Goal: Find contact information: Find contact information

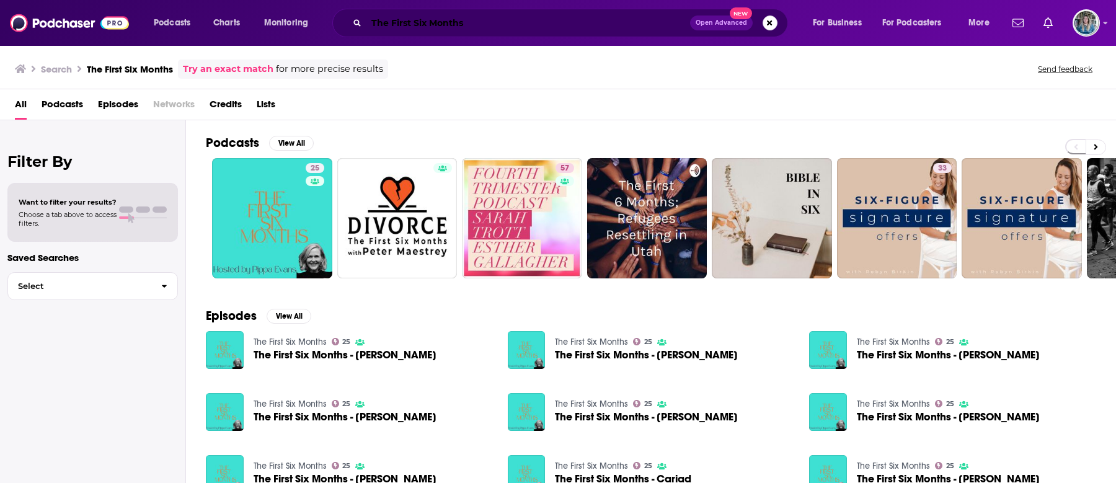
click at [434, 21] on input "The First Six Months" at bounding box center [529, 23] width 324 height 20
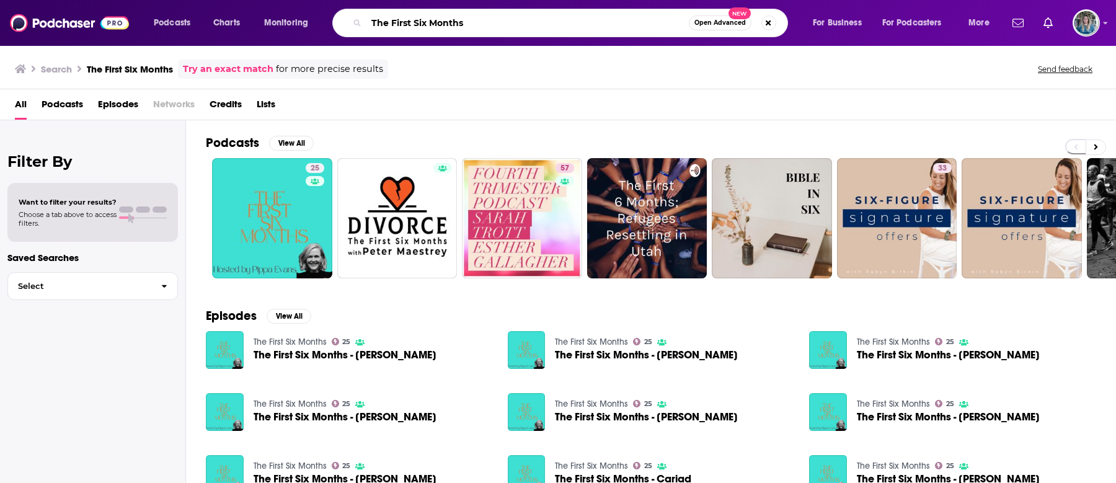
click at [434, 21] on input "The First Six Months" at bounding box center [528, 23] width 323 height 20
type input "comfort eating"
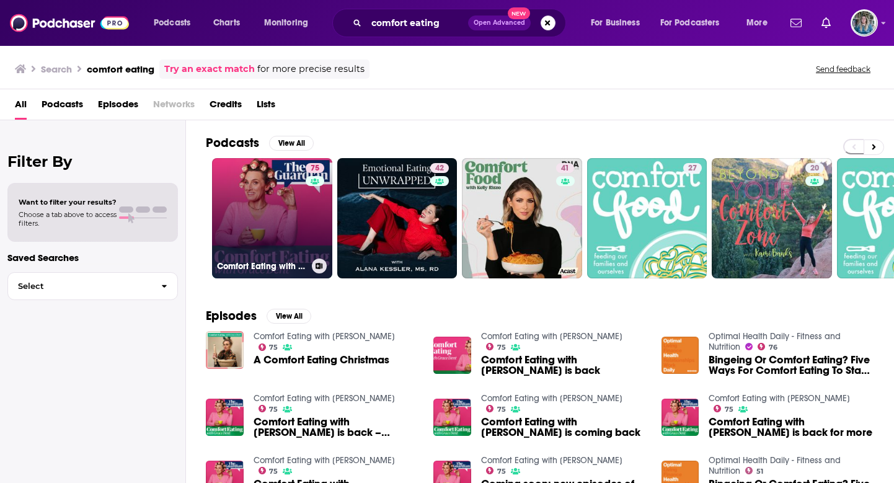
click at [288, 221] on link "75 Comfort Eating with [PERSON_NAME]" at bounding box center [272, 218] width 120 height 120
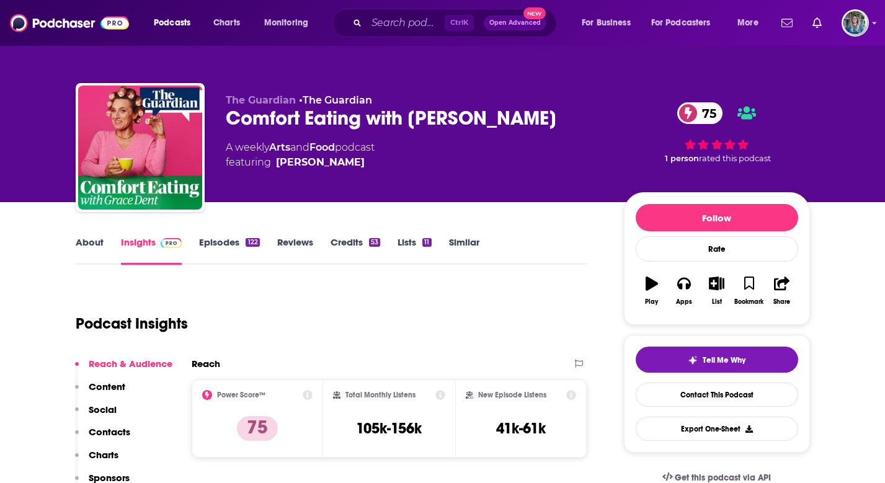
click at [458, 248] on link "Similar" at bounding box center [464, 250] width 30 height 29
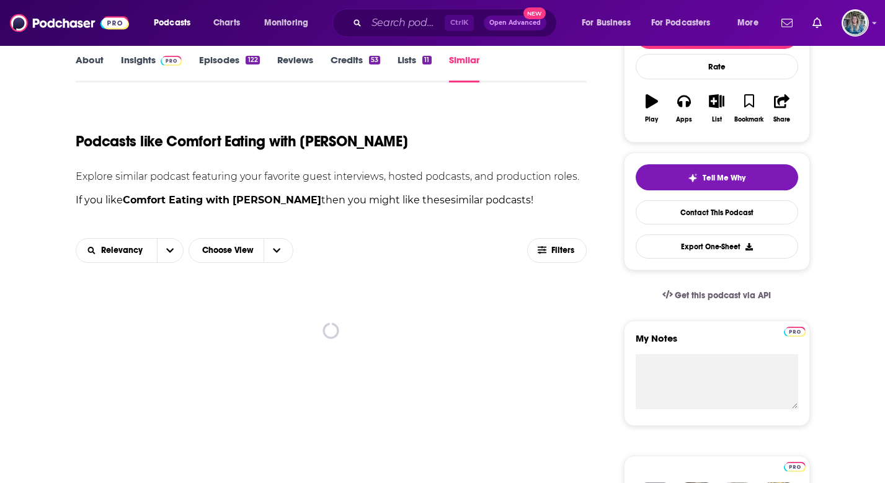
scroll to position [186, 0]
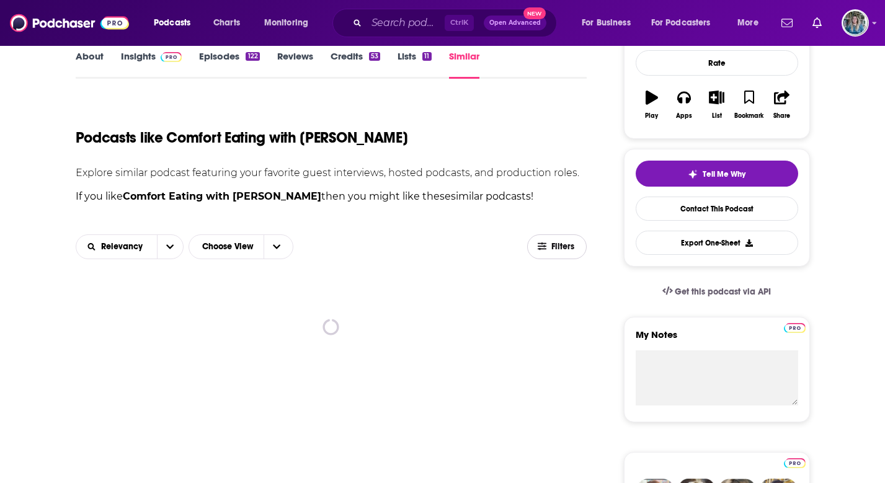
click at [557, 256] on button "Filters" at bounding box center [557, 246] width 60 height 25
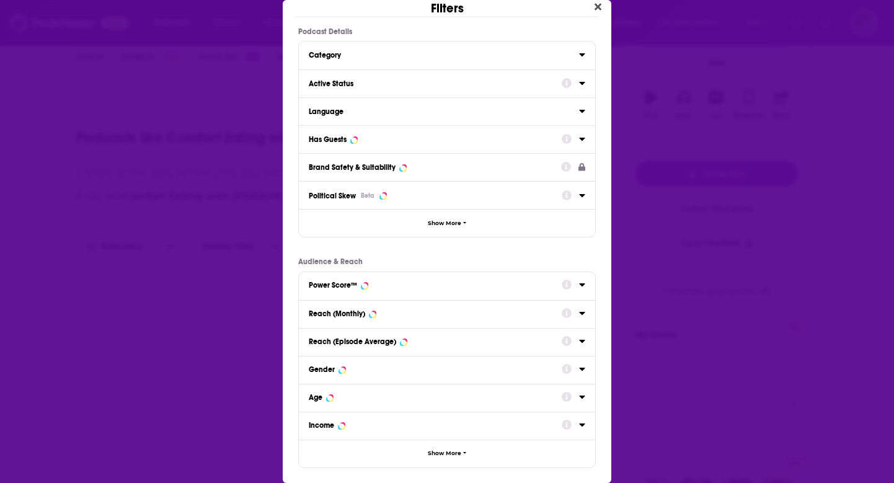
scroll to position [11, 0]
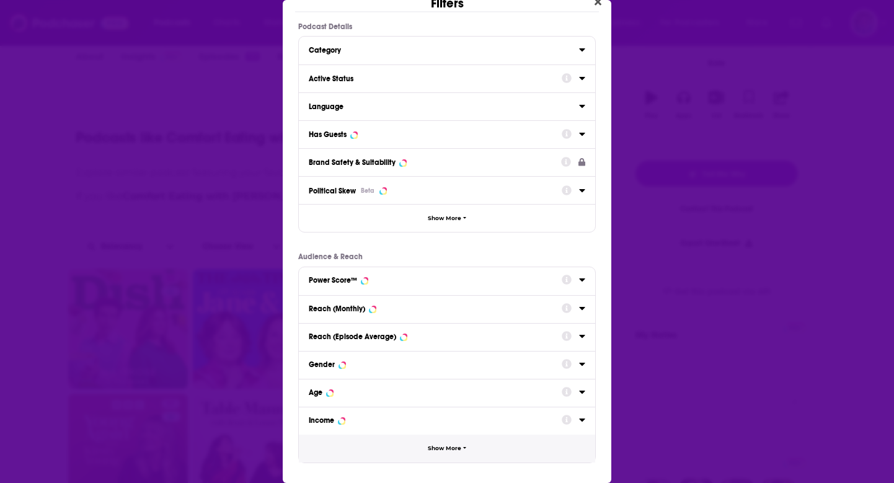
click at [453, 449] on span "Show More" at bounding box center [444, 448] width 33 height 7
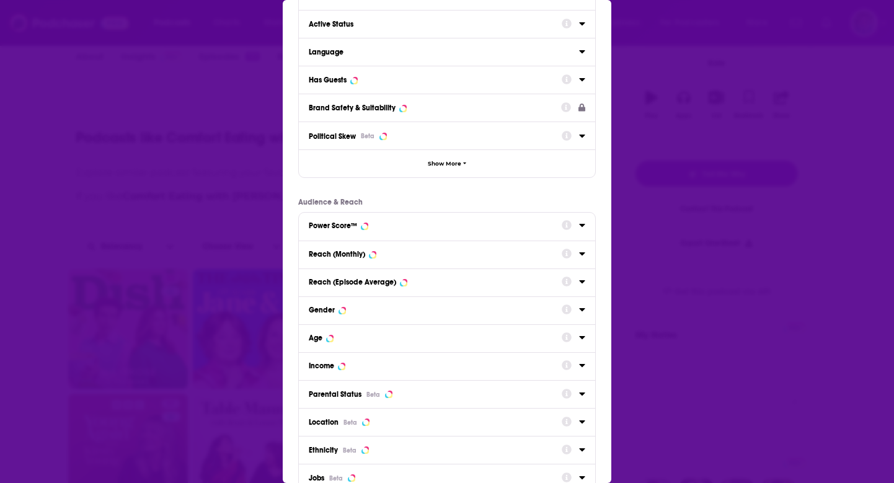
scroll to position [135, 0]
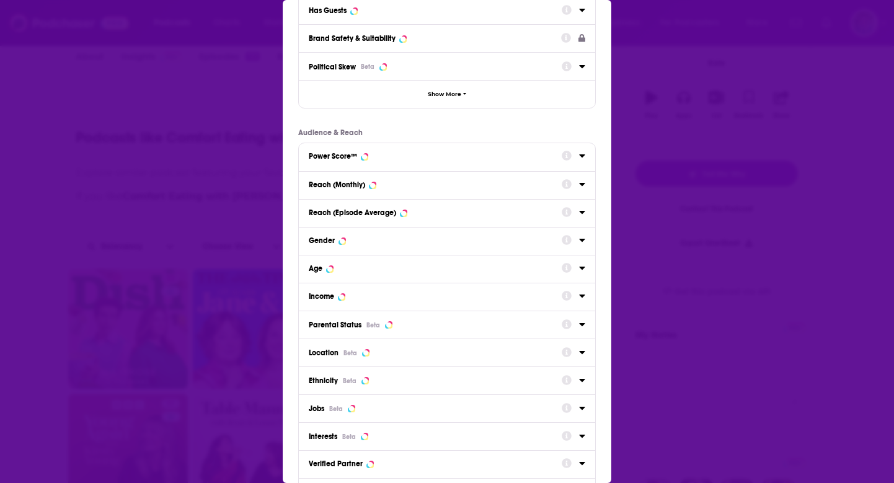
click at [572, 346] on div "Dialog" at bounding box center [574, 352] width 24 height 17
click at [567, 357] on div "Dialog" at bounding box center [574, 352] width 24 height 17
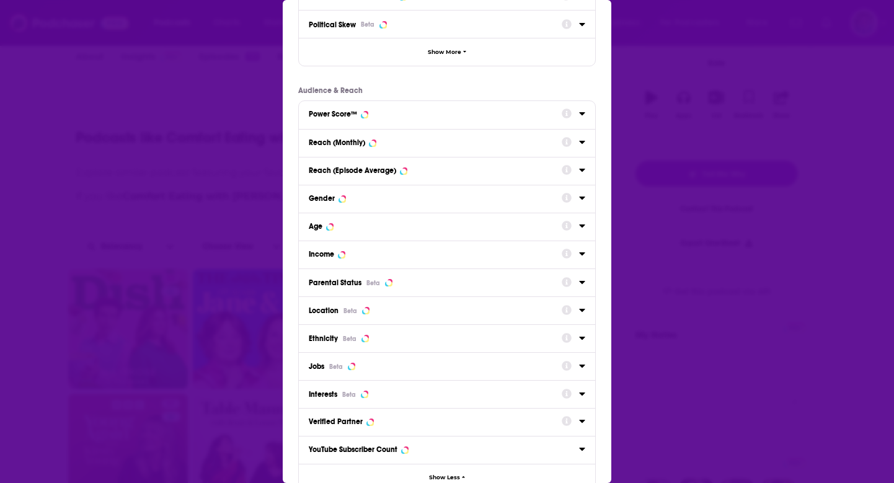
scroll to position [197, 0]
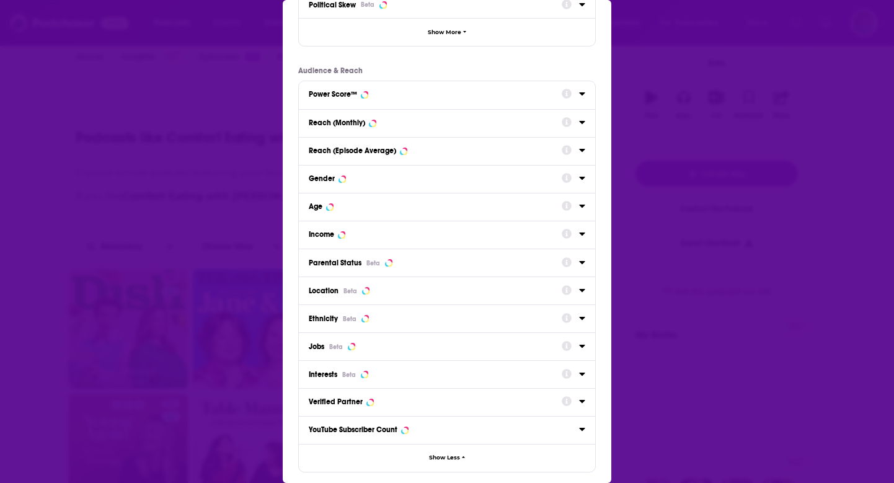
click at [568, 290] on div "Dialog" at bounding box center [574, 290] width 24 height 17
click at [469, 299] on div "Location Beta" at bounding box center [447, 291] width 296 height 28
click at [282, 293] on div "Filters Podcast Details Category Active Status Language Has Guests Brand Safety…" at bounding box center [447, 241] width 894 height 483
click at [331, 293] on span "Location" at bounding box center [324, 291] width 30 height 9
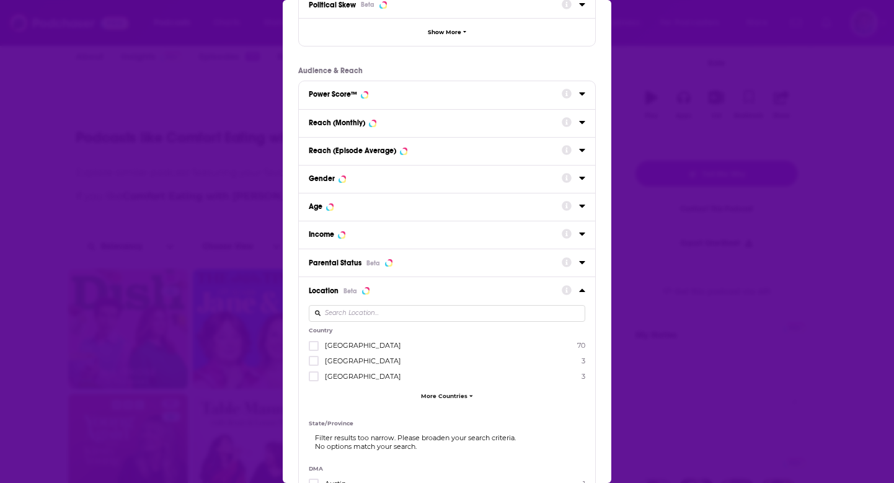
click at [562, 289] on icon "Dialog" at bounding box center [567, 291] width 10 height 10
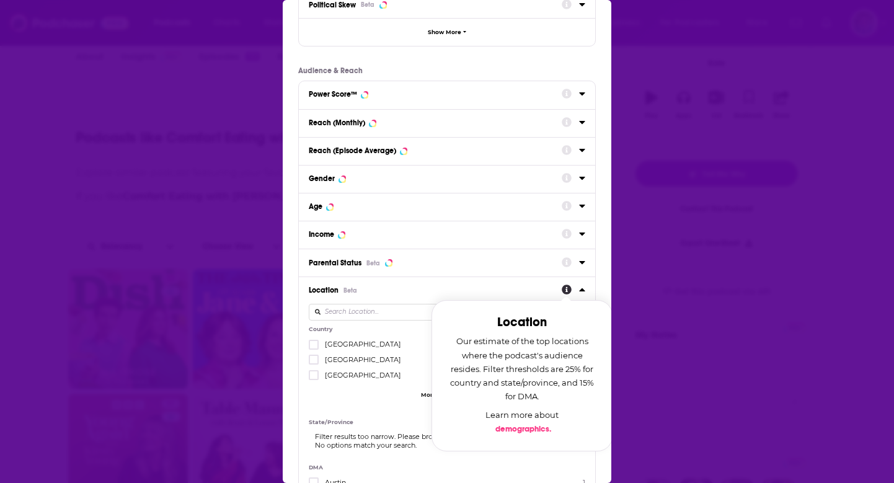
click at [362, 311] on input "Dialog" at bounding box center [447, 312] width 277 height 17
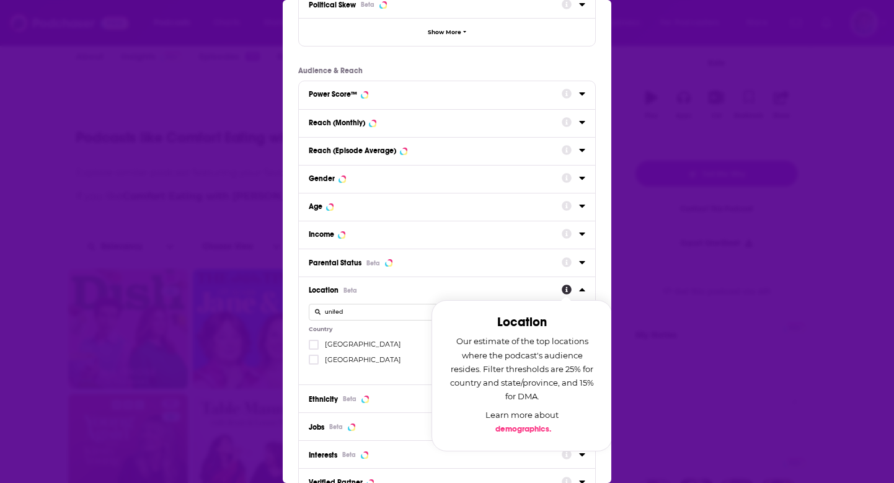
click at [383, 314] on input "united" at bounding box center [447, 312] width 277 height 17
type input "united"
click at [313, 359] on icon "Dialog" at bounding box center [313, 359] width 7 height 7
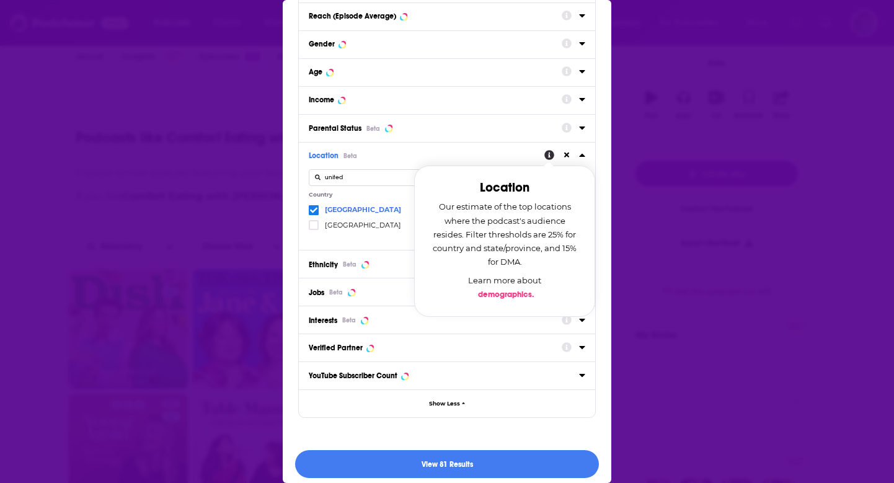
scroll to position [339, 0]
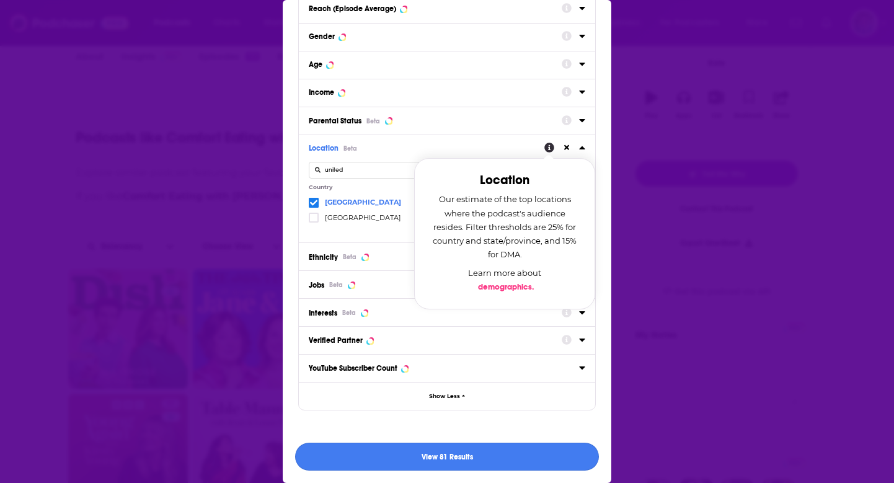
click at [486, 451] on button "View 81 Results" at bounding box center [447, 457] width 304 height 28
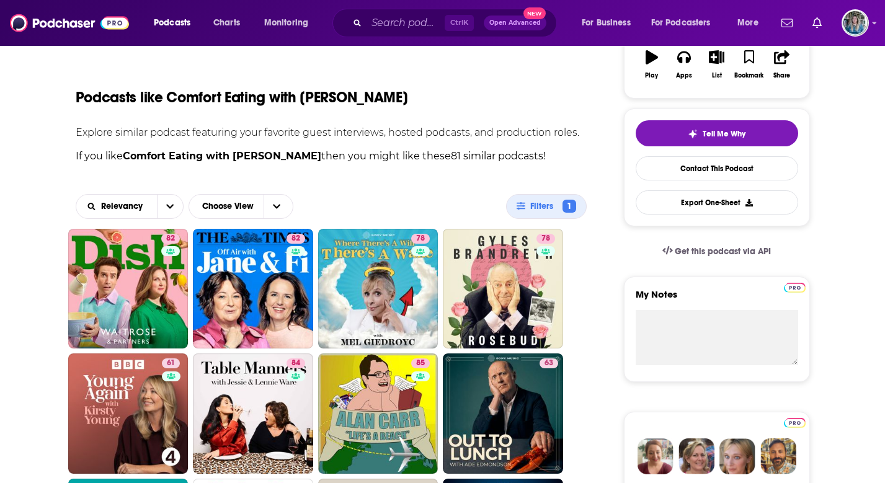
scroll to position [248, 0]
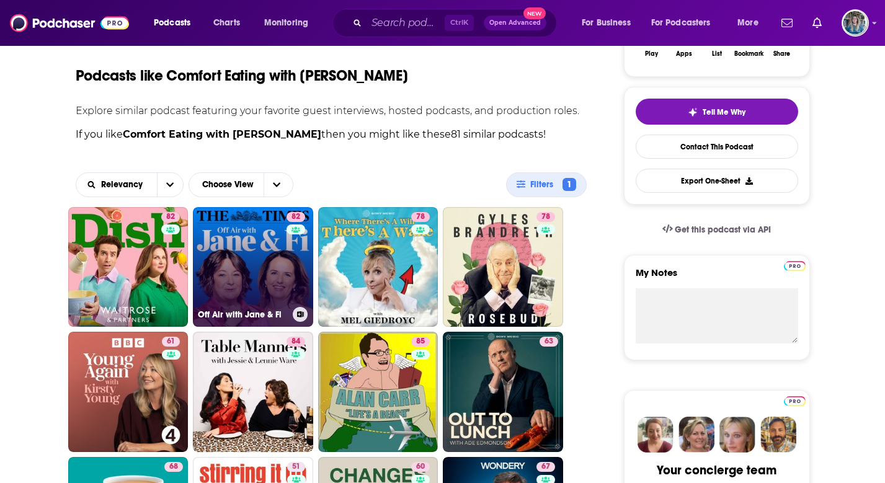
click at [248, 259] on link "82 Off Air with Jane & Fi" at bounding box center [253, 267] width 120 height 120
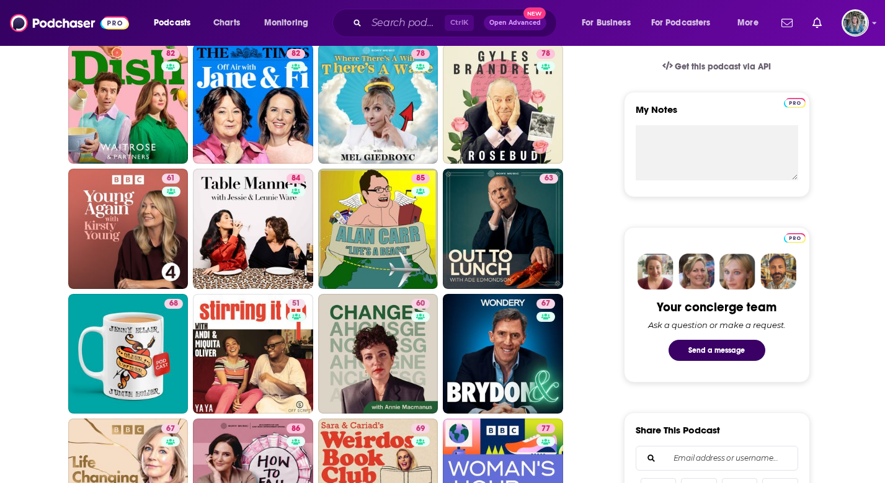
scroll to position [287, 0]
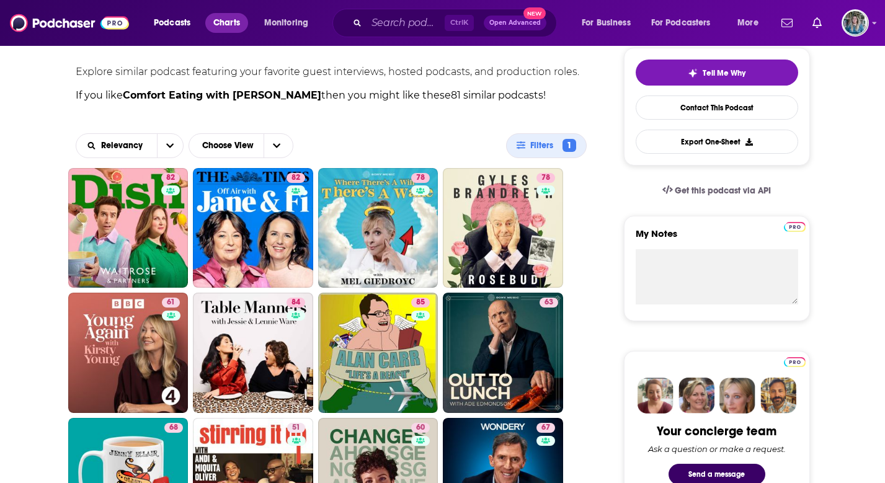
click at [221, 20] on span "Charts" at bounding box center [226, 22] width 27 height 17
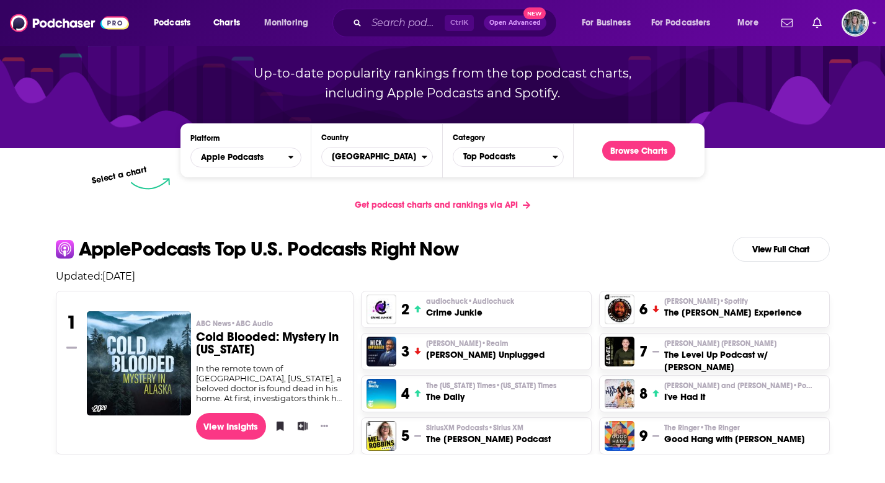
scroll to position [62, 0]
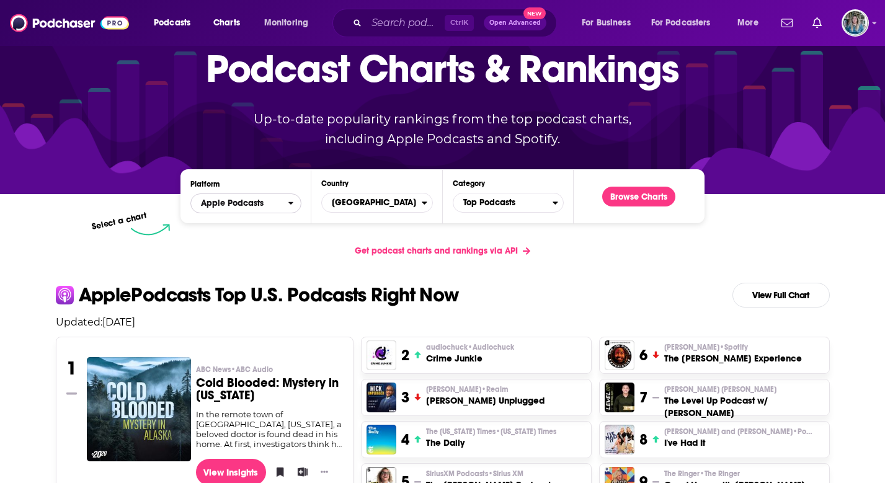
click at [256, 199] on span "Apple Podcasts" at bounding box center [232, 203] width 63 height 9
click at [427, 200] on div "Countries" at bounding box center [427, 202] width 11 height 9
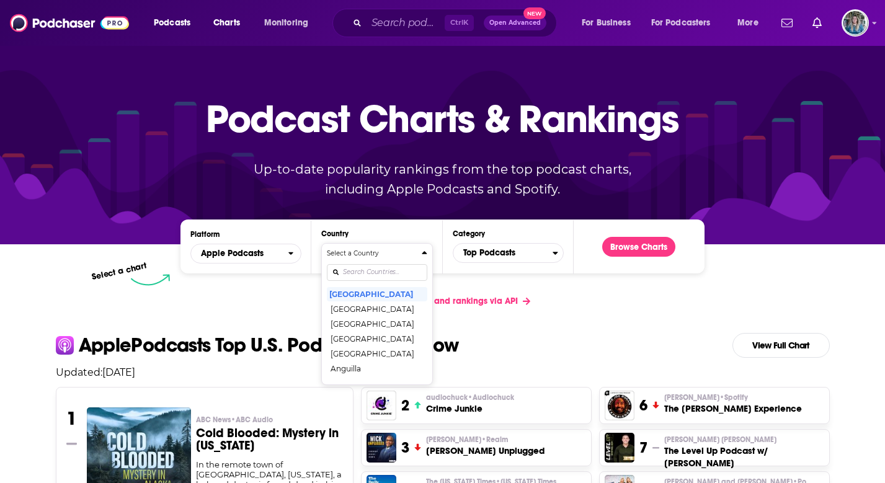
scroll to position [0, 0]
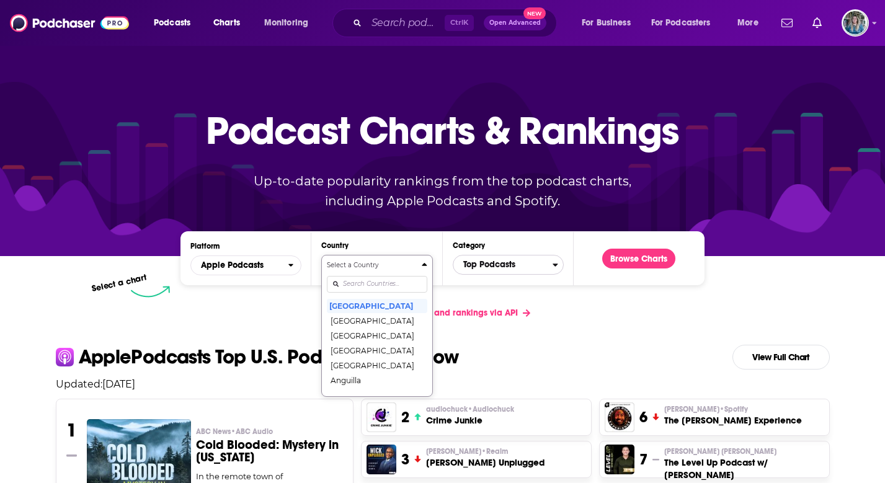
click at [527, 260] on span "Top Podcasts" at bounding box center [502, 264] width 99 height 21
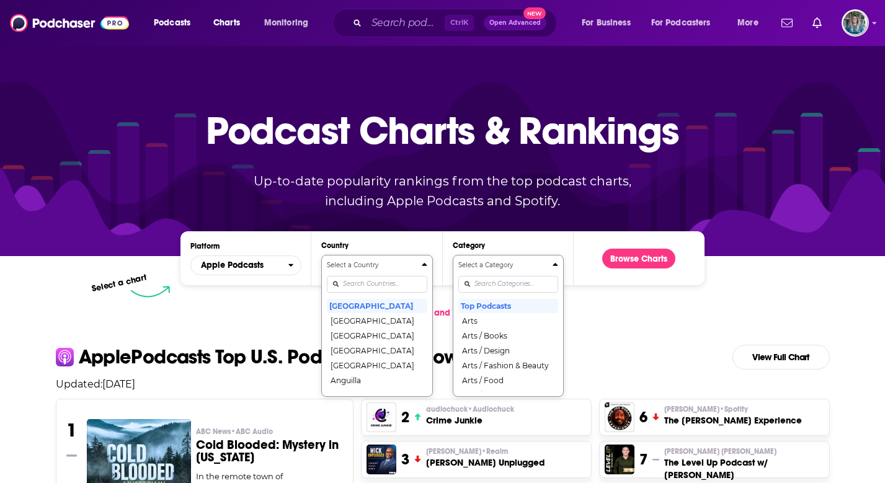
click at [507, 287] on div "Select a Category Top Podcasts Arts Arts / Books Arts / Design Arts / Fashion &…" at bounding box center [508, 325] width 100 height 131
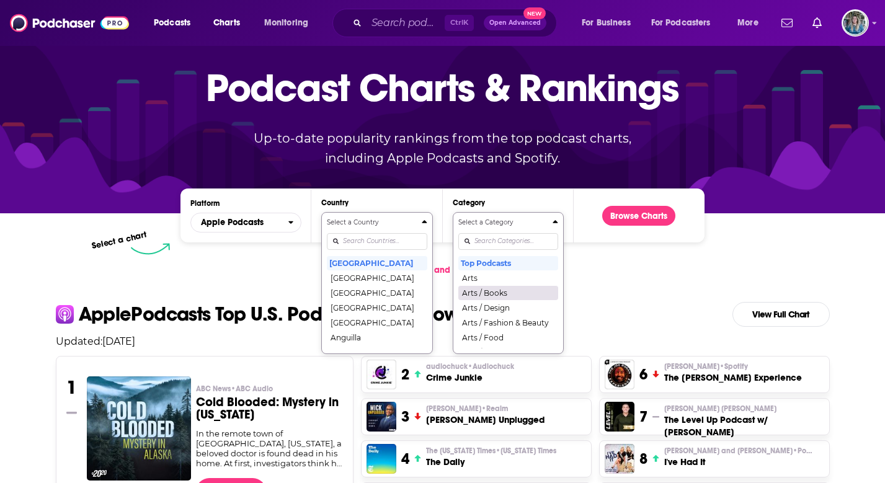
click at [500, 294] on button "Arts / Books" at bounding box center [508, 292] width 100 height 15
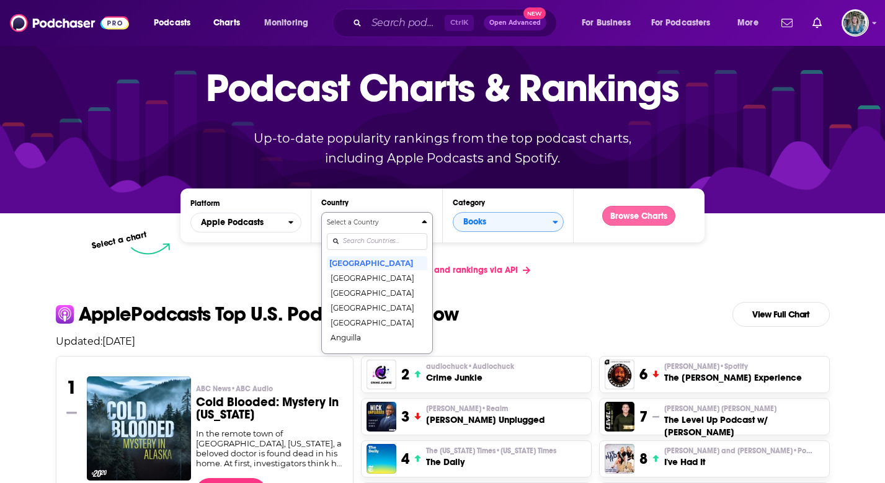
click at [655, 218] on button "Browse Charts" at bounding box center [638, 216] width 73 height 20
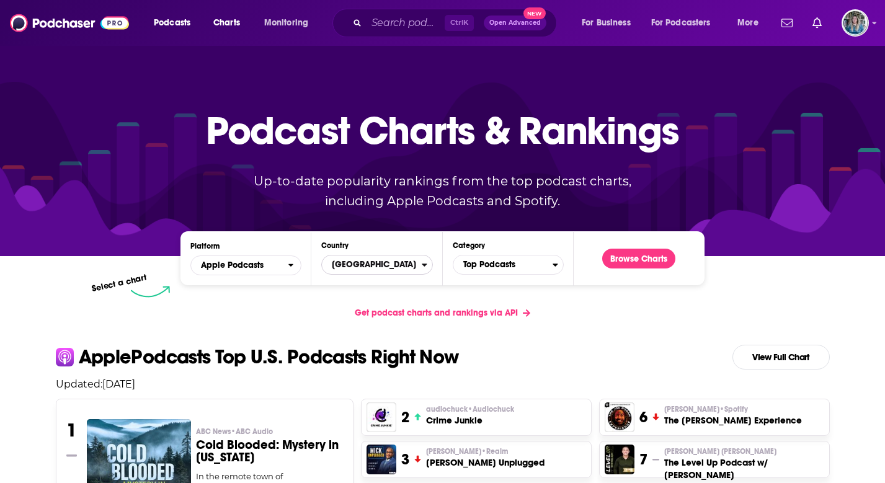
click at [399, 260] on span "[GEOGRAPHIC_DATA]" at bounding box center [371, 264] width 99 height 21
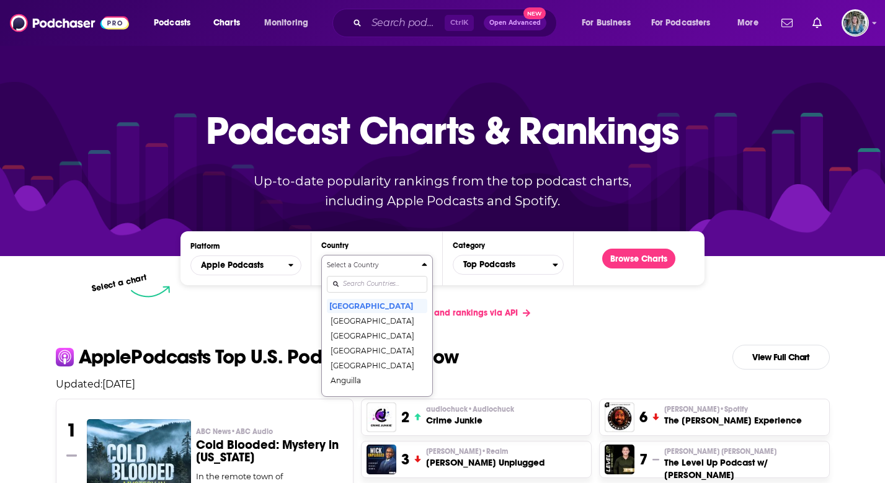
click at [375, 283] on div "Countries" at bounding box center [377, 284] width 100 height 29
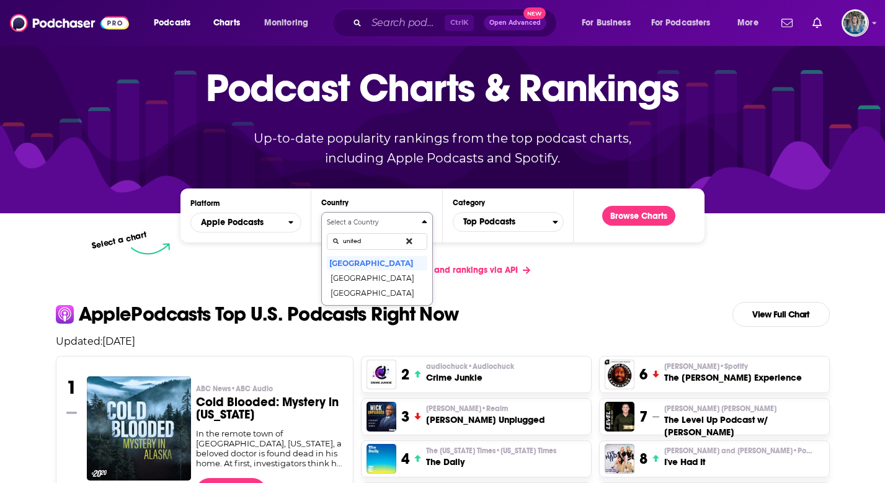
click at [321, 212] on button "Select a Country united United States United Arab Emirates United Kingdom" at bounding box center [376, 259] width 111 height 94
type input "united"
click at [371, 296] on button "[GEOGRAPHIC_DATA]" at bounding box center [377, 292] width 100 height 15
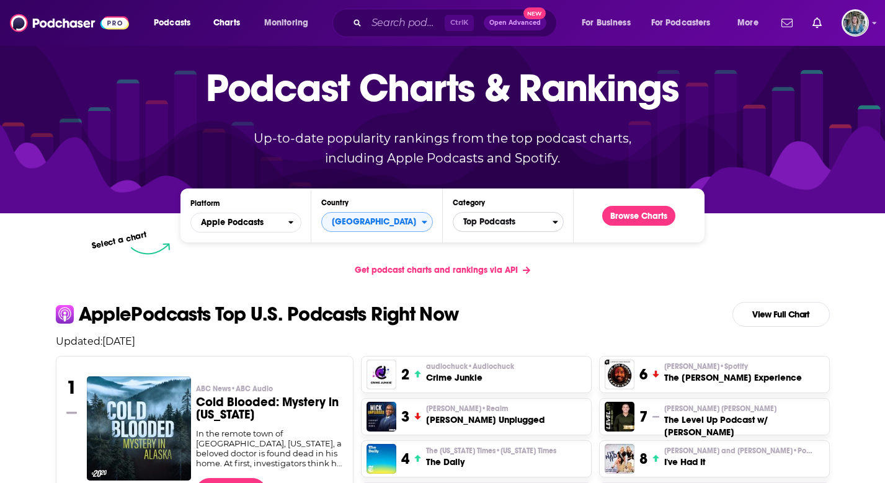
click at [506, 221] on span "Top Podcasts" at bounding box center [502, 221] width 99 height 21
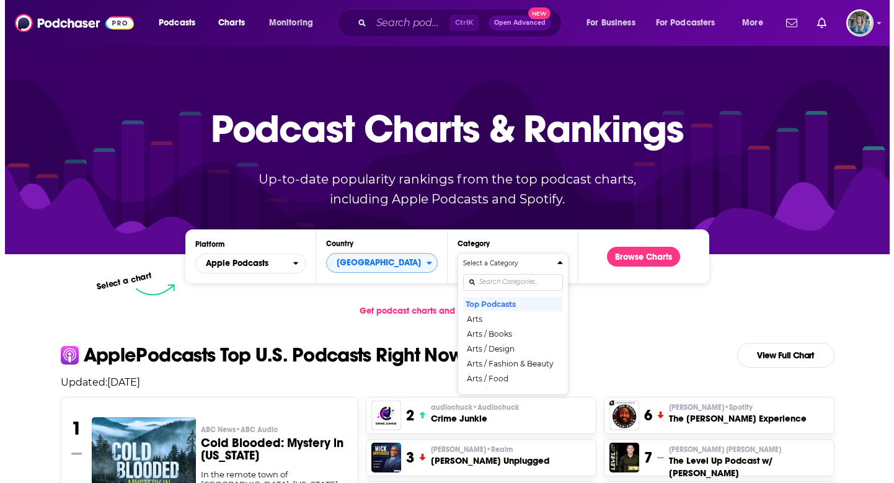
scroll to position [0, 0]
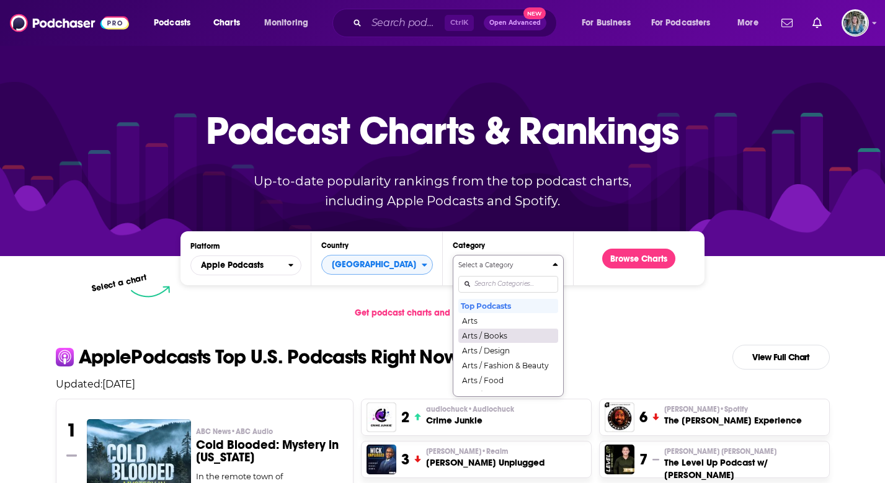
click at [501, 335] on button "Arts / Books" at bounding box center [508, 335] width 100 height 15
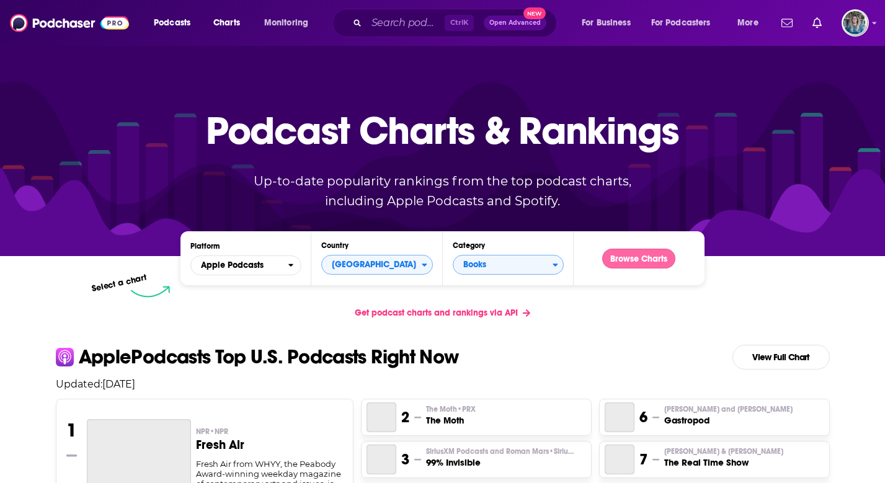
click at [629, 259] on button "Browse Charts" at bounding box center [638, 259] width 73 height 20
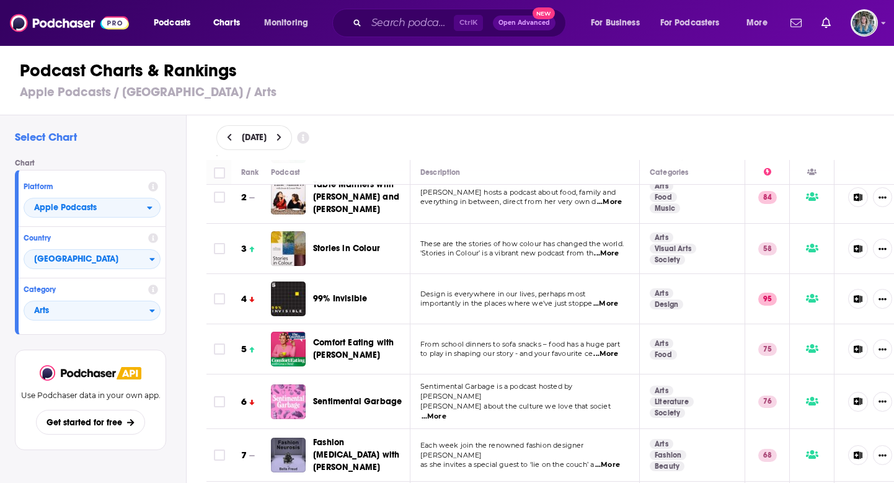
scroll to position [124, 0]
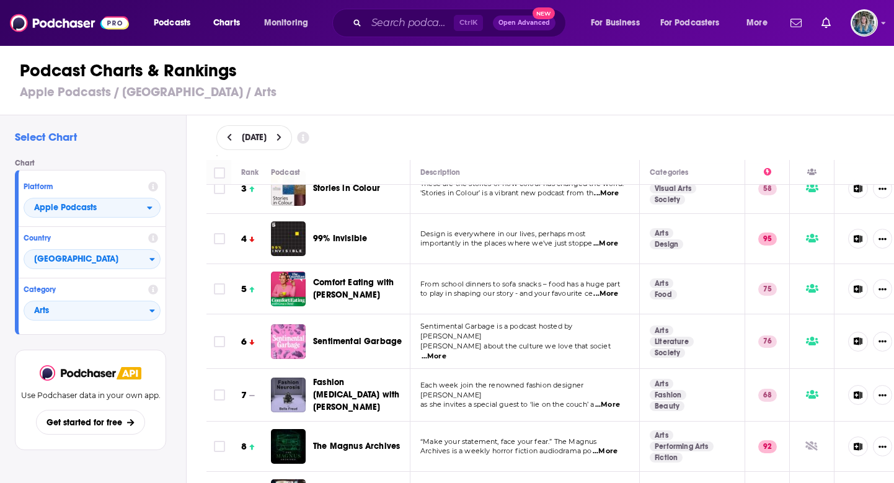
click at [612, 190] on span "...More" at bounding box center [606, 194] width 25 height 10
click at [613, 239] on span "...More" at bounding box center [606, 244] width 25 height 10
click at [606, 287] on span "From school dinners to sofa snacks – food has a huge part" at bounding box center [520, 284] width 200 height 9
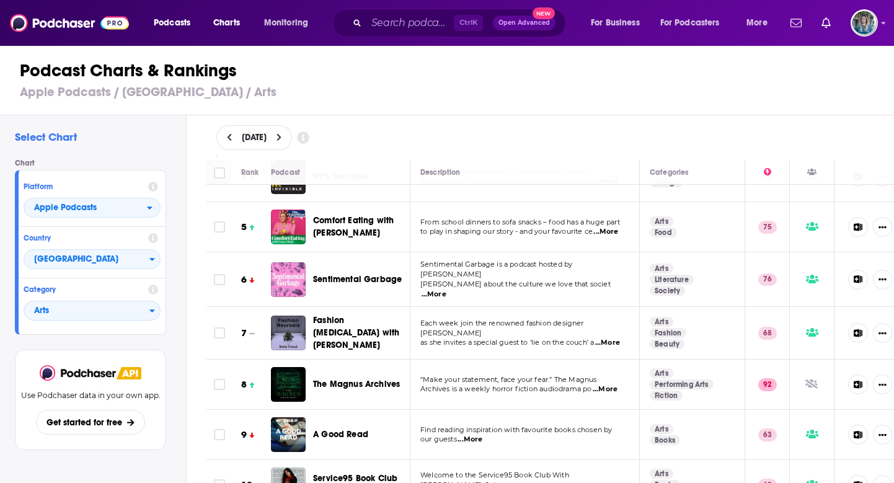
click at [447, 290] on span "...More" at bounding box center [434, 295] width 25 height 10
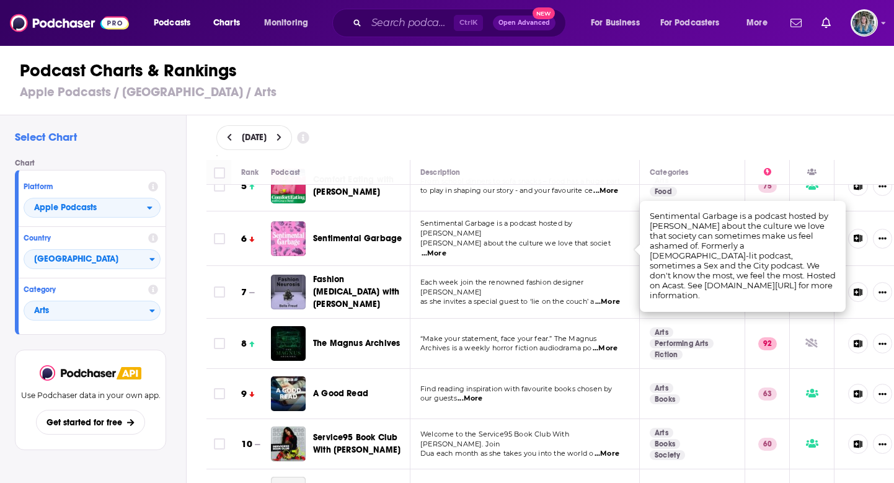
scroll to position [248, 0]
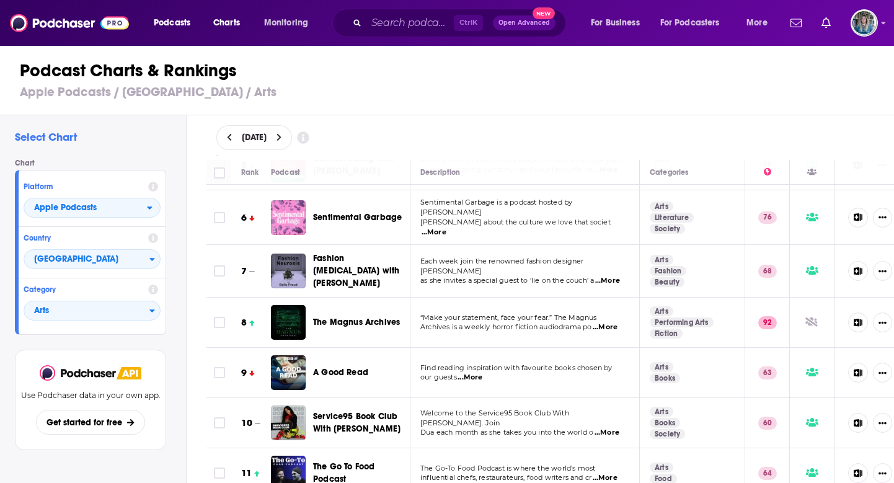
click at [598, 323] on span "...More" at bounding box center [605, 328] width 25 height 10
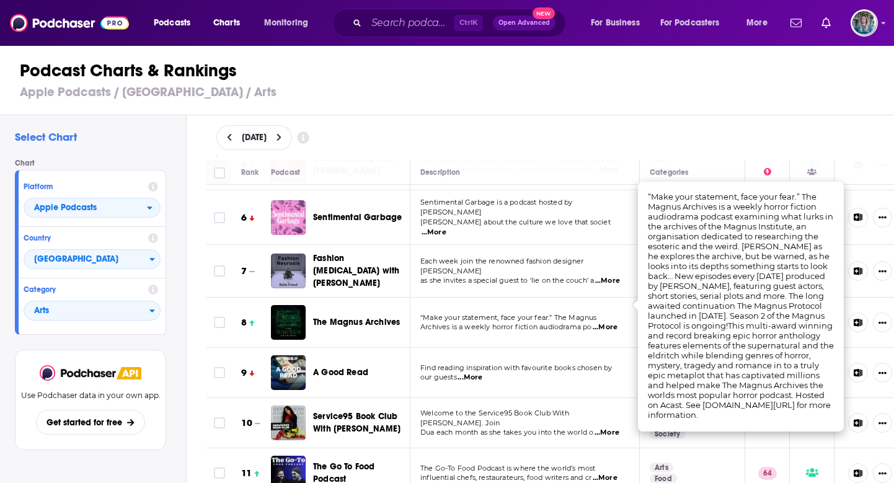
scroll to position [310, 0]
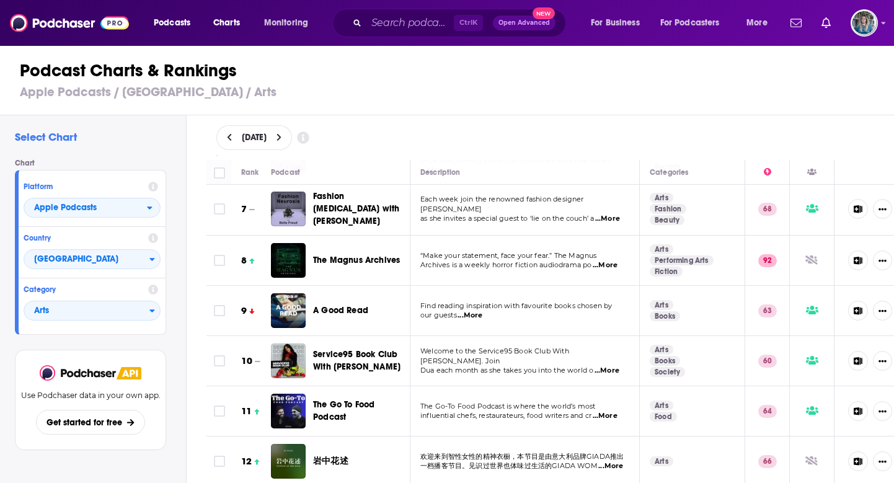
click at [474, 312] on span "...More" at bounding box center [470, 316] width 25 height 10
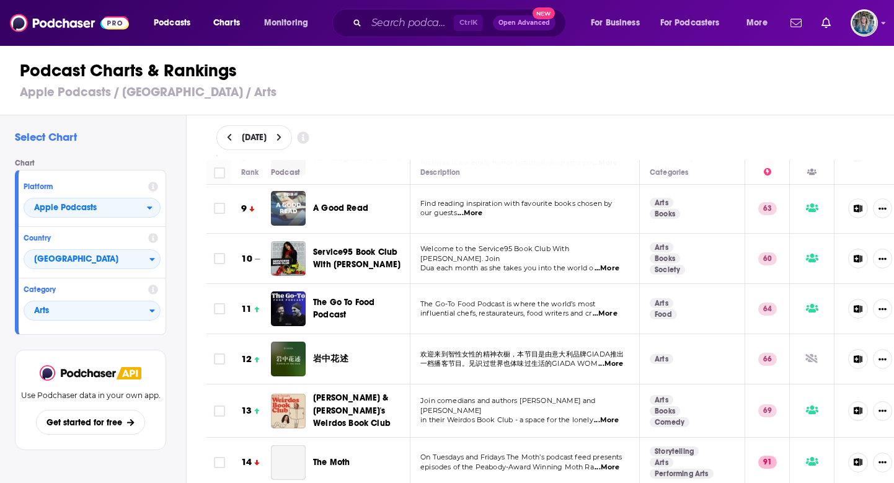
scroll to position [434, 0]
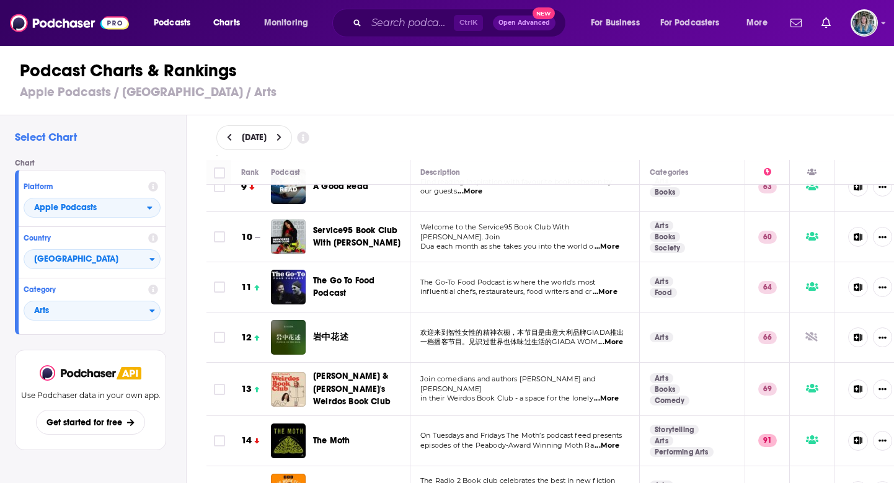
click at [610, 287] on span "...More" at bounding box center [605, 292] width 25 height 10
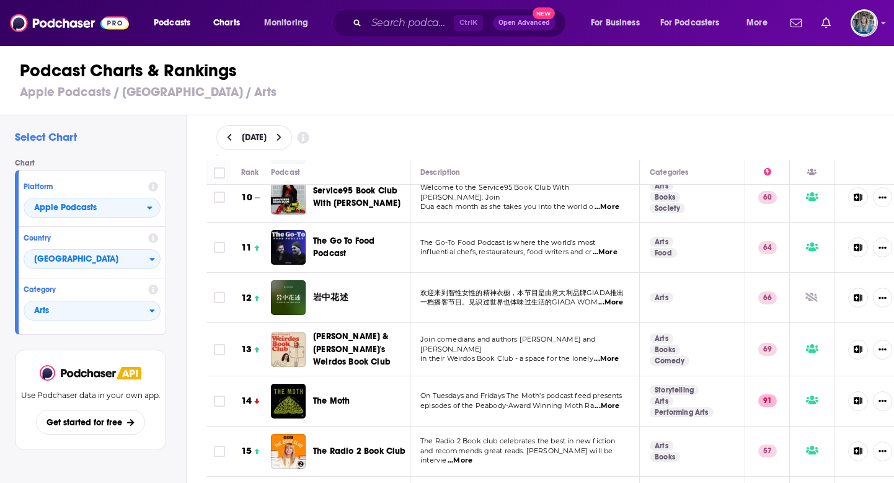
scroll to position [496, 0]
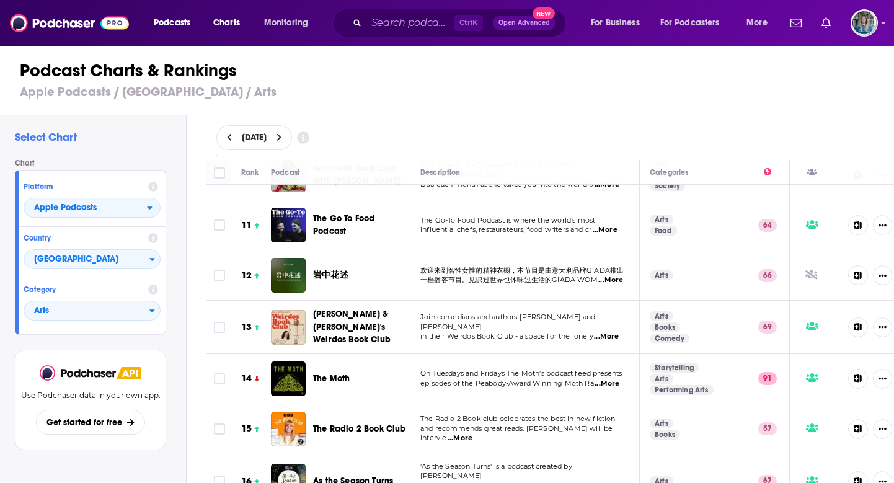
click at [606, 332] on span "...More" at bounding box center [606, 337] width 25 height 10
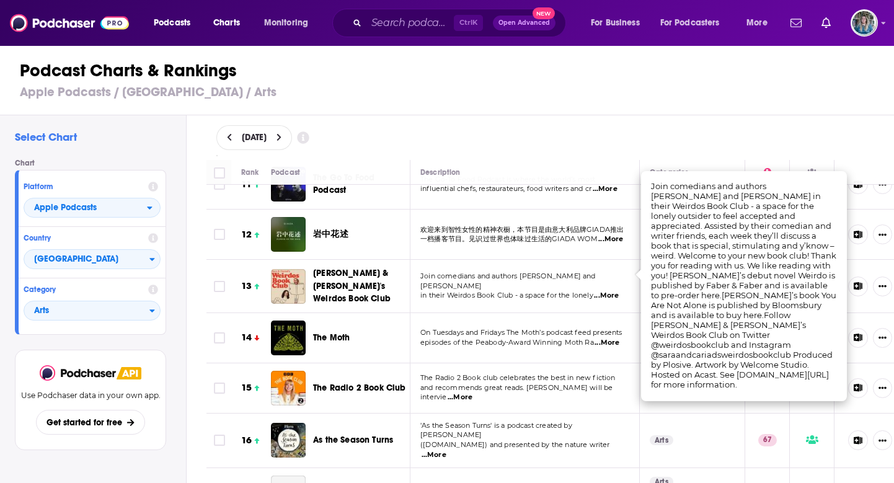
scroll to position [558, 0]
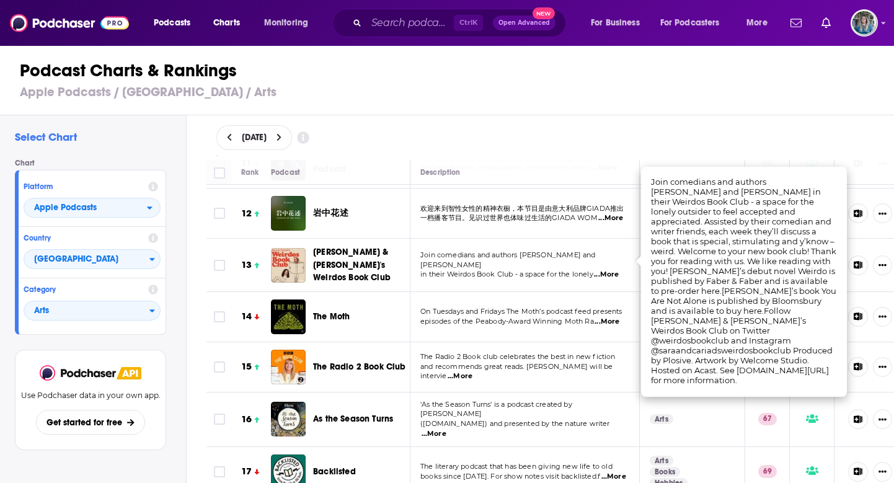
click at [613, 317] on span "...More" at bounding box center [607, 322] width 25 height 10
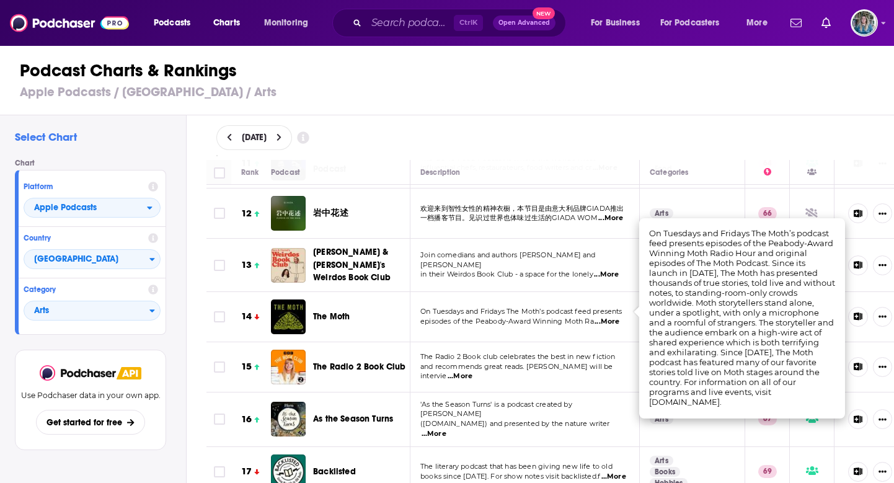
click at [473, 372] on span "...More" at bounding box center [460, 377] width 25 height 10
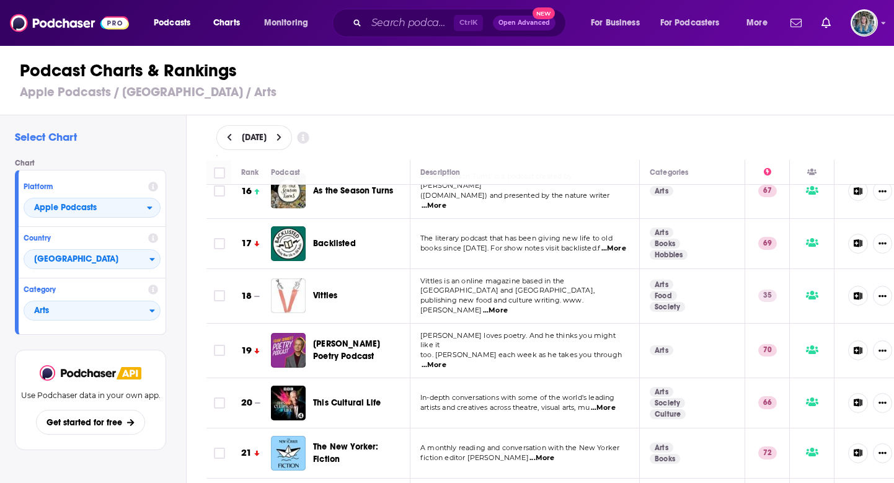
scroll to position [806, 0]
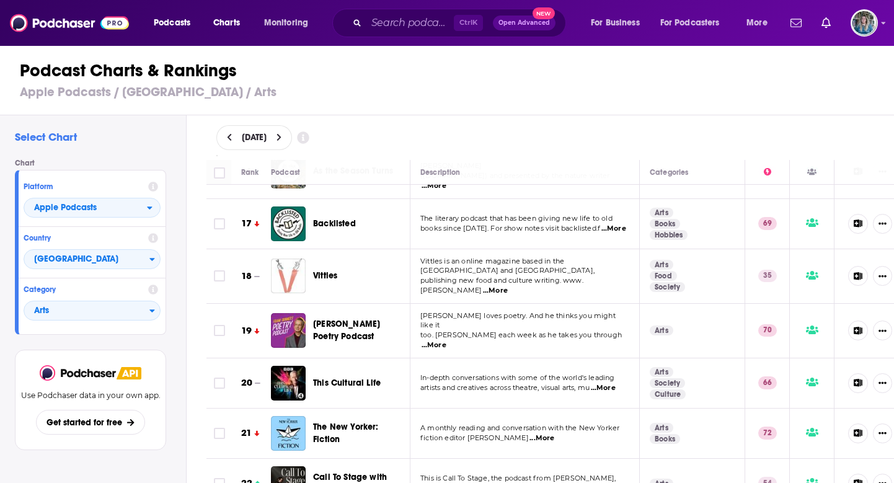
click at [508, 286] on span "...More" at bounding box center [495, 291] width 25 height 10
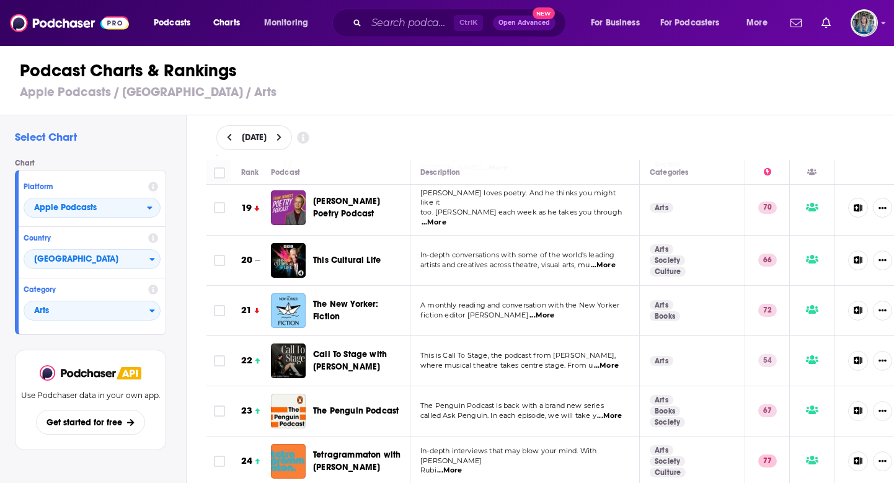
scroll to position [930, 0]
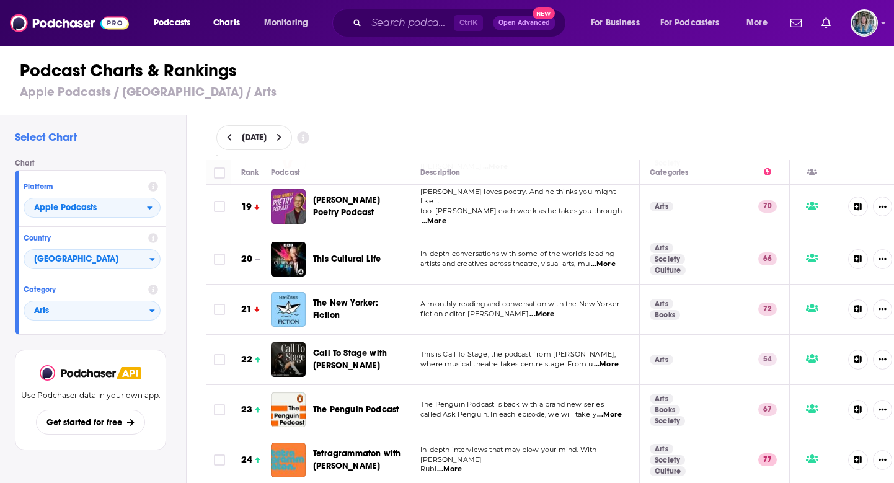
click at [611, 259] on span "...More" at bounding box center [603, 264] width 25 height 10
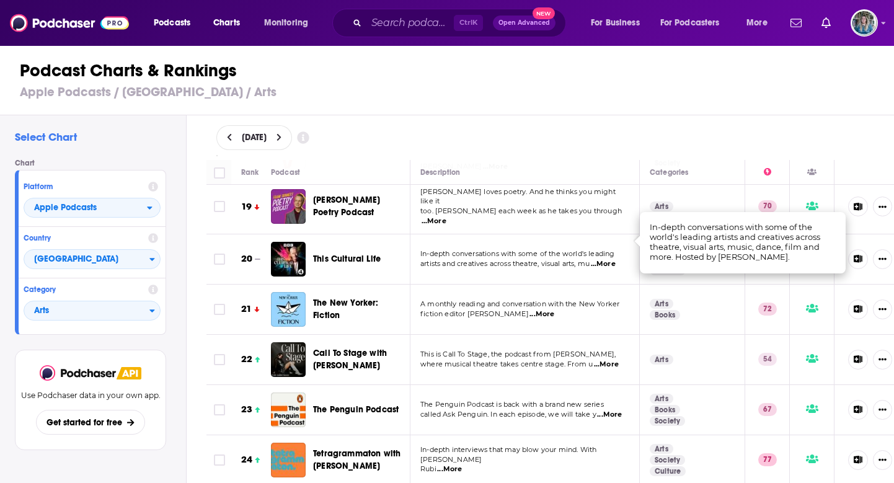
click at [543, 309] on span "...More" at bounding box center [542, 314] width 25 height 10
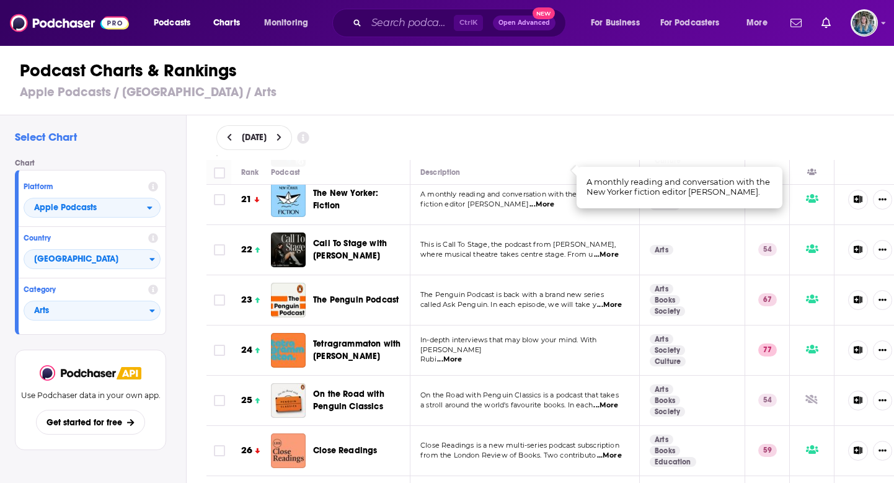
scroll to position [1054, 0]
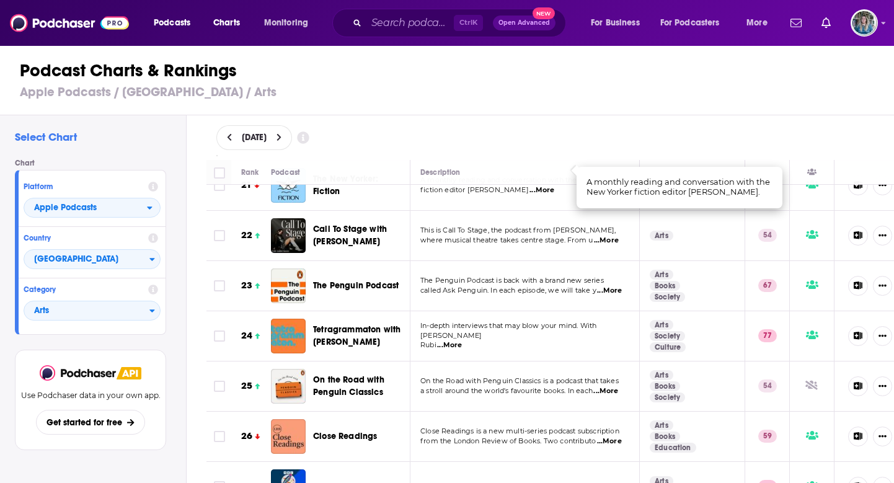
click at [458, 340] on span "...More" at bounding box center [449, 345] width 25 height 10
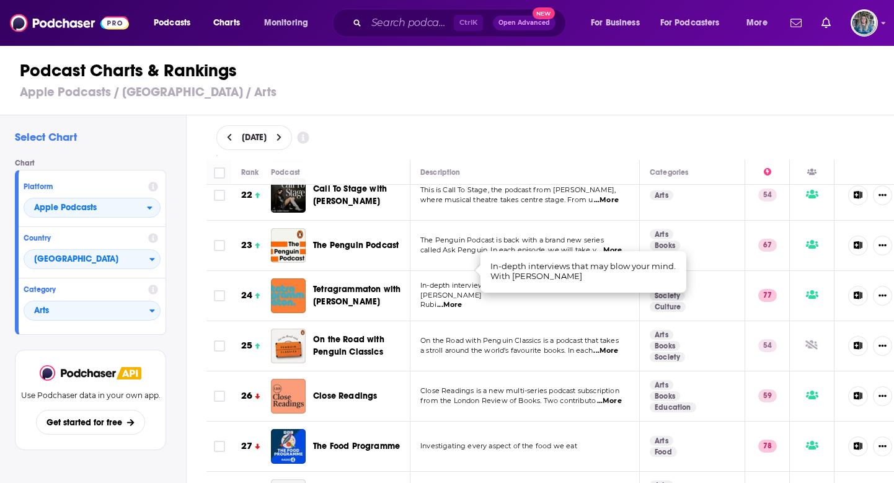
scroll to position [1116, 0]
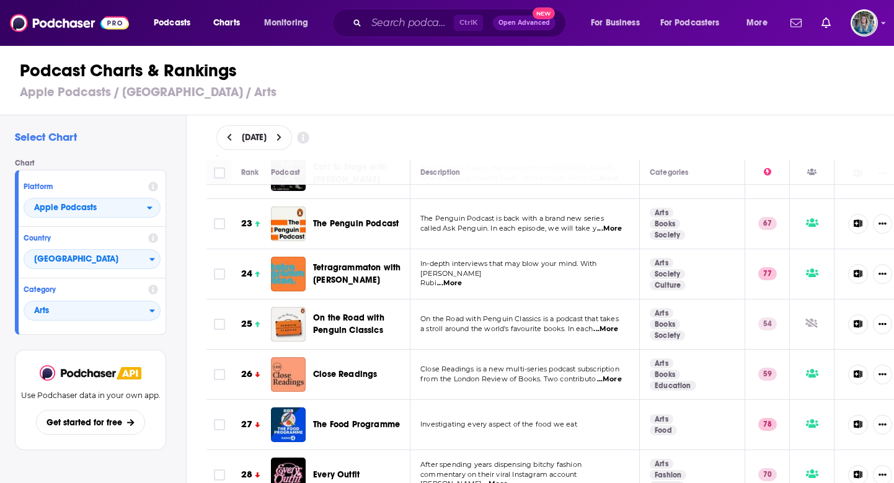
click at [615, 375] on span "...More" at bounding box center [609, 380] width 25 height 10
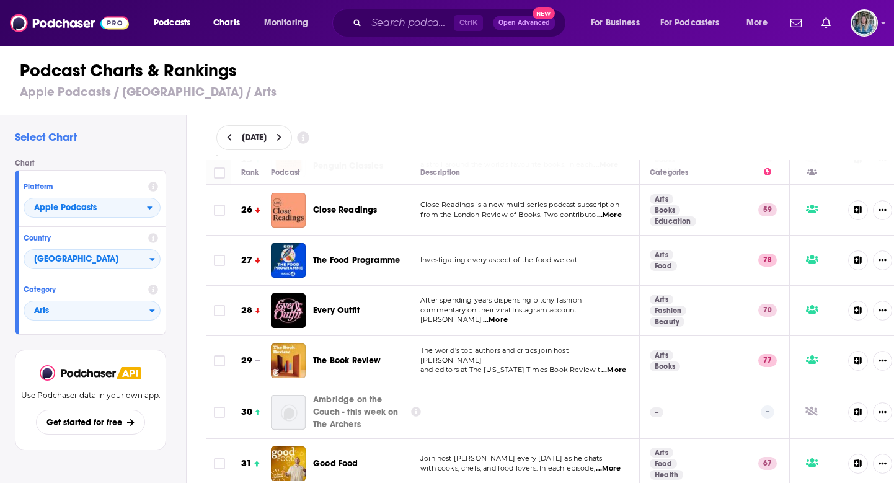
scroll to position [1302, 0]
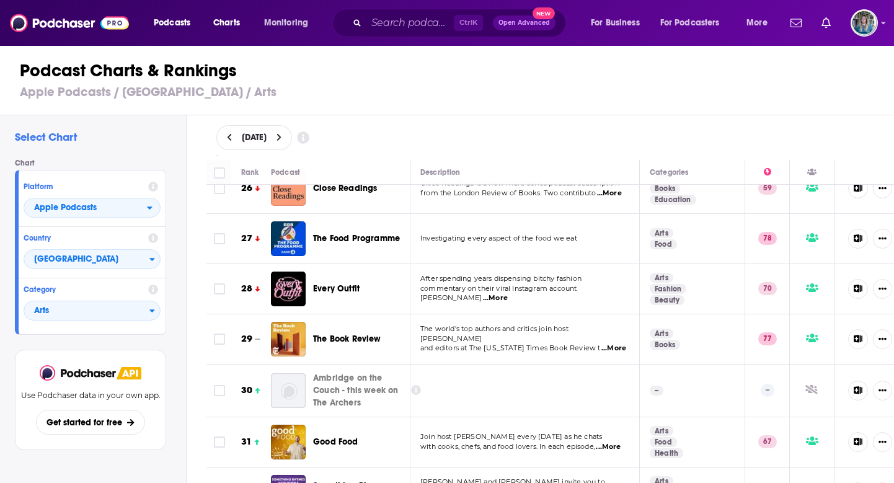
click at [620, 344] on p "and editors at The New York Times Book Review t ...More" at bounding box center [524, 349] width 208 height 10
click at [610, 344] on span "...More" at bounding box center [614, 349] width 25 height 10
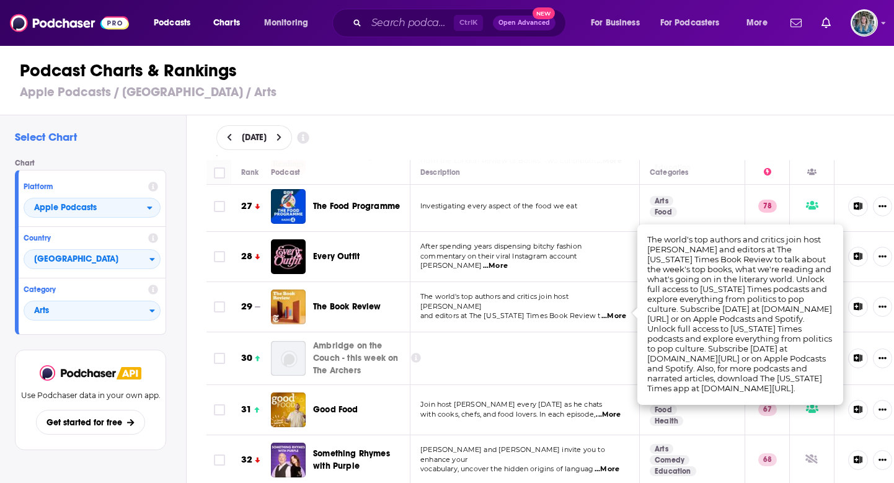
scroll to position [1364, 0]
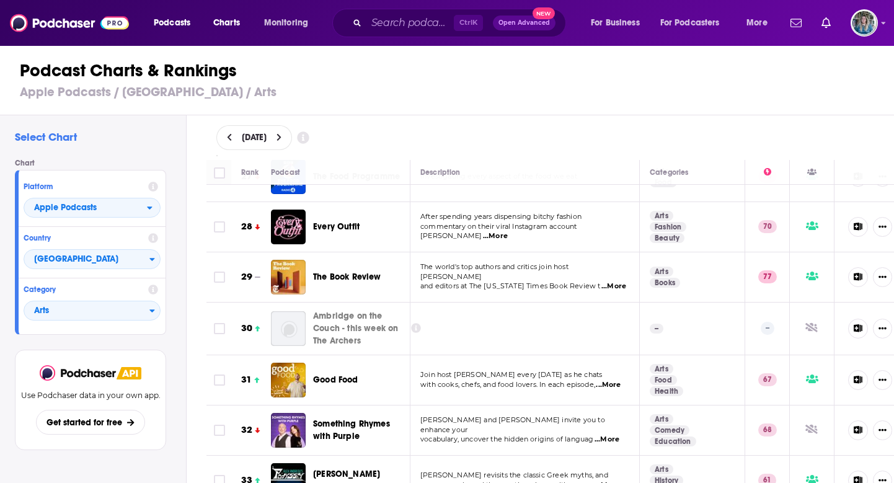
click at [508, 320] on td at bounding box center [525, 329] width 229 height 53
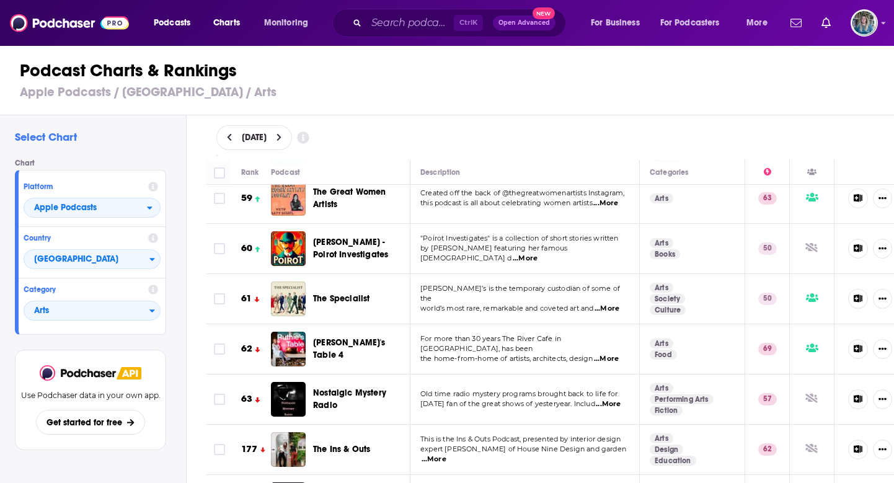
scroll to position [3039, 0]
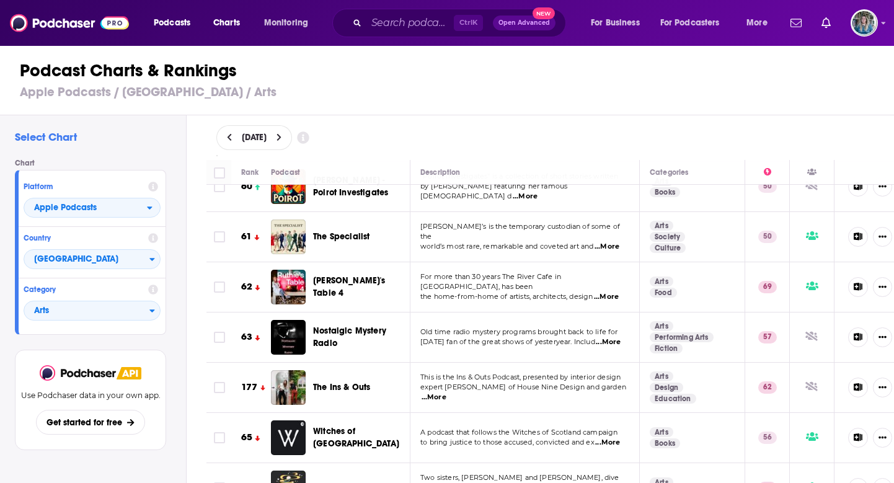
click at [447, 393] on span "...More" at bounding box center [434, 398] width 25 height 10
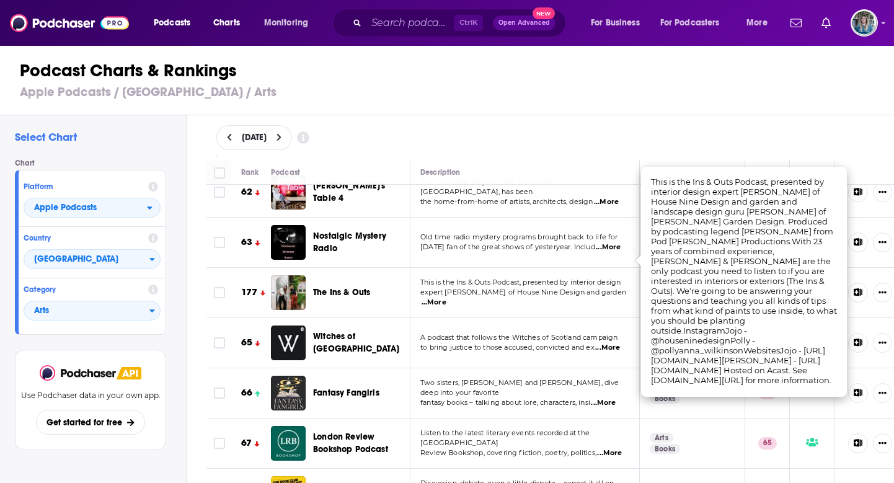
scroll to position [3163, 0]
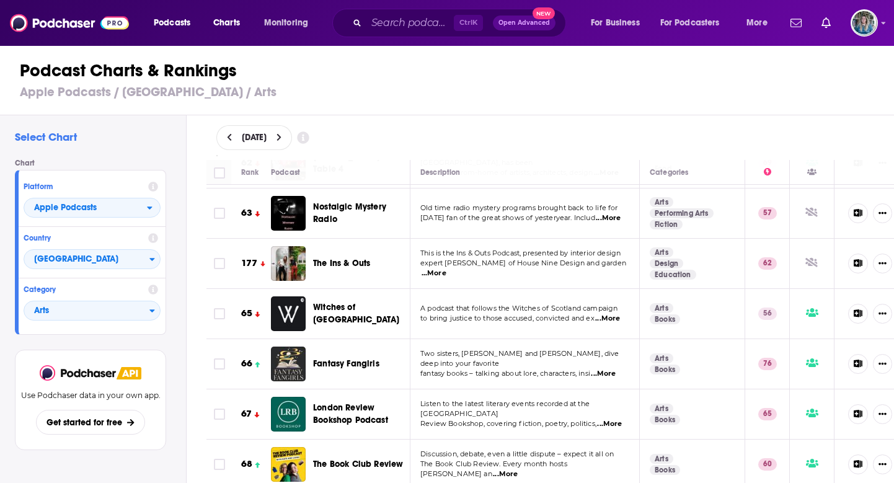
click at [613, 419] on span "...More" at bounding box center [609, 424] width 25 height 10
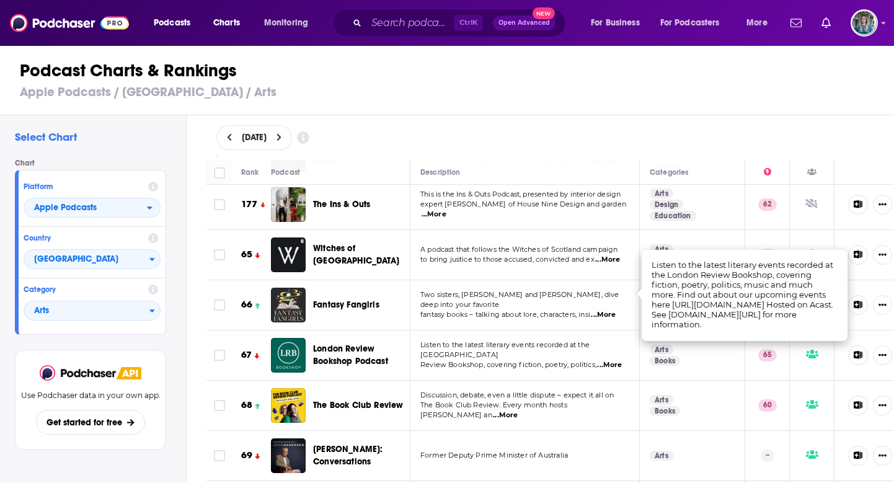
scroll to position [3287, 0]
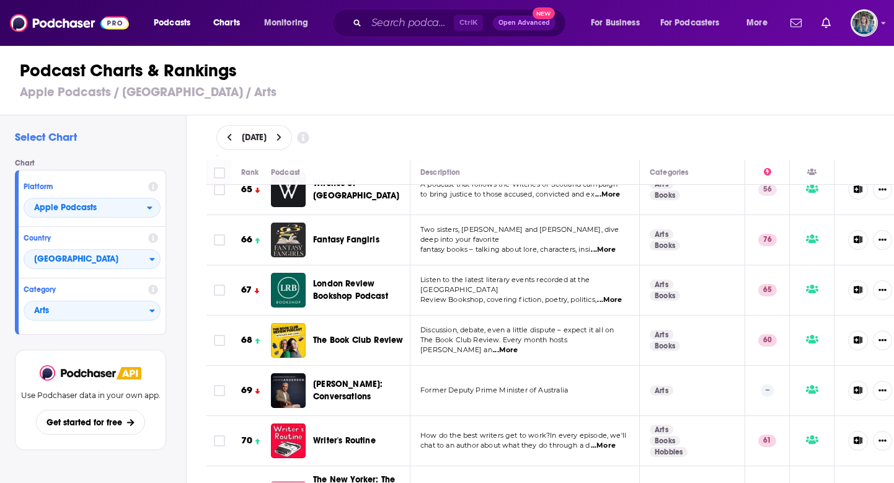
click at [518, 345] on span "...More" at bounding box center [505, 350] width 25 height 10
click at [560, 366] on td "Former Deputy Prime Minister of Australia" at bounding box center [525, 391] width 229 height 50
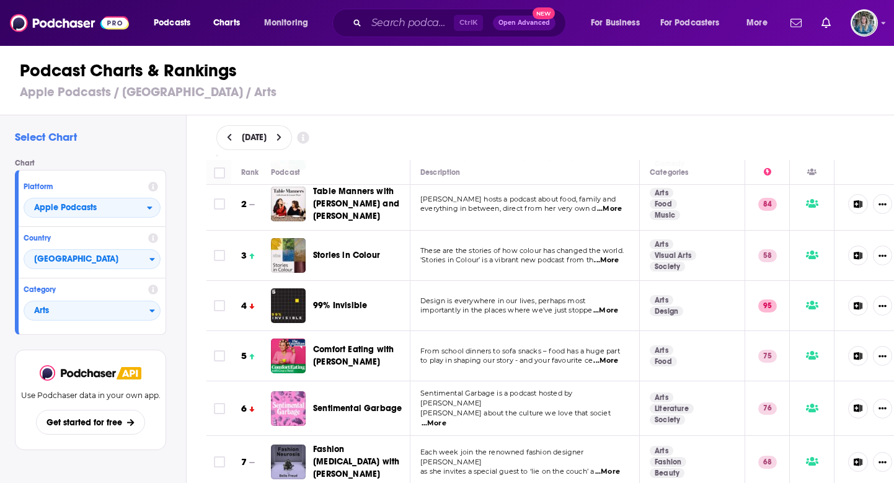
scroll to position [0, 0]
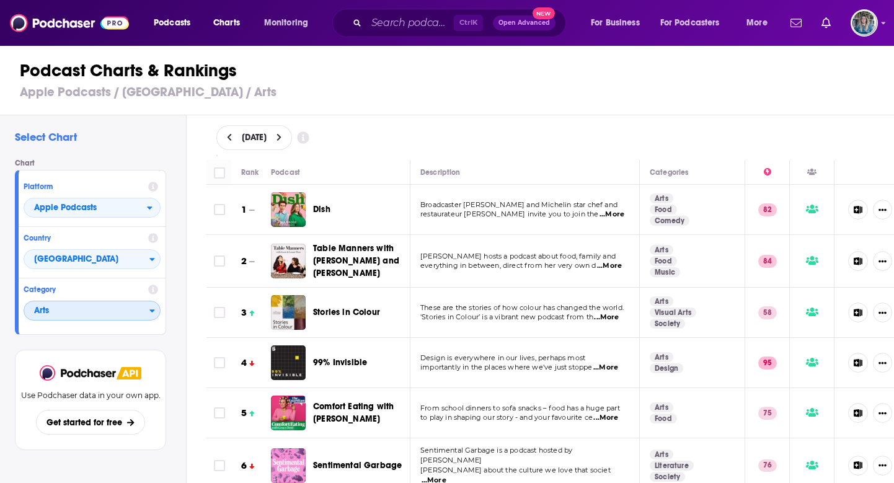
click at [126, 316] on span "Arts" at bounding box center [86, 311] width 125 height 21
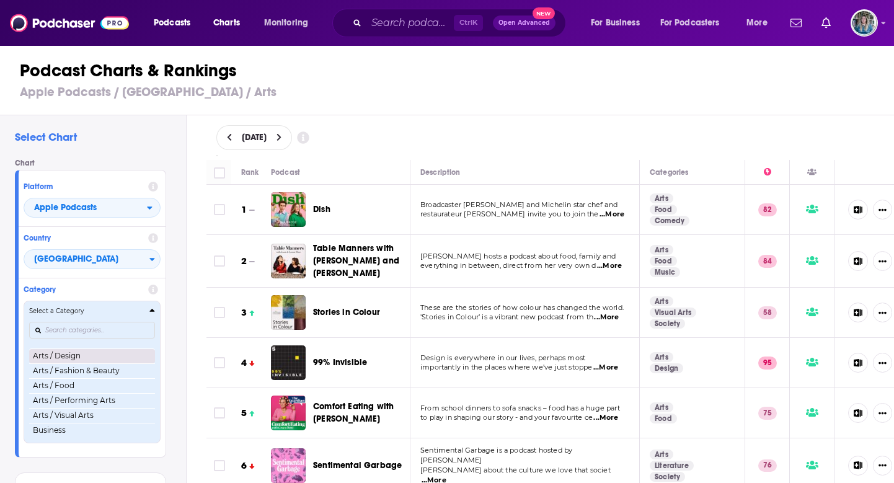
scroll to position [62, 0]
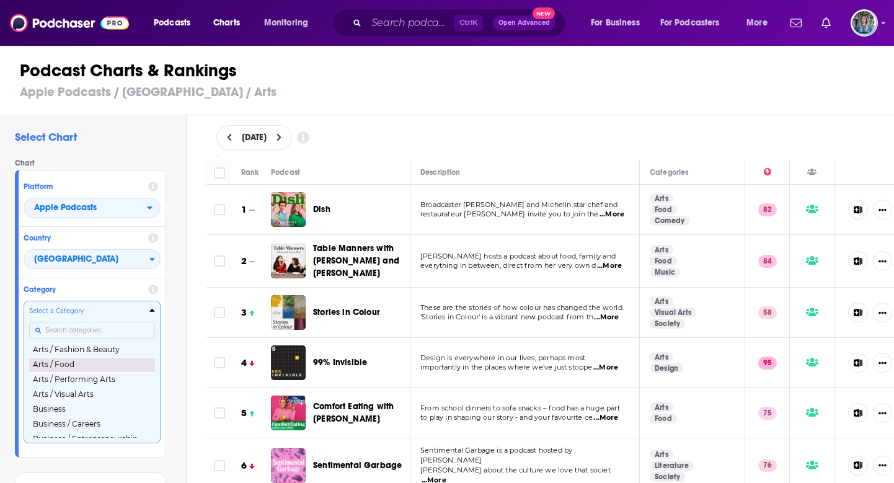
click at [52, 364] on button "Arts / Food" at bounding box center [92, 364] width 126 height 15
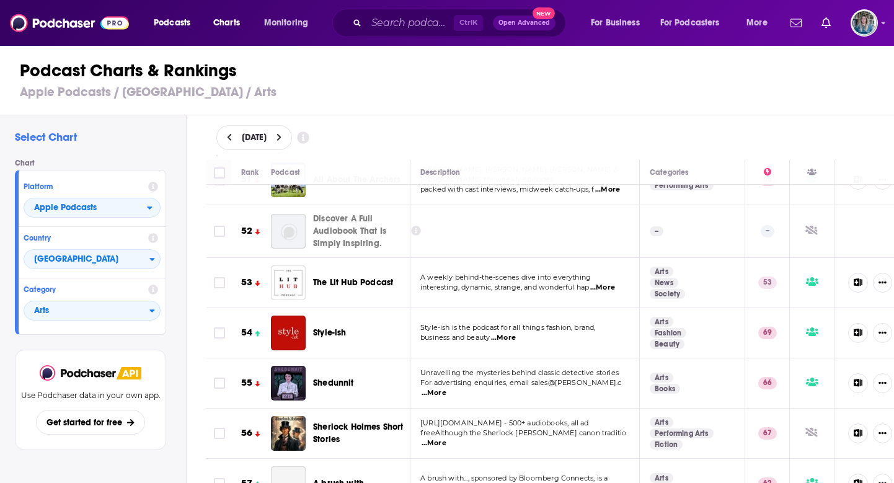
scroll to position [2605, 0]
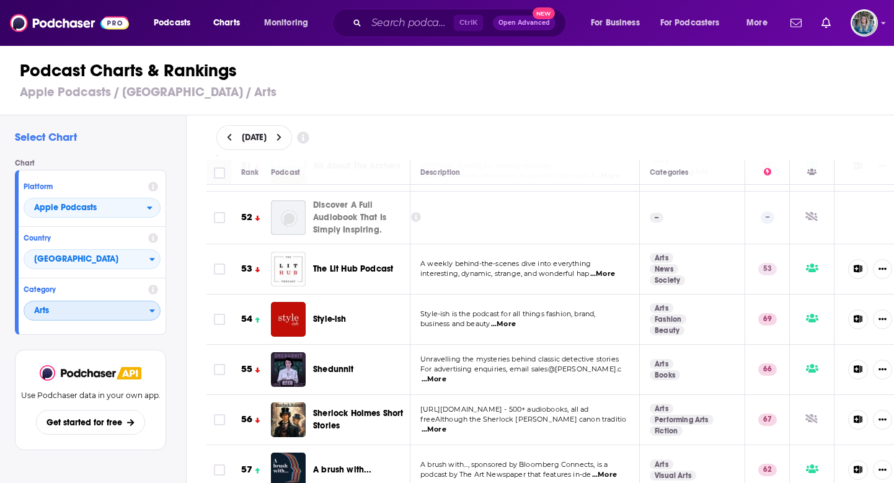
click at [79, 313] on span "Arts" at bounding box center [86, 311] width 125 height 21
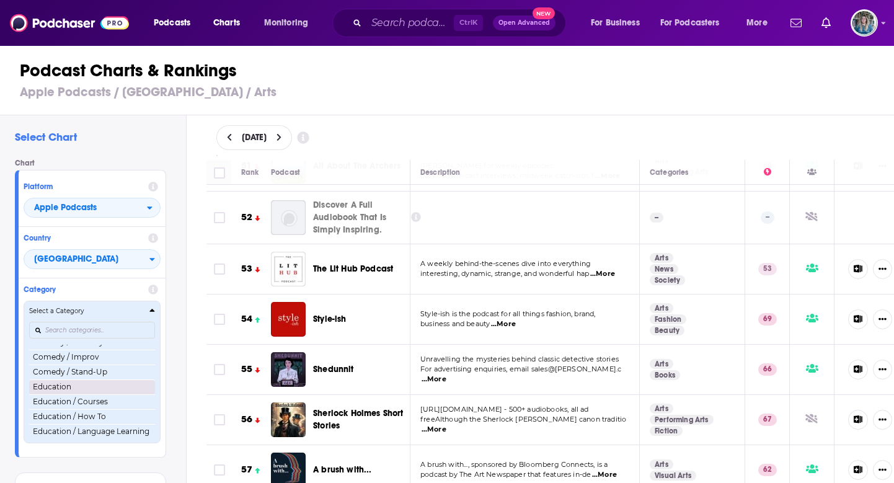
scroll to position [310, 0]
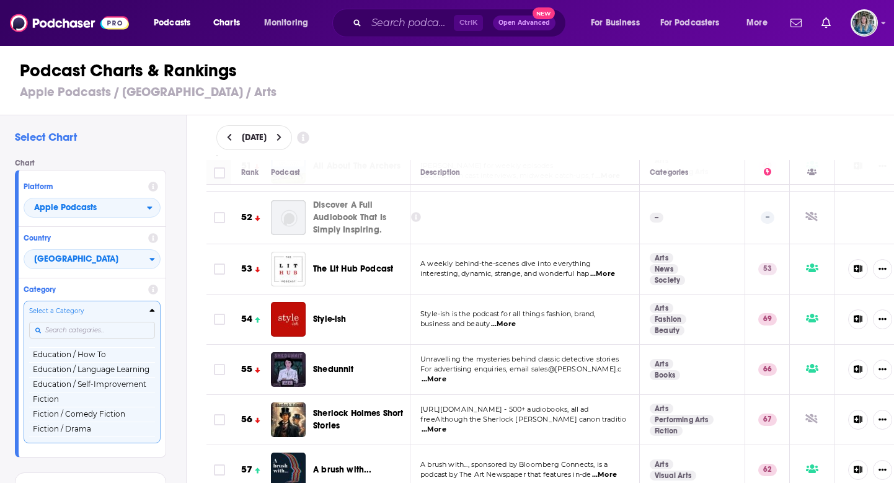
click at [94, 329] on input "Categories" at bounding box center [92, 330] width 126 height 17
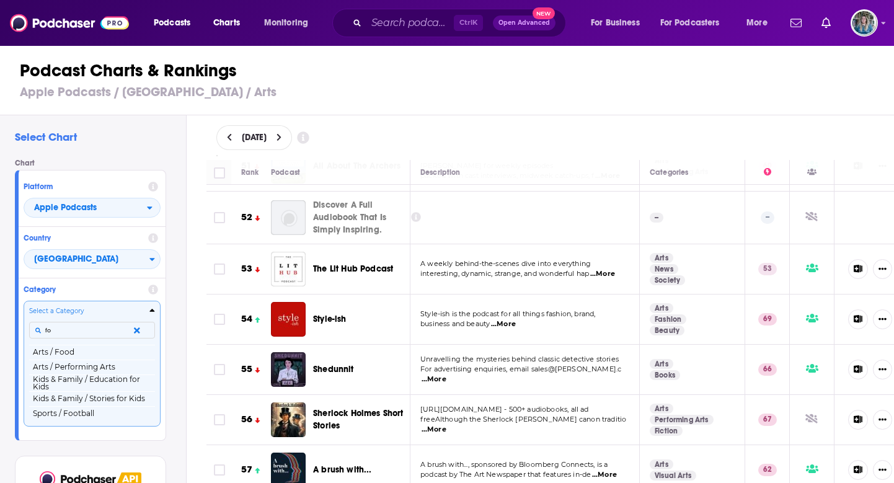
type input "f"
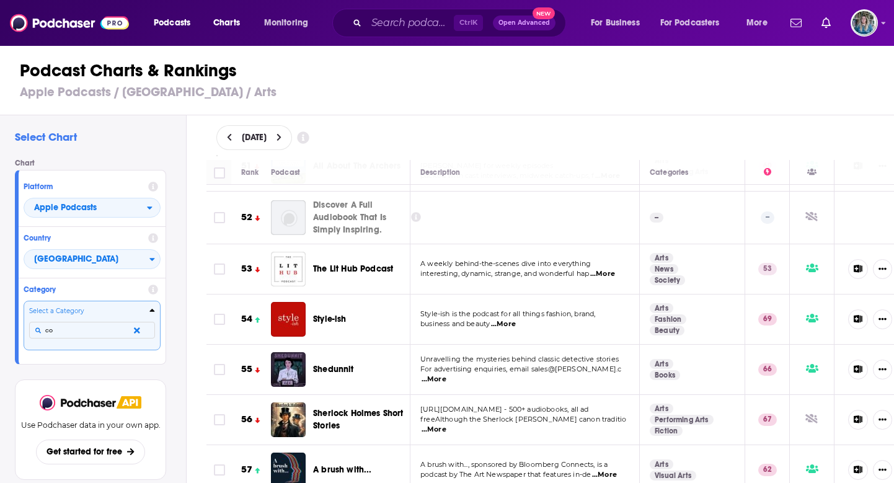
type input "c"
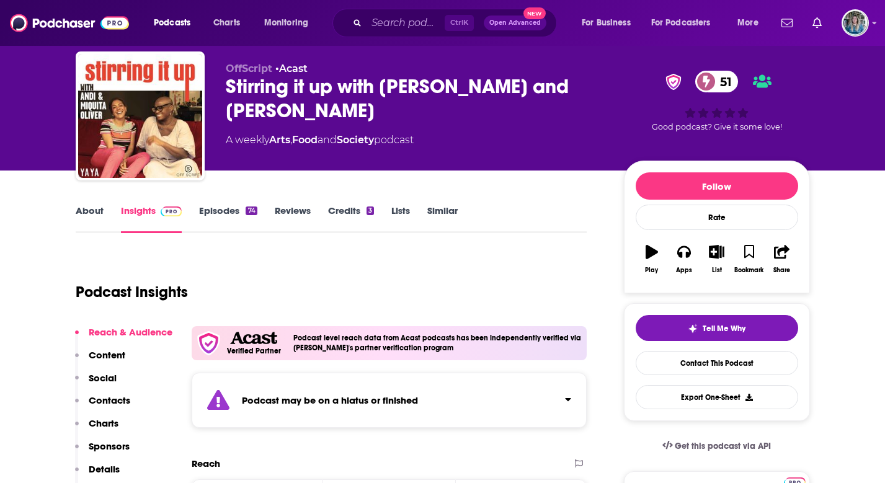
scroll to position [62, 0]
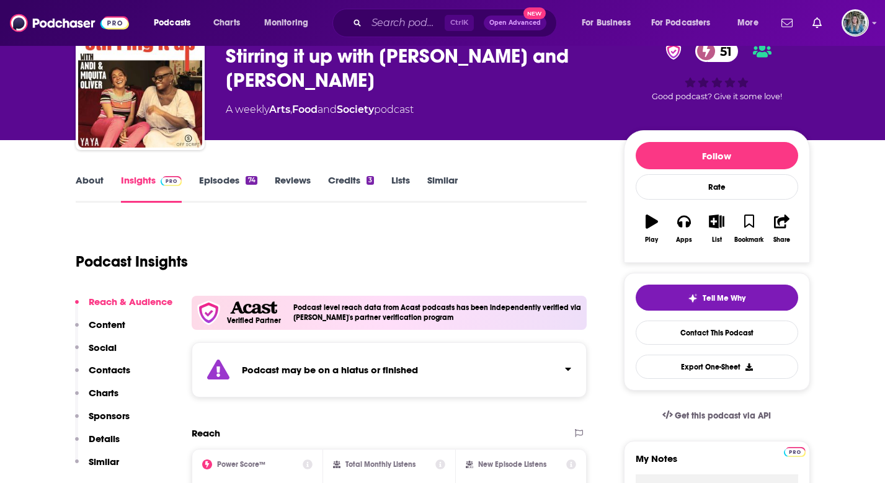
click at [227, 179] on link "Episodes 74" at bounding box center [228, 188] width 58 height 29
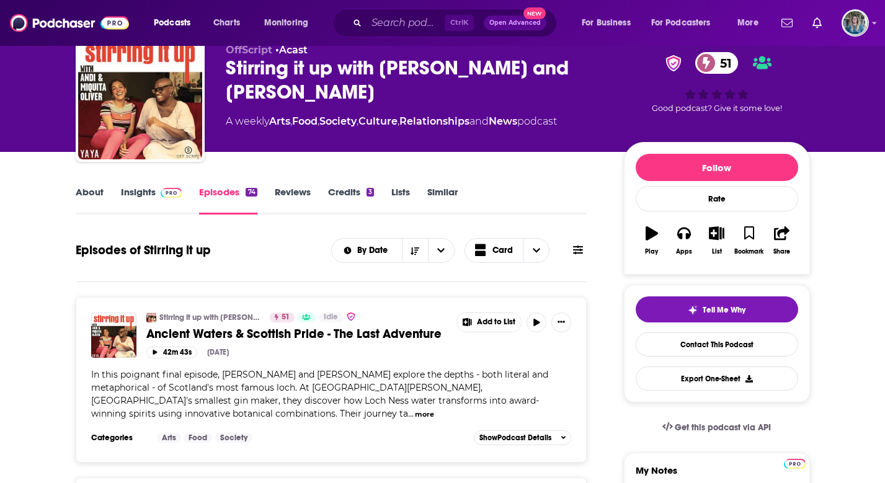
scroll to position [186, 0]
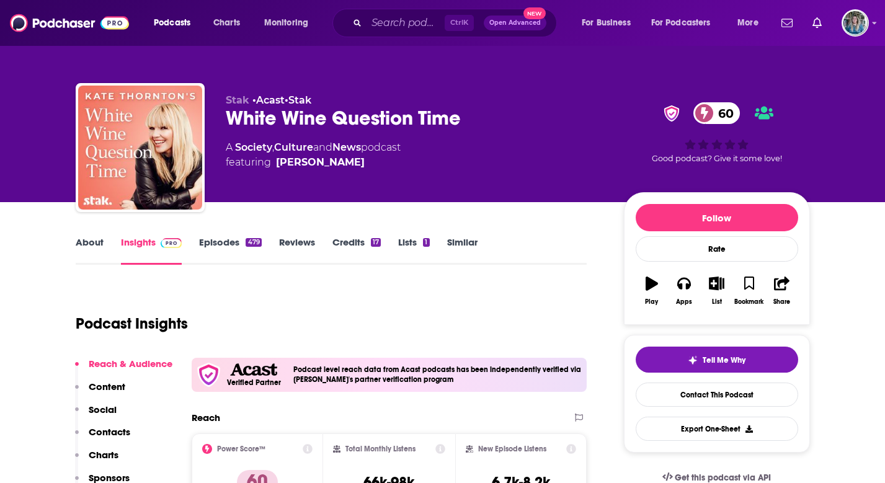
click at [94, 243] on link "About" at bounding box center [90, 250] width 28 height 29
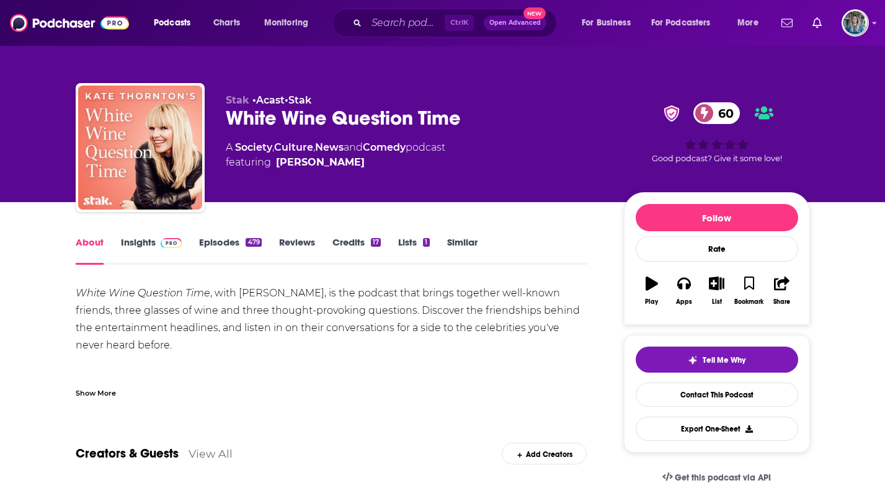
click at [229, 241] on link "Episodes 479" at bounding box center [230, 250] width 62 height 29
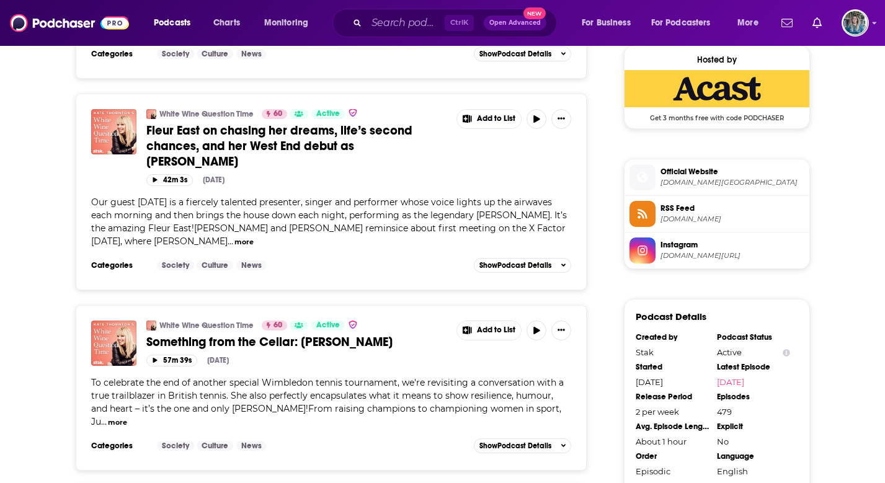
scroll to position [1054, 0]
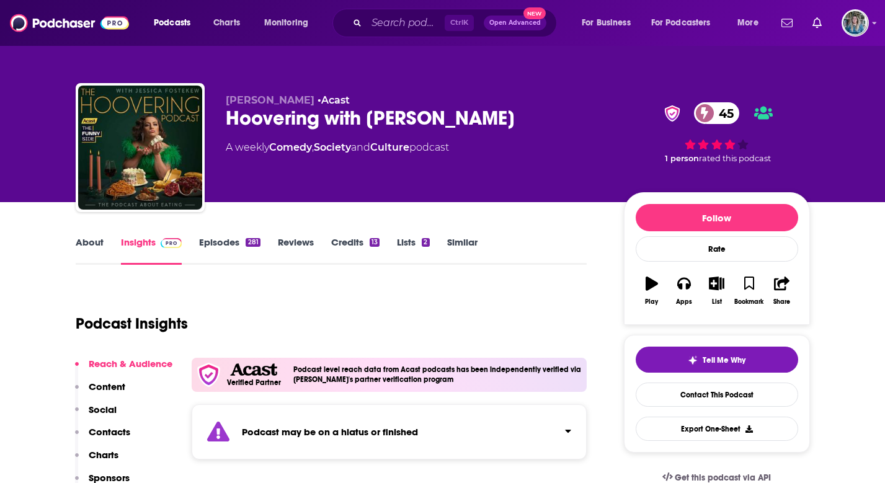
click at [84, 234] on div "About Insights Episodes 281 Reviews Credits 13 Lists 2 Similar" at bounding box center [332, 249] width 512 height 30
click at [94, 234] on div "About Insights Episodes 281 Reviews Credits 13 Lists 2 Similar" at bounding box center [332, 249] width 512 height 30
click at [92, 241] on link "About" at bounding box center [90, 250] width 28 height 29
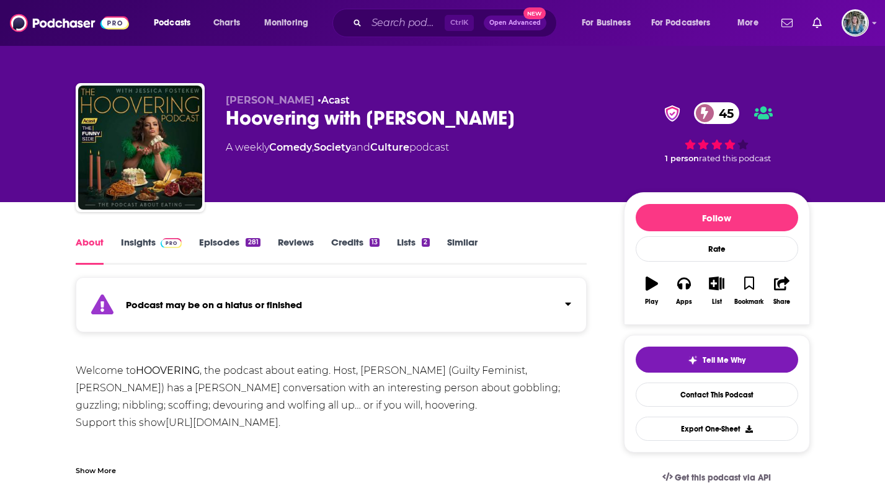
click at [136, 243] on link "Insights" at bounding box center [151, 250] width 61 height 29
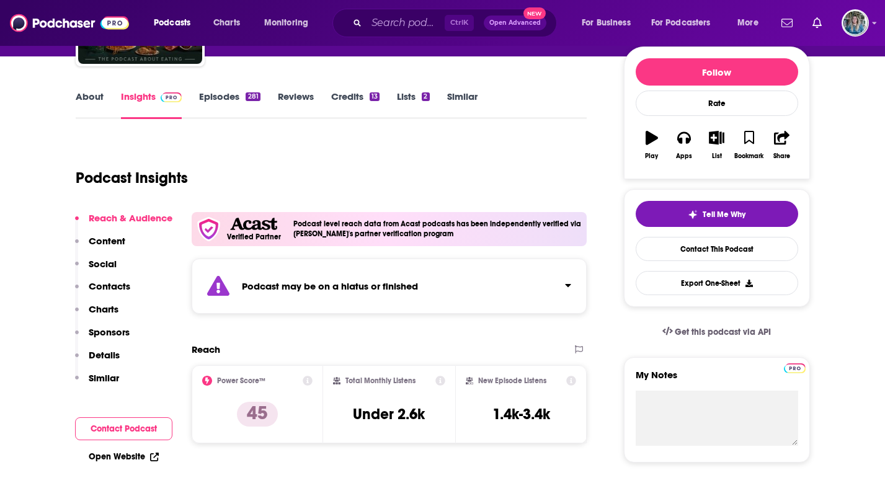
scroll to position [124, 0]
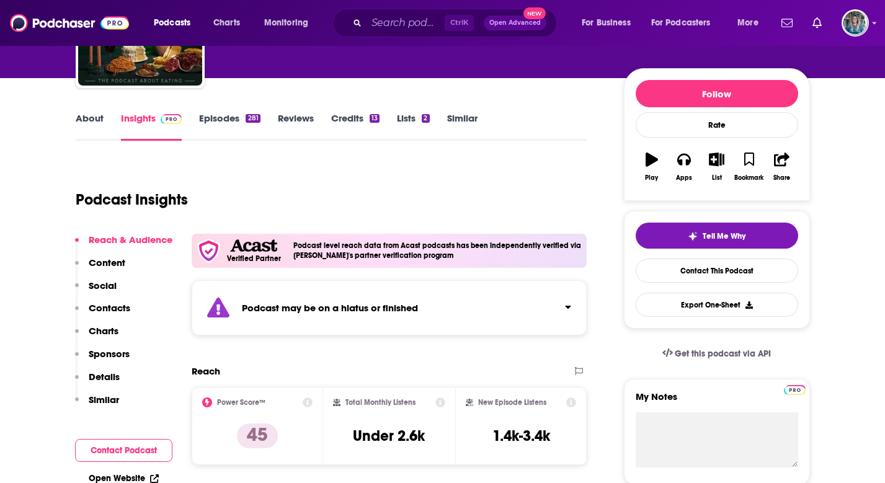
click at [228, 122] on link "Episodes 281" at bounding box center [229, 126] width 61 height 29
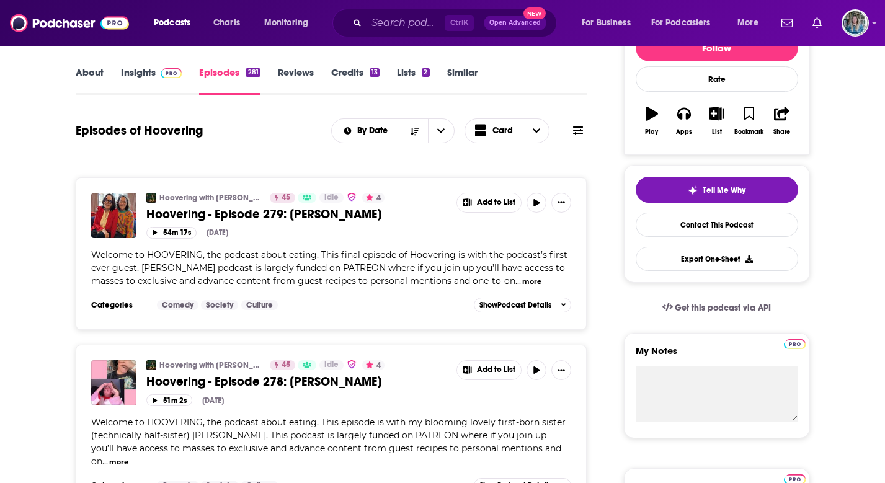
scroll to position [124, 0]
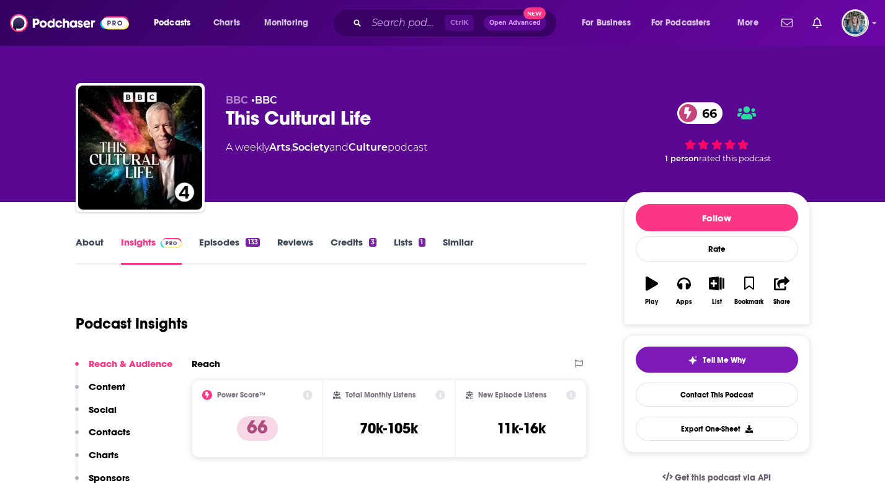
click at [86, 240] on link "About" at bounding box center [90, 250] width 28 height 29
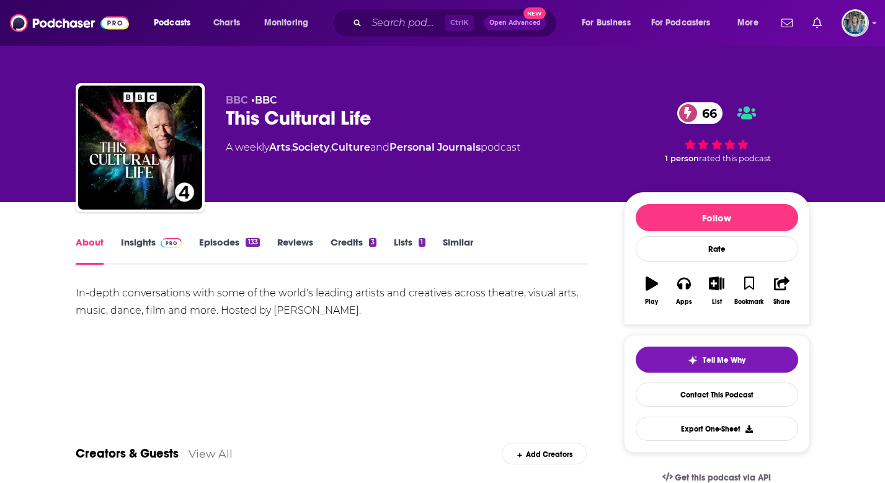
click at [150, 247] on link "Insights" at bounding box center [151, 250] width 61 height 29
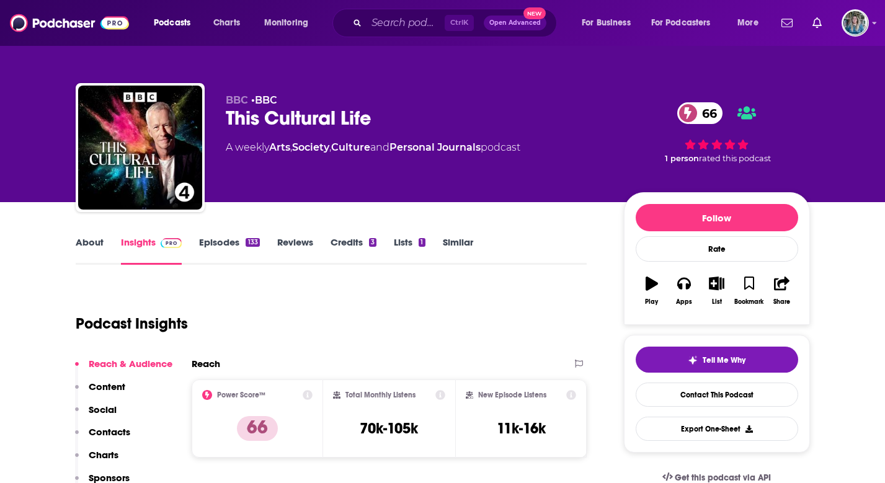
click at [221, 239] on link "Episodes 133" at bounding box center [229, 250] width 60 height 29
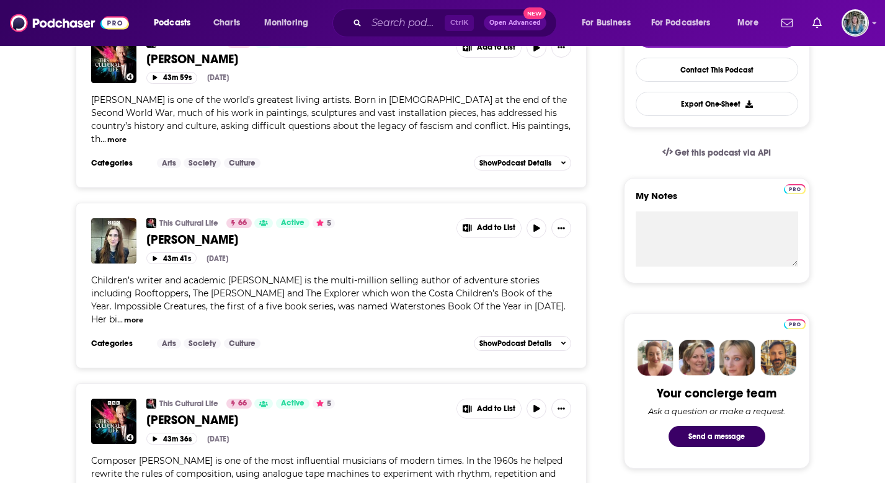
scroll to position [372, 0]
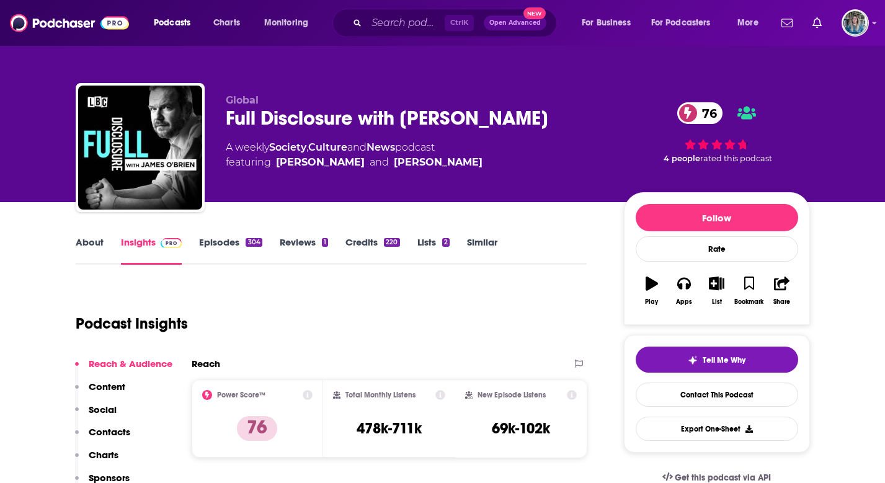
click at [83, 240] on link "About" at bounding box center [90, 250] width 28 height 29
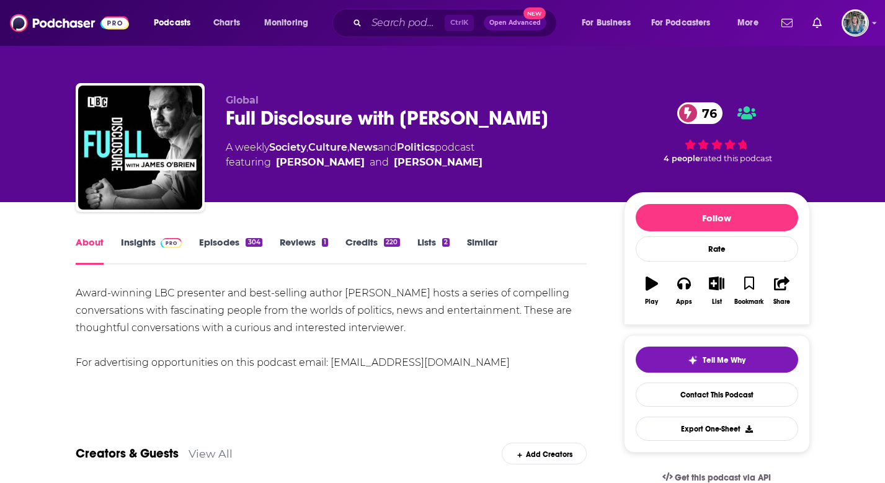
click at [213, 254] on link "Episodes 304" at bounding box center [230, 250] width 63 height 29
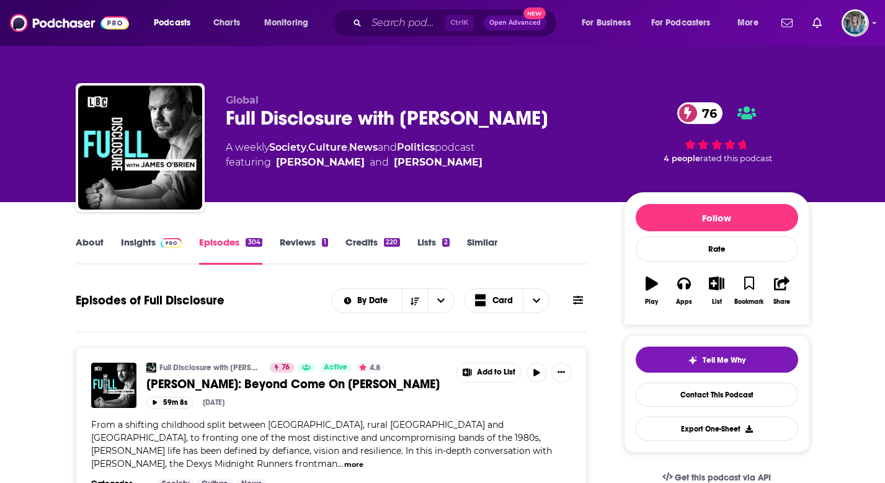
click at [141, 236] on link "Insights" at bounding box center [151, 250] width 61 height 29
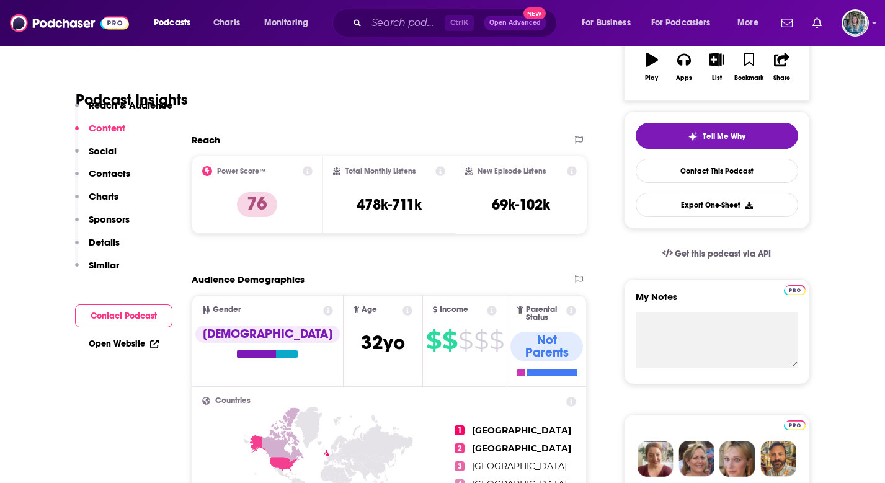
scroll to position [186, 0]
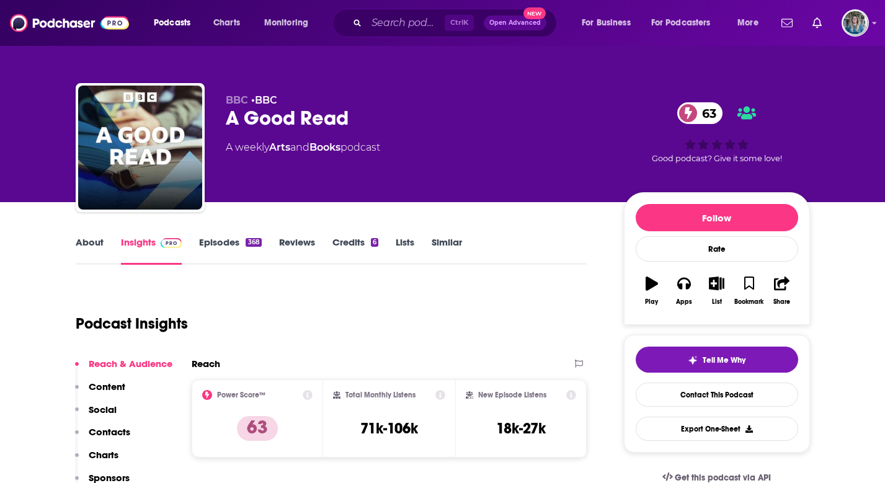
click at [85, 246] on link "About" at bounding box center [90, 250] width 28 height 29
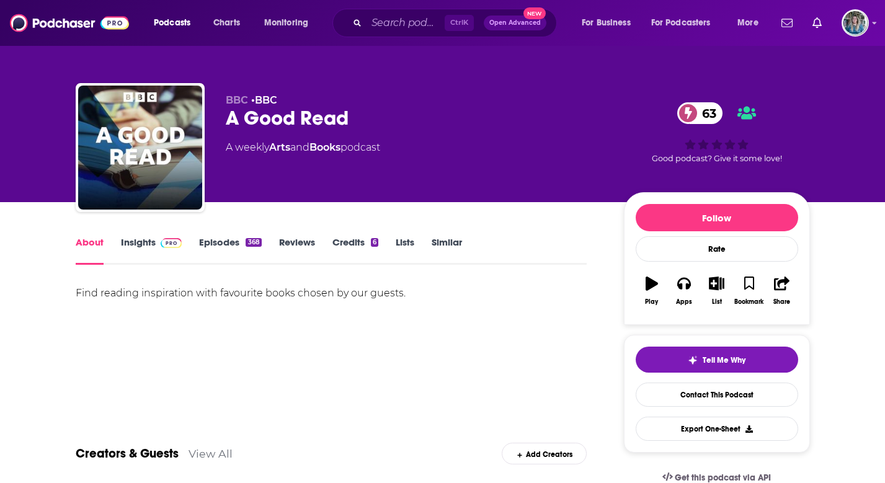
click at [154, 239] on link "Insights" at bounding box center [151, 250] width 61 height 29
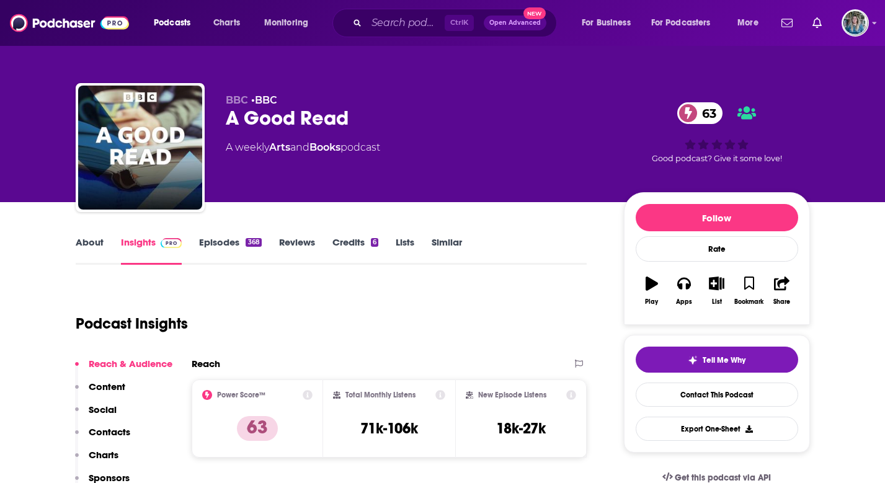
click at [236, 247] on link "Episodes 368" at bounding box center [230, 250] width 62 height 29
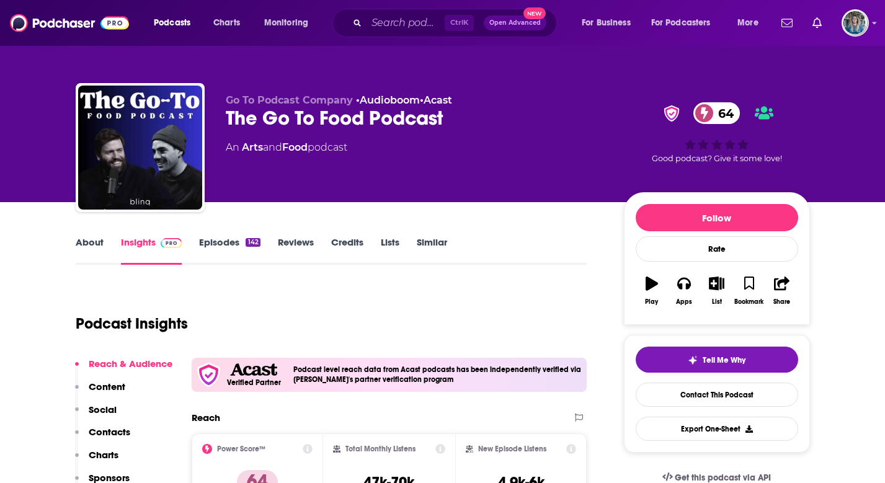
click at [95, 247] on link "About" at bounding box center [90, 250] width 28 height 29
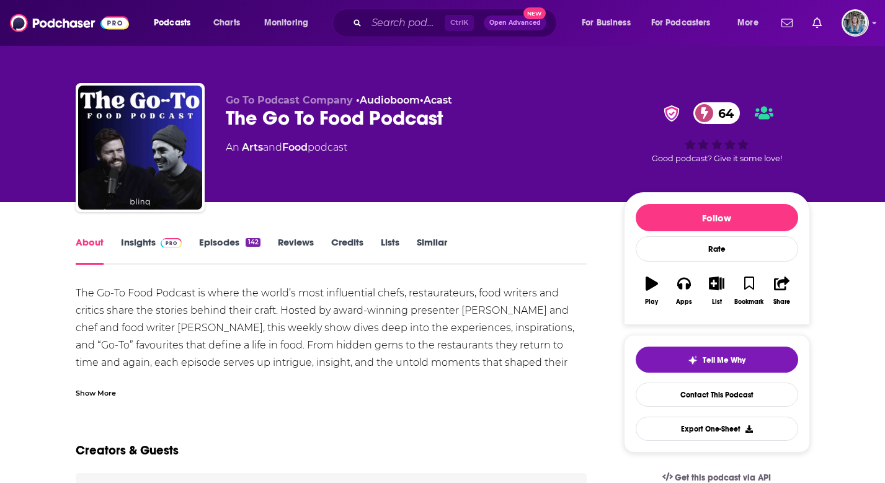
click at [133, 243] on link "Insights" at bounding box center [151, 250] width 61 height 29
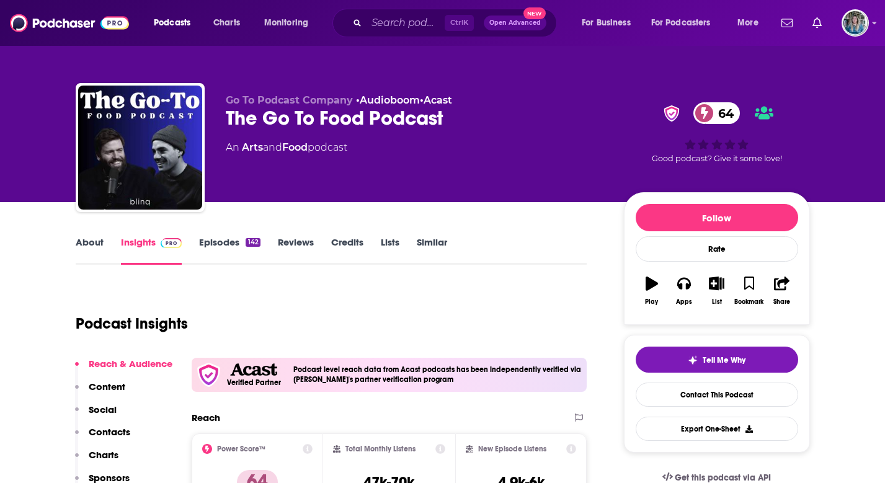
click at [225, 250] on link "Episodes 142" at bounding box center [229, 250] width 61 height 29
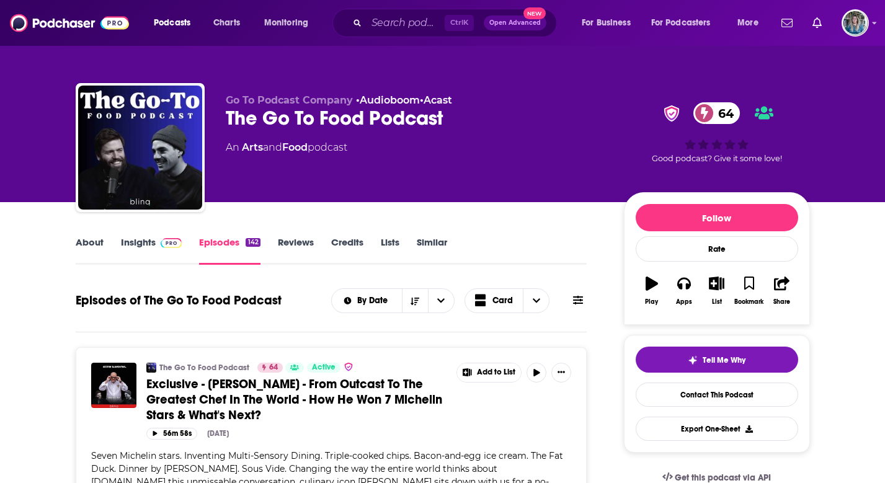
click at [148, 241] on link "Insights" at bounding box center [151, 250] width 61 height 29
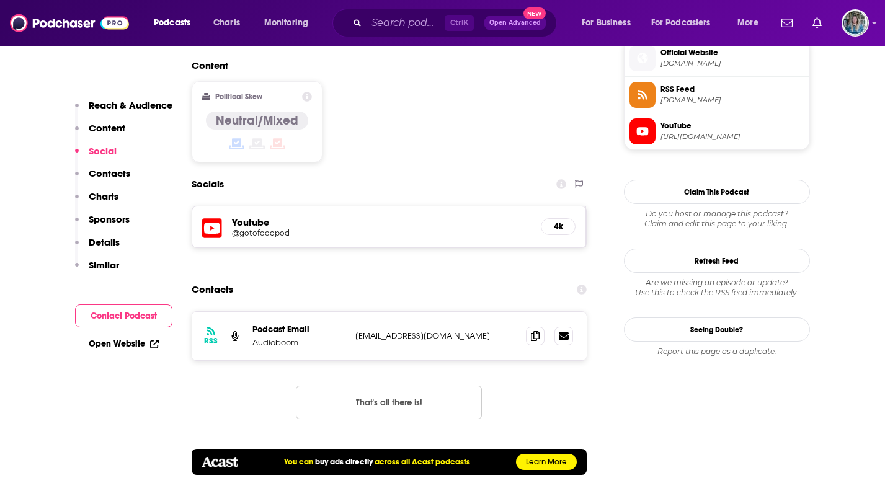
scroll to position [1054, 0]
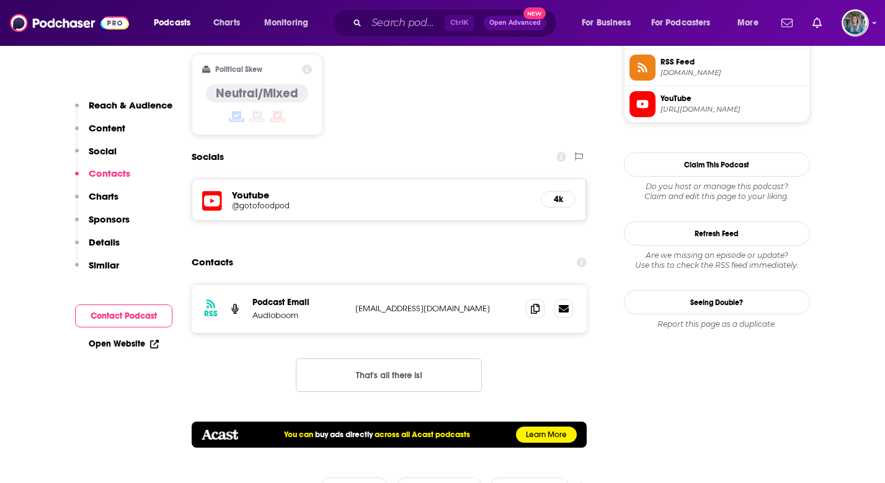
click at [498, 303] on p "info+67cb0e5722c74795c356299d@mg-eu.acast.com" at bounding box center [435, 308] width 161 height 11
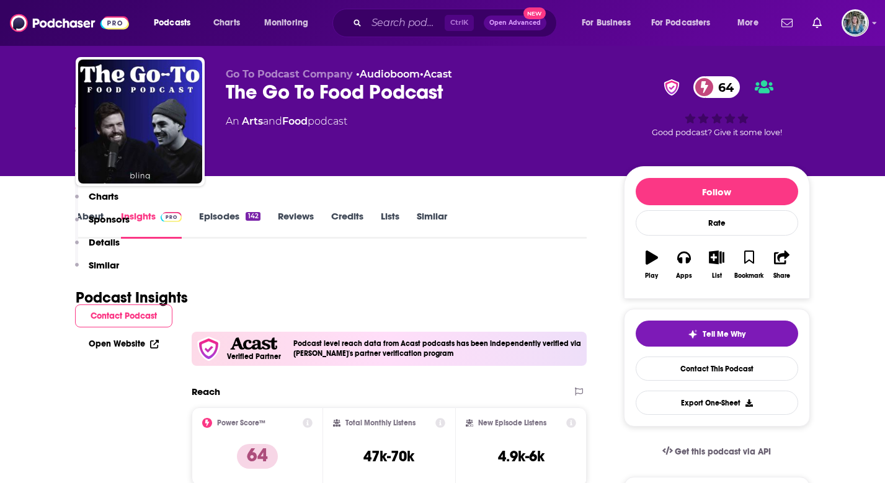
scroll to position [0, 0]
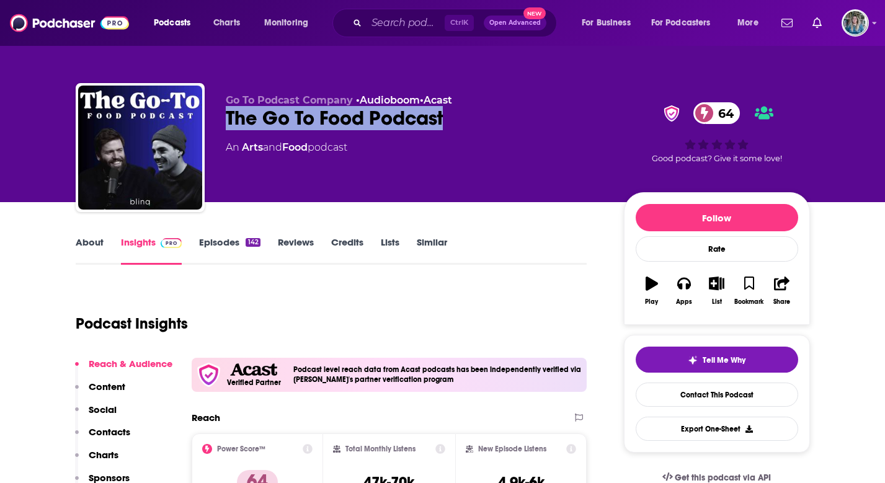
drag, startPoint x: 390, startPoint y: 120, endPoint x: 226, endPoint y: 116, distance: 163.8
click at [226, 116] on div "The Go To Food Podcast 64" at bounding box center [415, 118] width 378 height 24
drag, startPoint x: 226, startPoint y: 116, endPoint x: 255, endPoint y: 116, distance: 28.5
copy h2 "The Go To Food Podcast"
click at [102, 245] on link "About" at bounding box center [90, 250] width 28 height 29
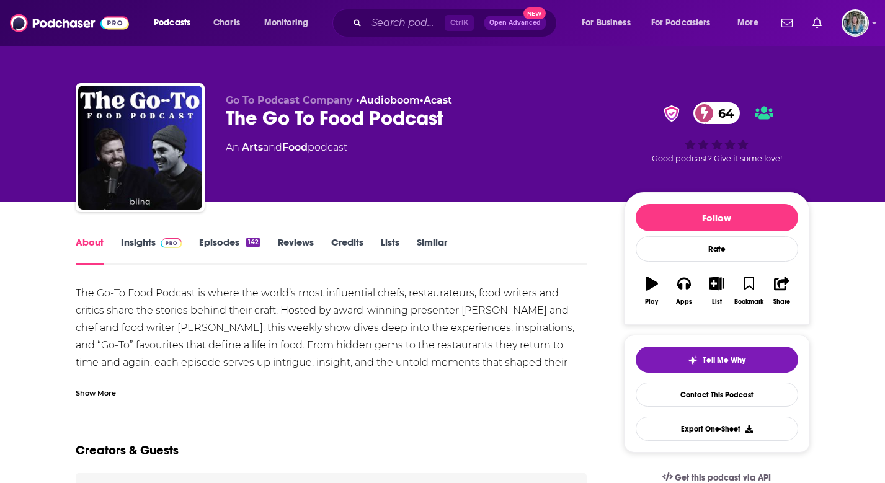
click at [209, 327] on div "The Go-To Food Podcast is where the world’s most influential chefs, restaurateu…" at bounding box center [332, 363] width 512 height 156
drag, startPoint x: 213, startPoint y: 327, endPoint x: 154, endPoint y: 332, distance: 59.2
click at [154, 332] on div "The Go-To Food Podcast is where the world’s most influential chefs, restaurateu…" at bounding box center [332, 363] width 512 height 156
drag, startPoint x: 154, startPoint y: 332, endPoint x: 169, endPoint y: 329, distance: 15.8
copy div "Ben Benton"
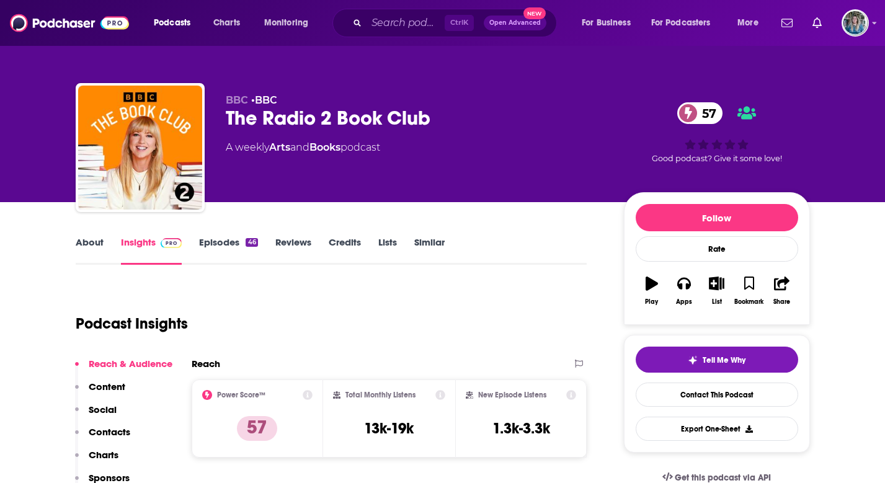
click at [234, 239] on link "Episodes 46" at bounding box center [228, 250] width 58 height 29
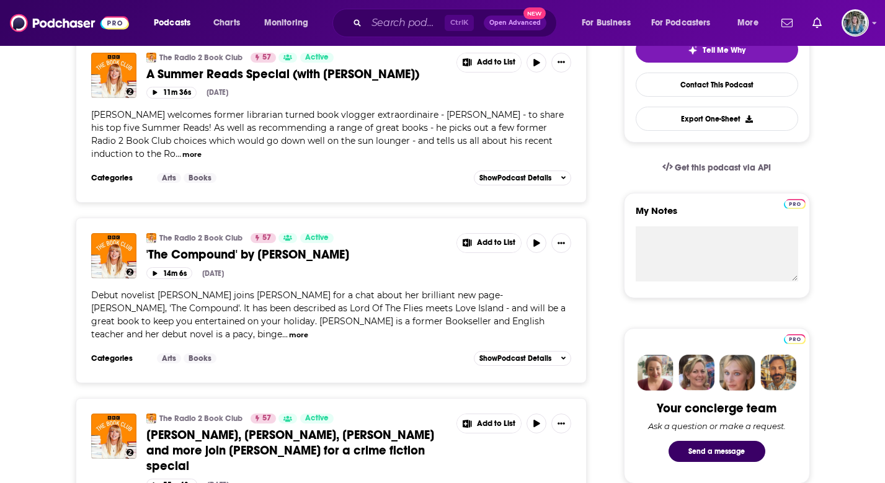
scroll to position [372, 0]
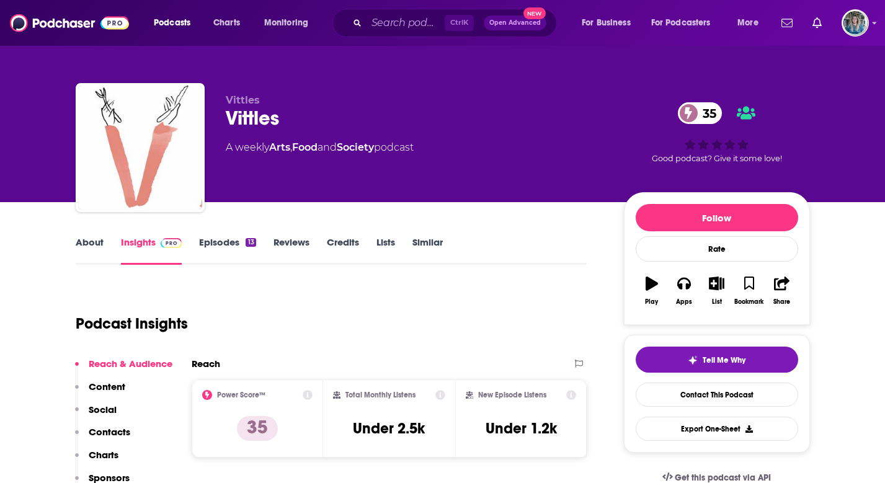
click at [81, 244] on link "About" at bounding box center [90, 250] width 28 height 29
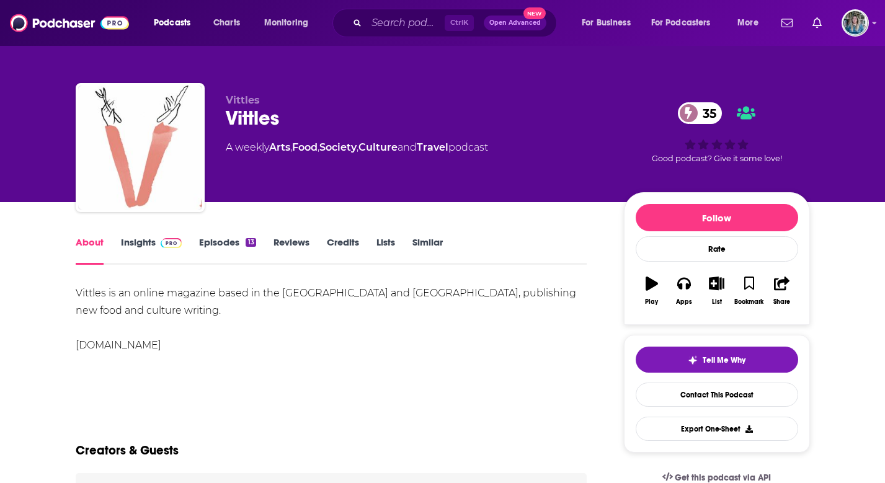
click at [153, 242] on link "Insights" at bounding box center [151, 250] width 61 height 29
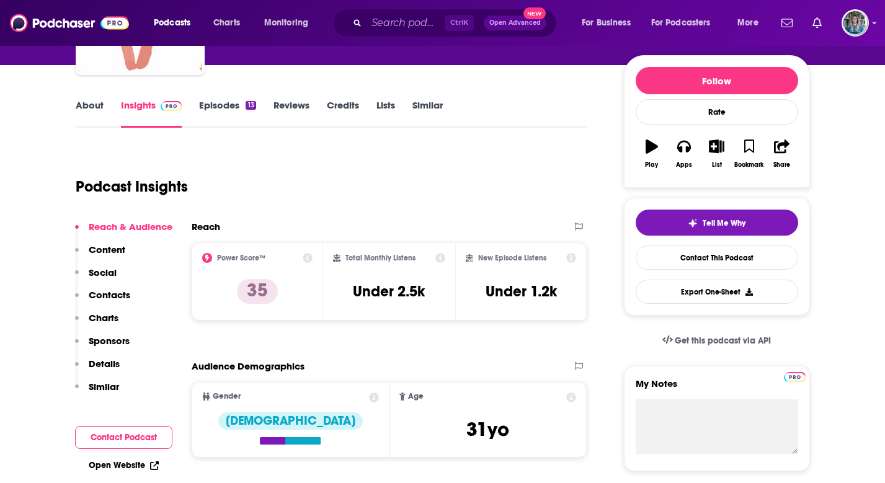
scroll to position [124, 0]
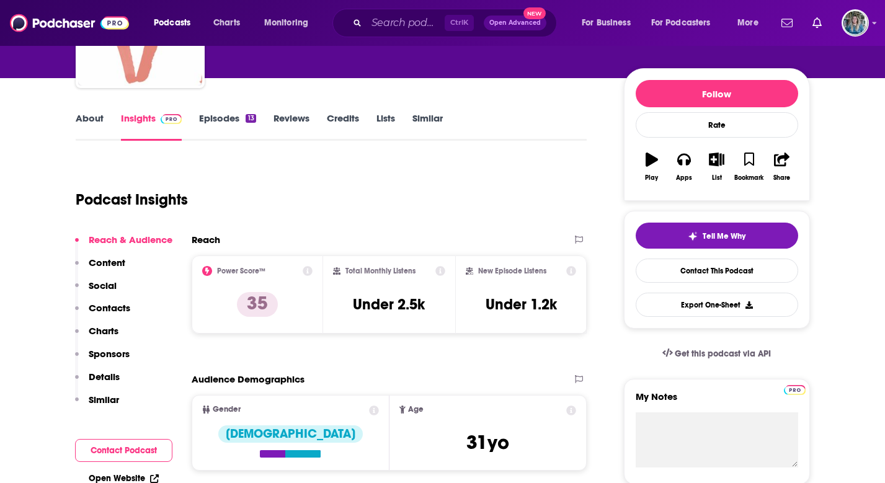
click at [215, 111] on div "About Insights Episodes 13 Reviews Credits Lists Similar" at bounding box center [332, 125] width 512 height 30
click at [215, 122] on link "Episodes 13" at bounding box center [227, 126] width 56 height 29
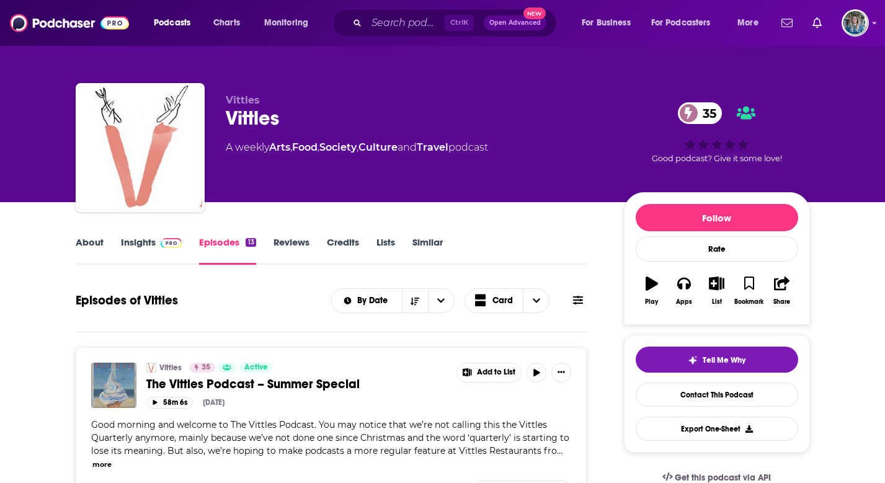
click at [91, 244] on link "About" at bounding box center [90, 250] width 28 height 29
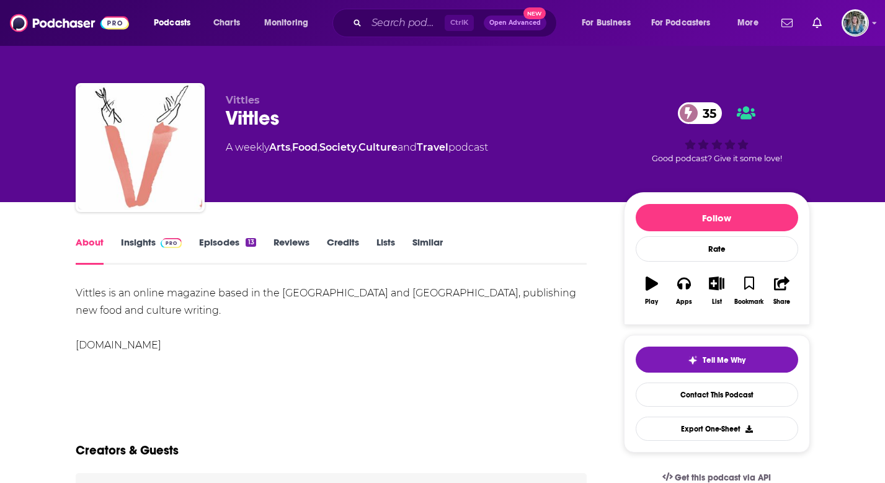
click at [158, 314] on div "Vittles is an online magazine based in the [GEOGRAPHIC_DATA] and [GEOGRAPHIC_DA…" at bounding box center [332, 319] width 512 height 69
click at [156, 326] on div "Vittles is an online magazine based in the [GEOGRAPHIC_DATA] and [GEOGRAPHIC_DA…" at bounding box center [332, 319] width 512 height 69
drag, startPoint x: 223, startPoint y: 326, endPoint x: 67, endPoint y: 326, distance: 156.3
drag, startPoint x: 67, startPoint y: 326, endPoint x: 104, endPoint y: 326, distance: 37.2
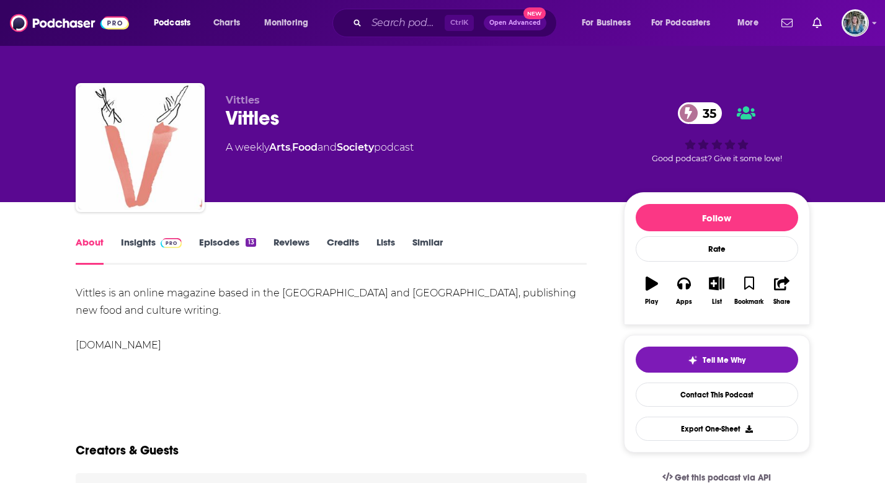
copy div "[DOMAIN_NAME]"
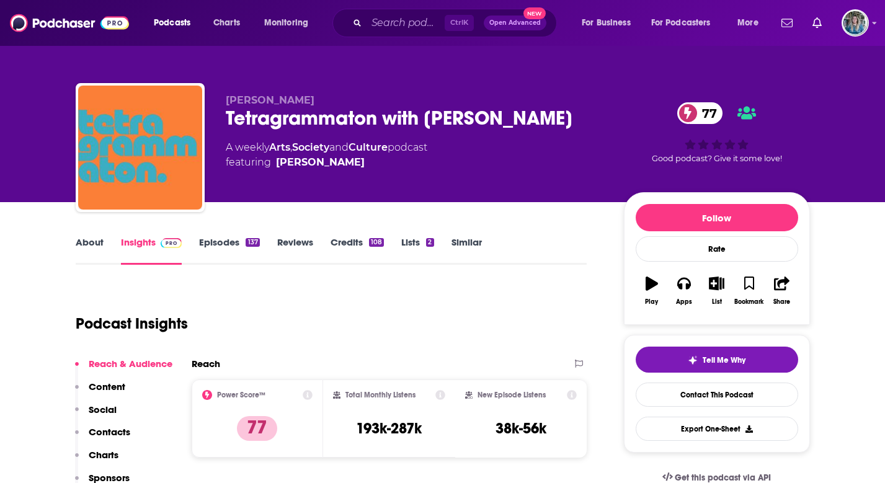
click at [87, 239] on link "About" at bounding box center [90, 250] width 28 height 29
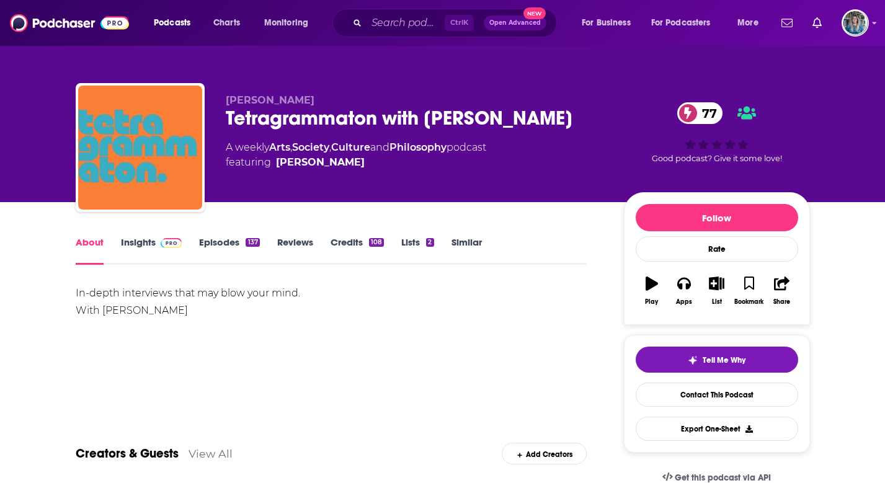
click at [146, 239] on link "Insights" at bounding box center [151, 250] width 61 height 29
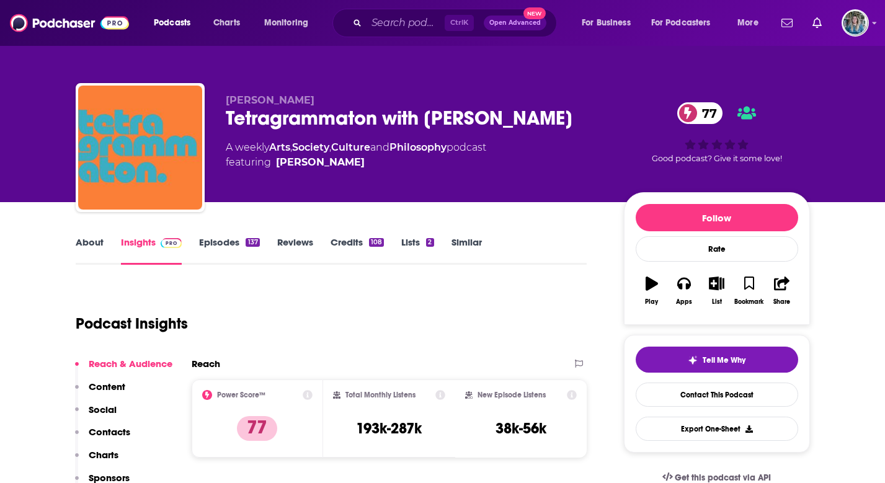
click at [212, 241] on link "Episodes 137" at bounding box center [229, 250] width 60 height 29
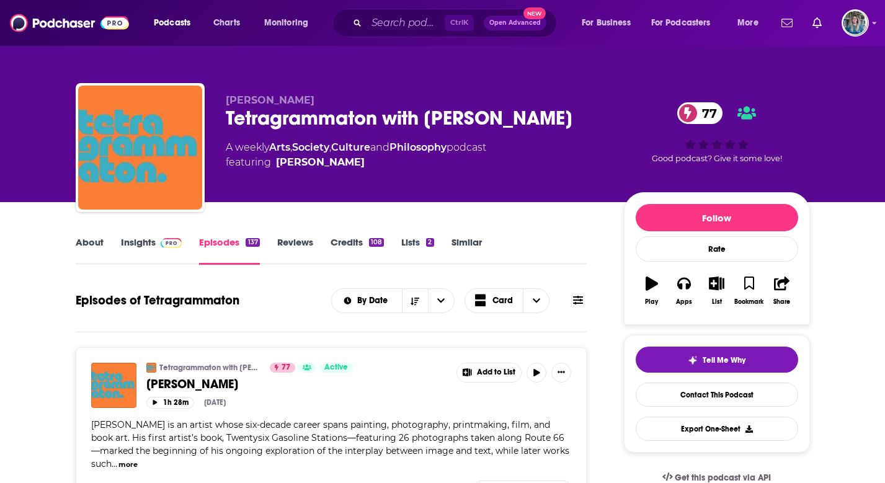
click at [161, 247] on img at bounding box center [172, 243] width 22 height 10
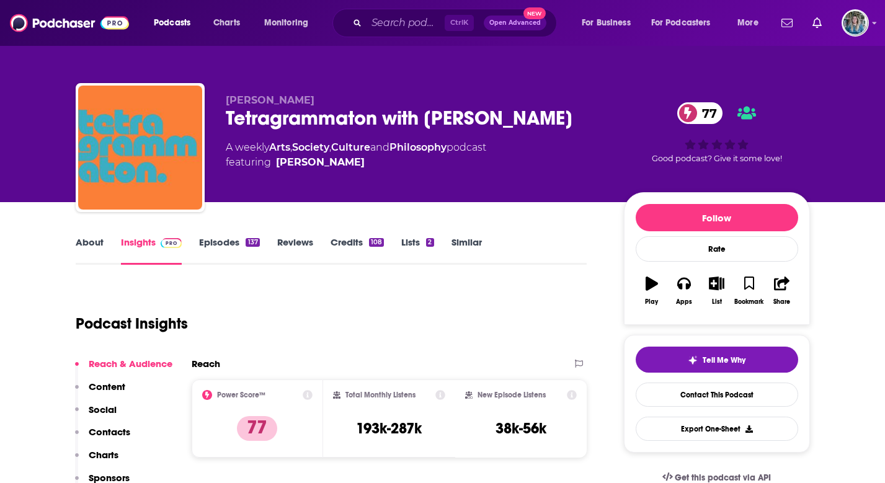
click at [210, 246] on link "Episodes 137" at bounding box center [229, 250] width 60 height 29
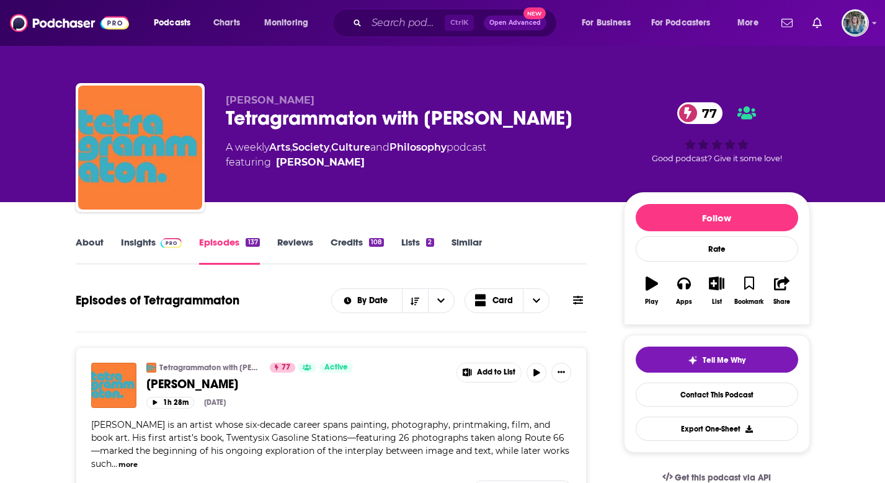
click at [97, 241] on link "About" at bounding box center [90, 250] width 28 height 29
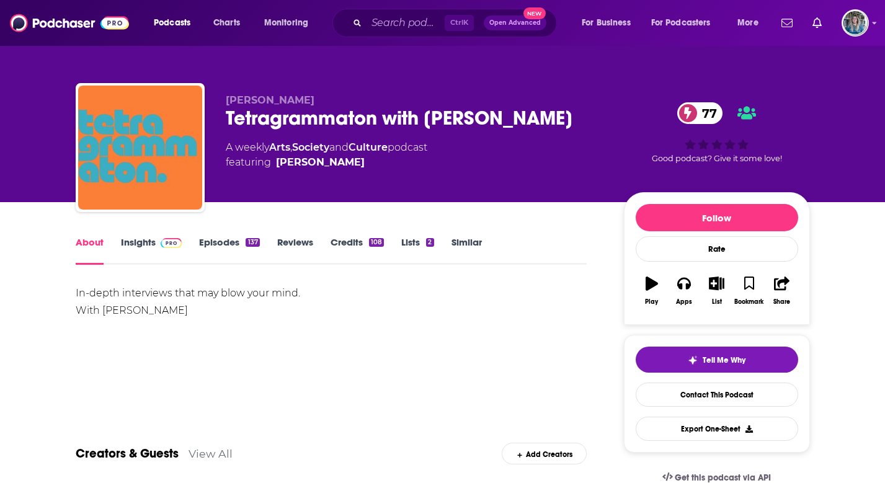
click at [137, 242] on link "Insights" at bounding box center [151, 250] width 61 height 29
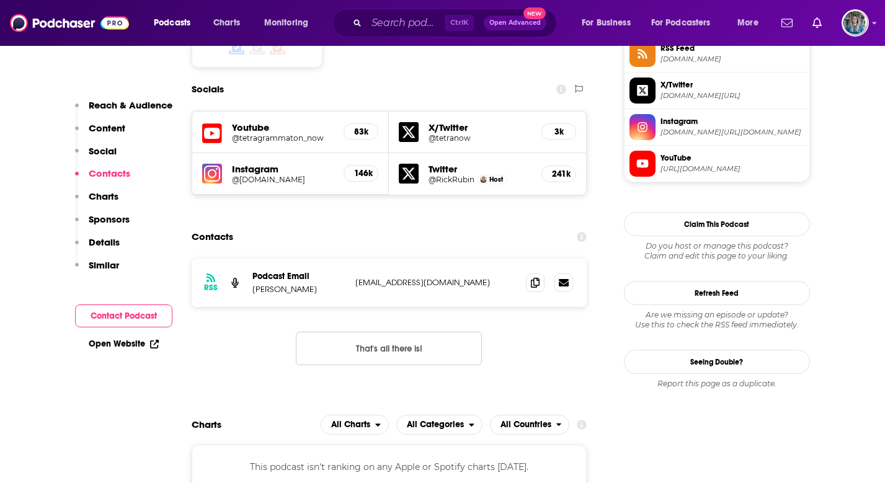
scroll to position [1054, 0]
drag, startPoint x: 478, startPoint y: 228, endPoint x: 353, endPoint y: 219, distance: 125.6
click at [353, 258] on div "RSS Podcast Email Rick Rubin admin@tetragrammaton.com admin@tetragrammaton.com" at bounding box center [390, 282] width 396 height 48
drag, startPoint x: 353, startPoint y: 219, endPoint x: 383, endPoint y: 221, distance: 29.9
copy p "admin@tetragrammaton.com"
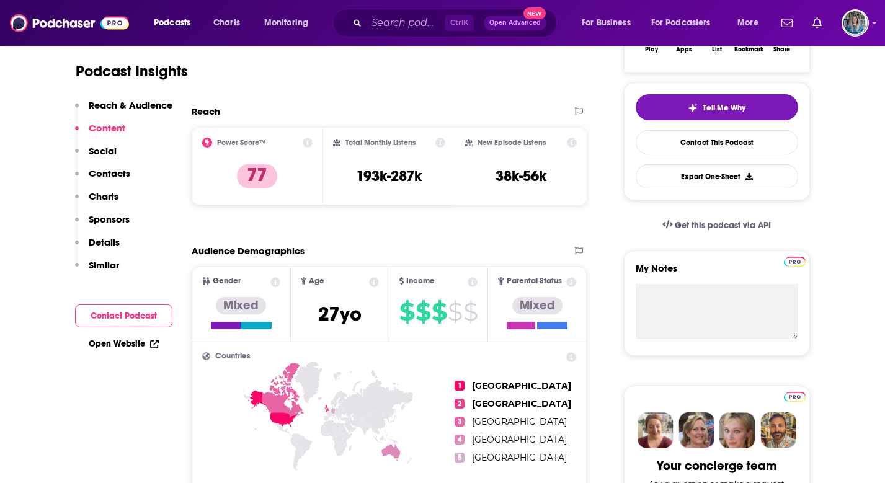
scroll to position [0, 0]
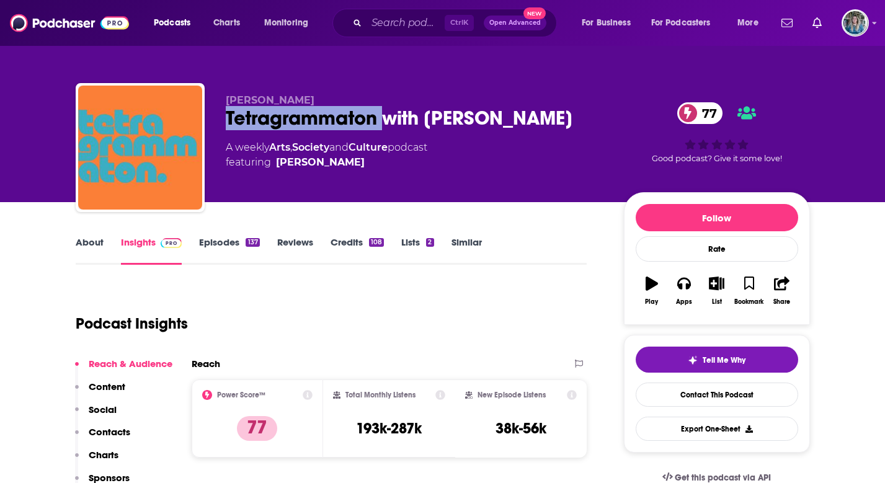
drag, startPoint x: 381, startPoint y: 115, endPoint x: 226, endPoint y: 117, distance: 155.1
click at [226, 118] on div "Tetragrammaton with Rick Rubin 77" at bounding box center [415, 118] width 378 height 24
drag, startPoint x: 226, startPoint y: 117, endPoint x: 282, endPoint y: 111, distance: 56.8
copy h2 "Tetragrammaton"
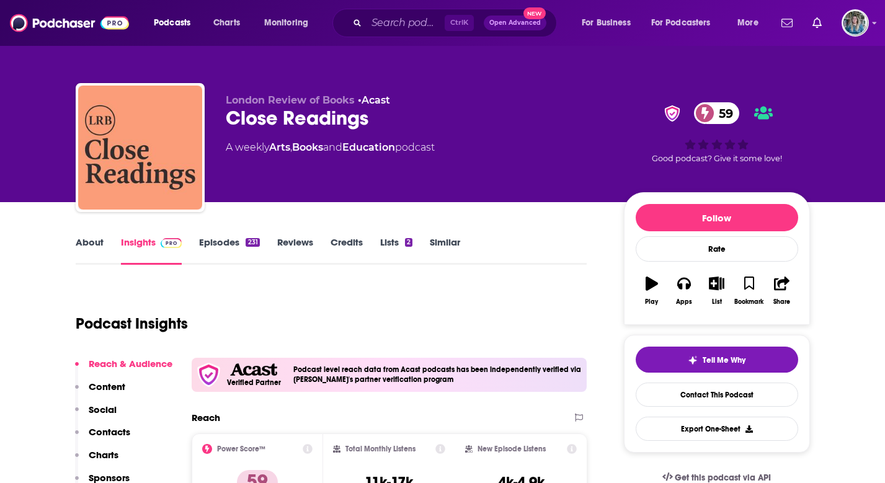
click at [316, 365] on div "Verified Partner Podcast level reach data from Acast podcasts has been independ…" at bounding box center [390, 375] width 396 height 34
click at [85, 239] on link "About" at bounding box center [90, 250] width 28 height 29
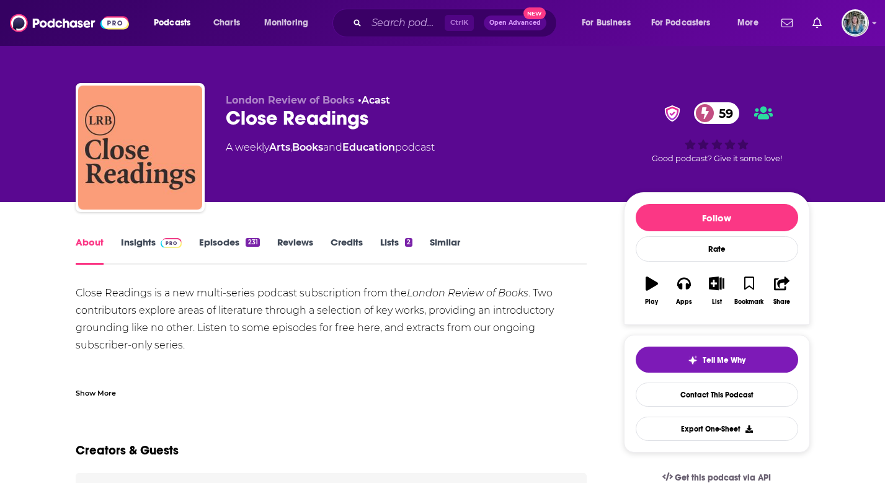
click at [141, 249] on link "Insights" at bounding box center [151, 250] width 61 height 29
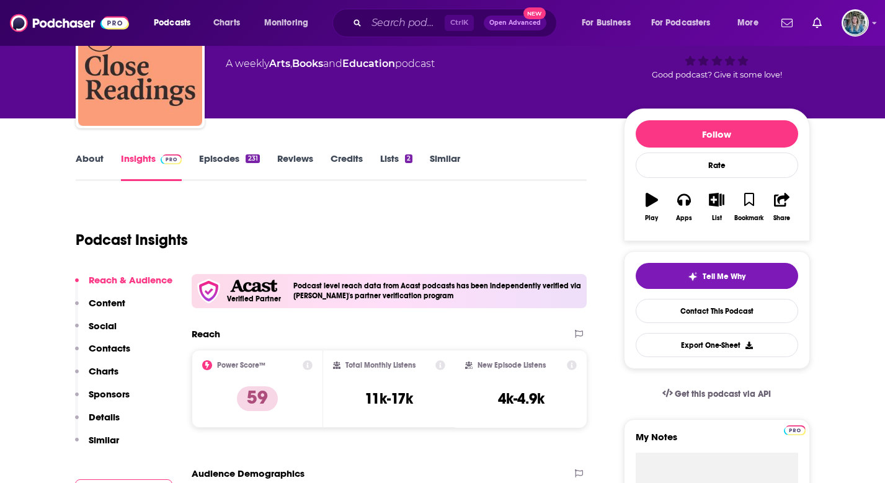
scroll to position [62, 0]
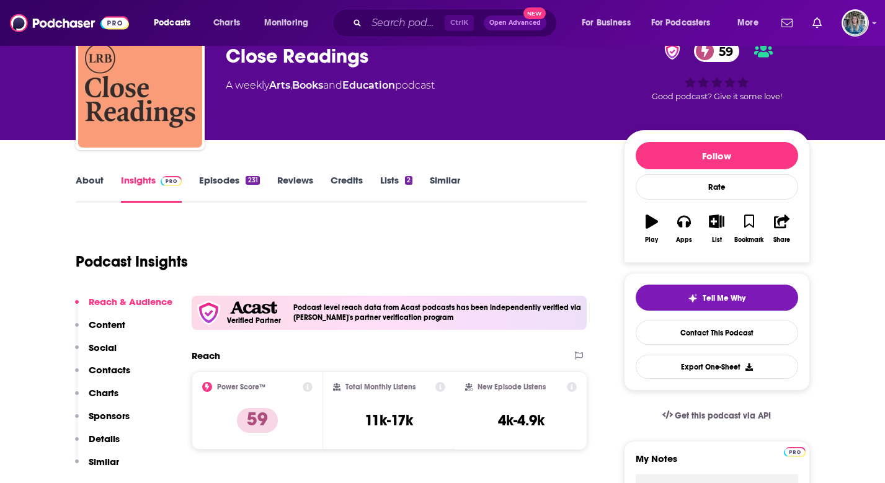
click at [225, 178] on link "Episodes 231" at bounding box center [229, 188] width 60 height 29
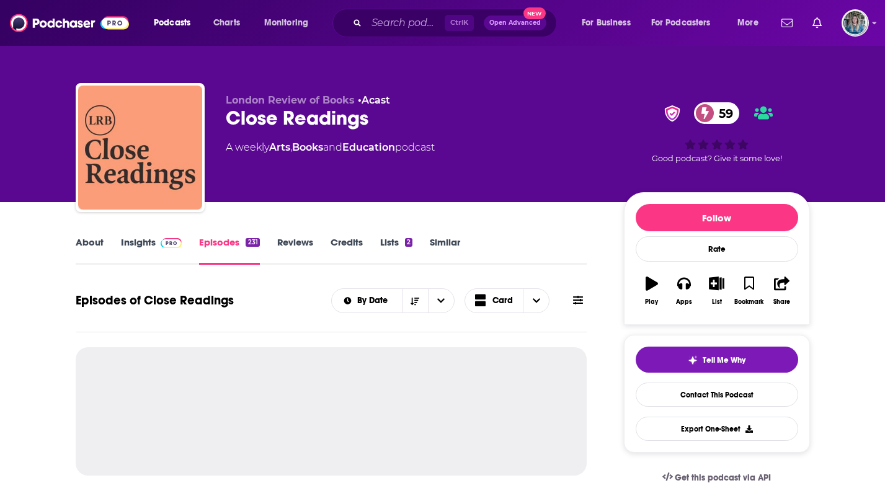
scroll to position [186, 0]
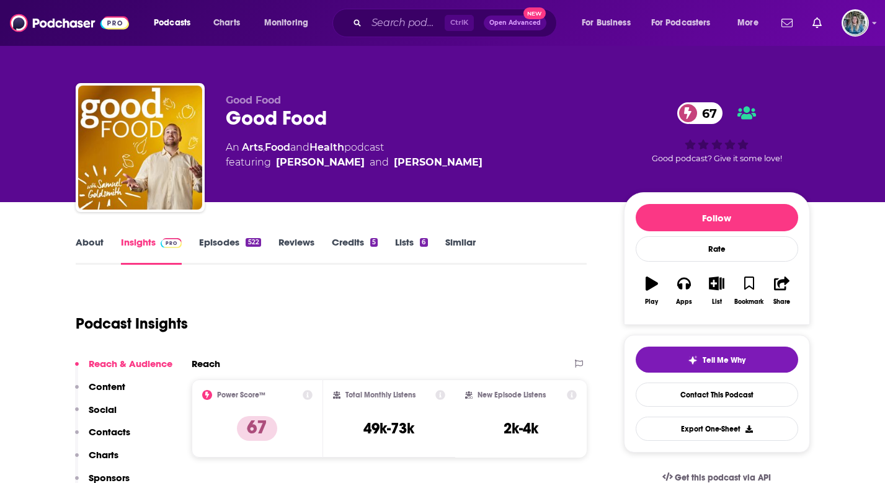
click at [95, 246] on link "About" at bounding box center [90, 250] width 28 height 29
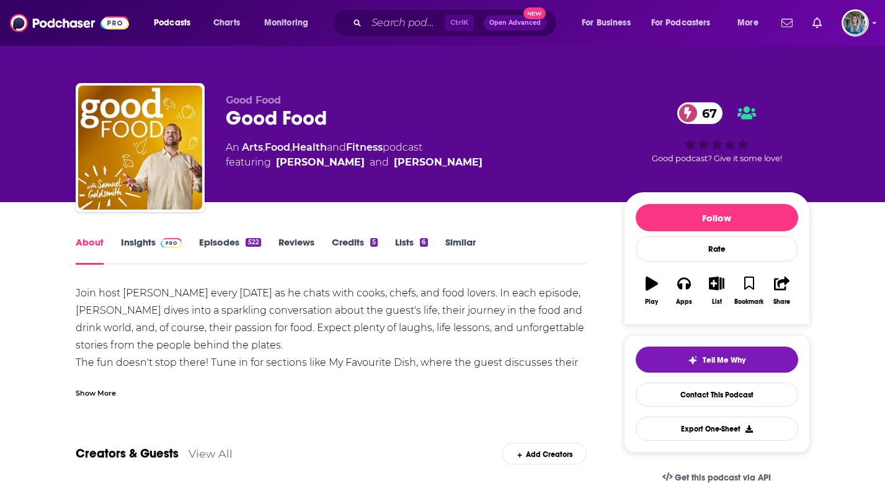
click at [113, 388] on div "Show More" at bounding box center [96, 392] width 40 height 12
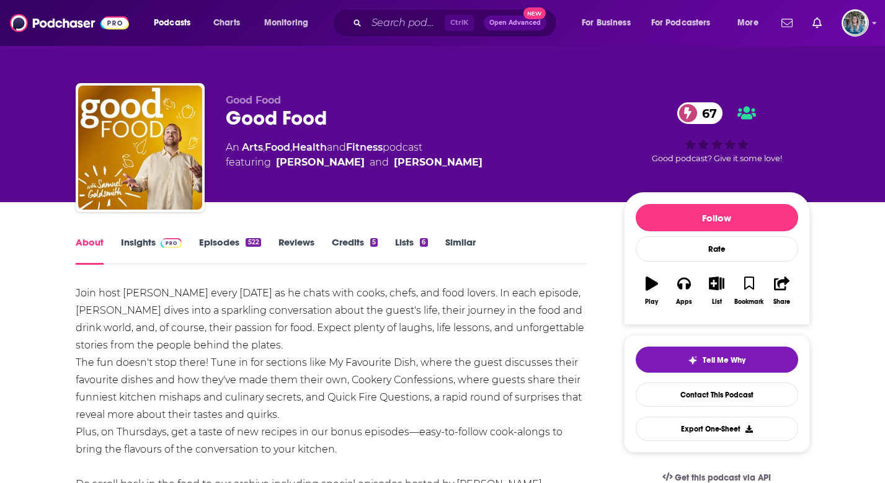
click at [226, 241] on link "Episodes 522" at bounding box center [229, 250] width 61 height 29
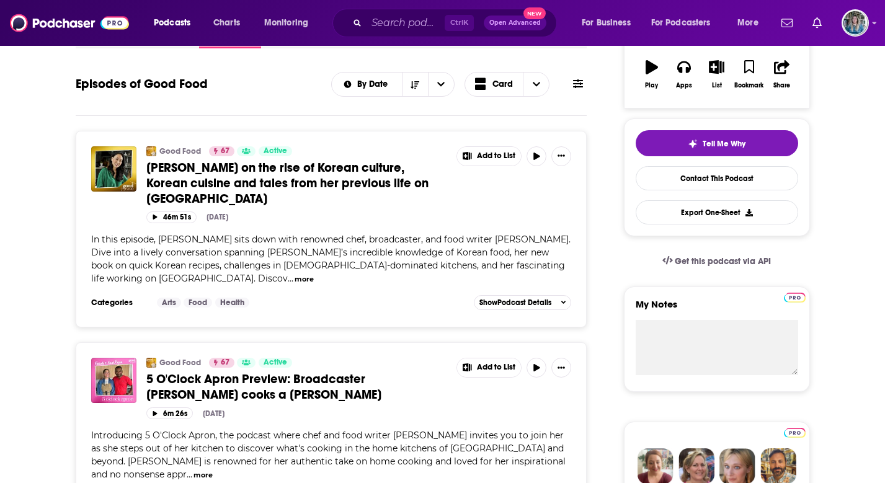
scroll to position [124, 0]
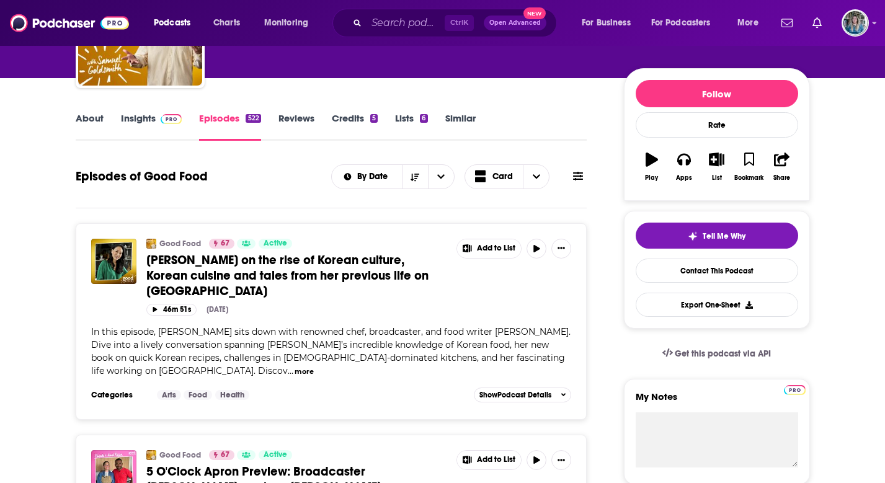
click at [158, 120] on span at bounding box center [169, 118] width 27 height 12
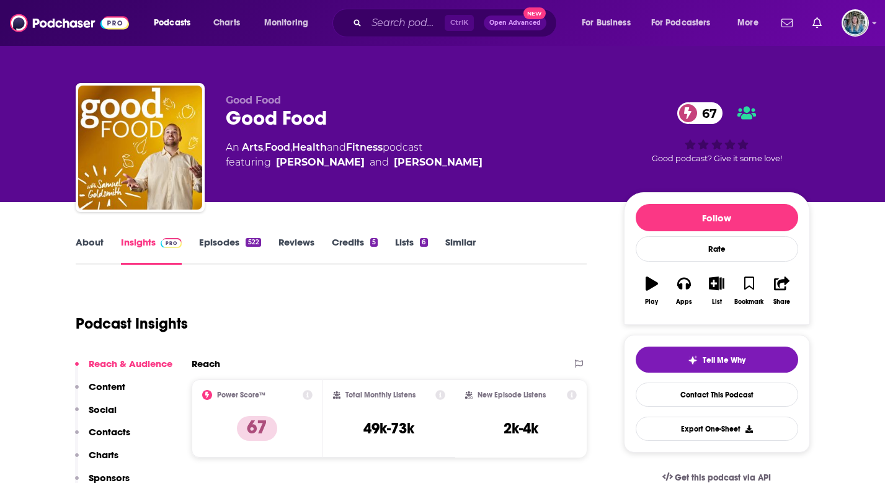
click at [91, 245] on link "About" at bounding box center [90, 250] width 28 height 29
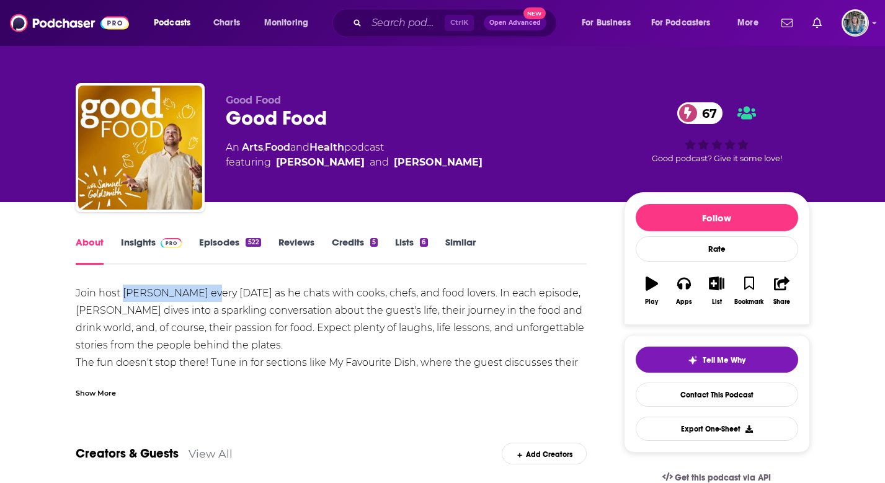
drag, startPoint x: 214, startPoint y: 291, endPoint x: 125, endPoint y: 293, distance: 88.7
click at [125, 293] on div "Join host Samuel Goldsmith every Tuesday as he chats with cooks, chefs, and foo…" at bounding box center [332, 476] width 512 height 382
drag, startPoint x: 125, startPoint y: 293, endPoint x: 151, endPoint y: 291, distance: 25.5
copy div "Samuel Goldsmith"
click at [141, 240] on link "Insights" at bounding box center [151, 250] width 61 height 29
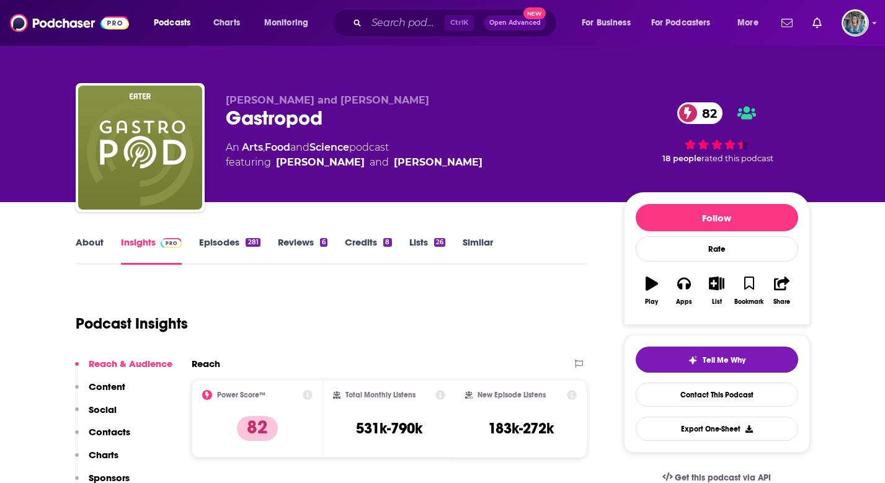
click at [93, 243] on link "About" at bounding box center [90, 250] width 28 height 29
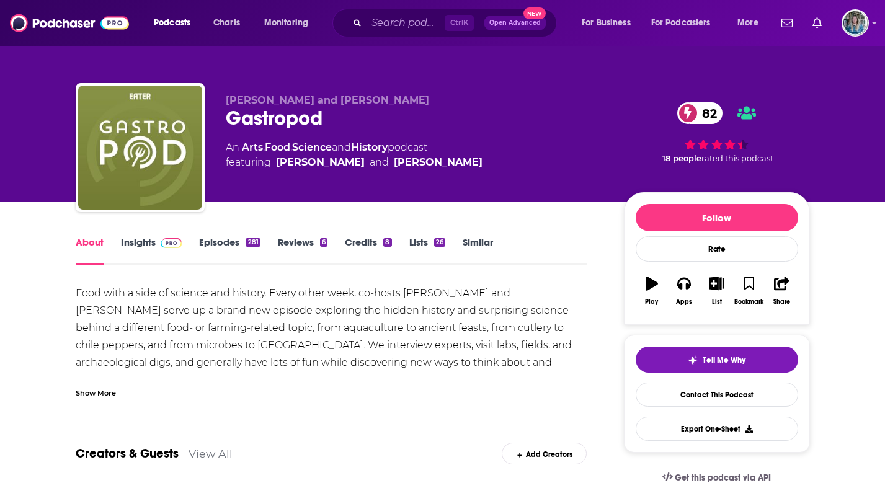
click at [96, 391] on div "Show More" at bounding box center [96, 392] width 40 height 12
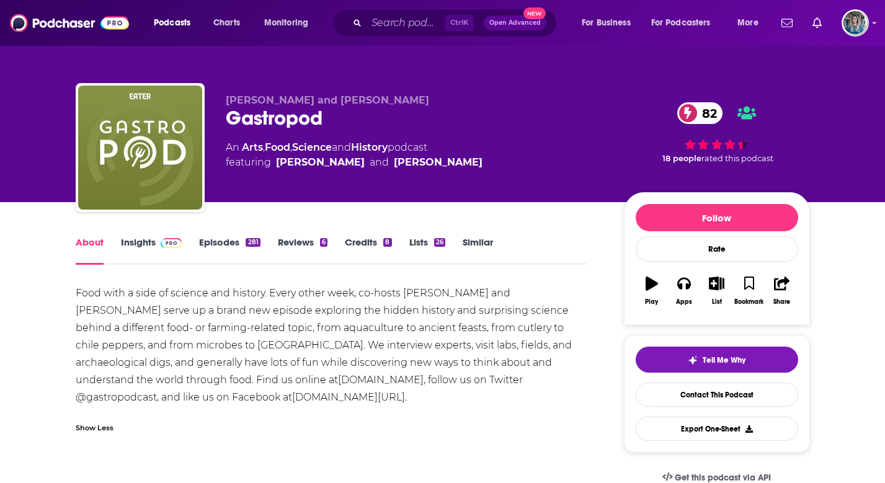
click at [229, 241] on link "Episodes 281" at bounding box center [229, 250] width 61 height 29
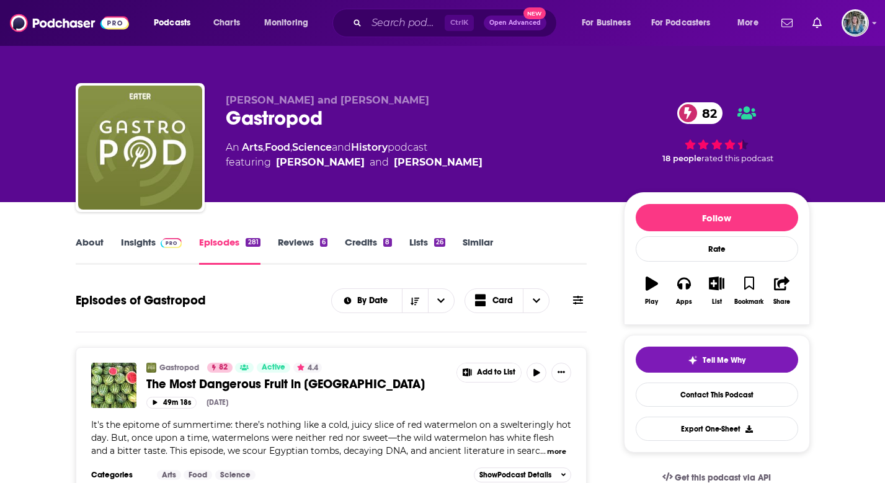
click at [146, 246] on link "Insights" at bounding box center [151, 250] width 61 height 29
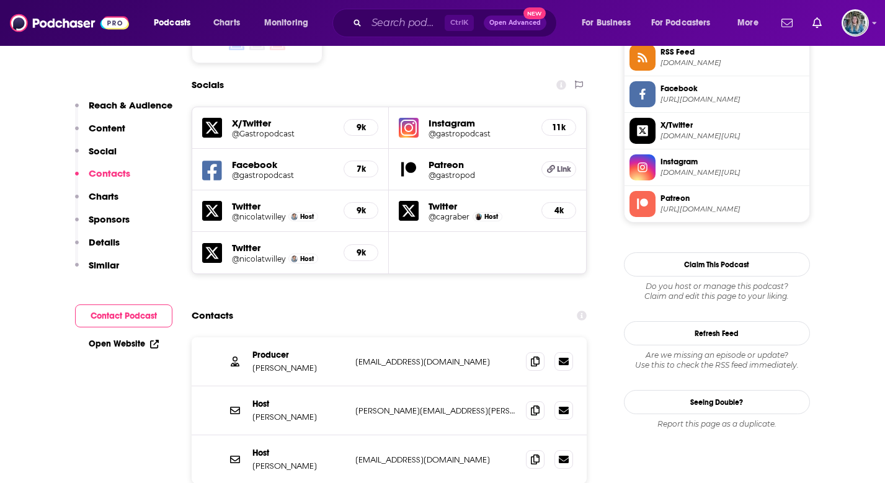
scroll to position [1116, 0]
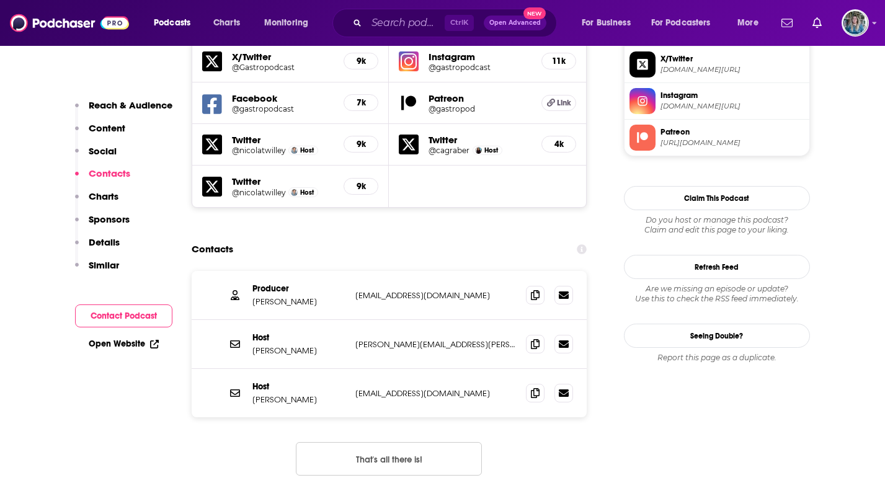
click at [225, 414] on div "Producer [PERSON_NAME] [EMAIL_ADDRESS][DOMAIN_NAME] [EMAIL_ADDRESS][DOMAIN_NAME…" at bounding box center [390, 383] width 396 height 225
drag, startPoint x: 452, startPoint y: 343, endPoint x: 355, endPoint y: 347, distance: 96.8
click at [355, 388] on p "[EMAIL_ADDRESS][DOMAIN_NAME]" at bounding box center [435, 393] width 161 height 11
drag, startPoint x: 355, startPoint y: 347, endPoint x: 388, endPoint y: 349, distance: 32.9
copy p "[EMAIL_ADDRESS][DOMAIN_NAME]"
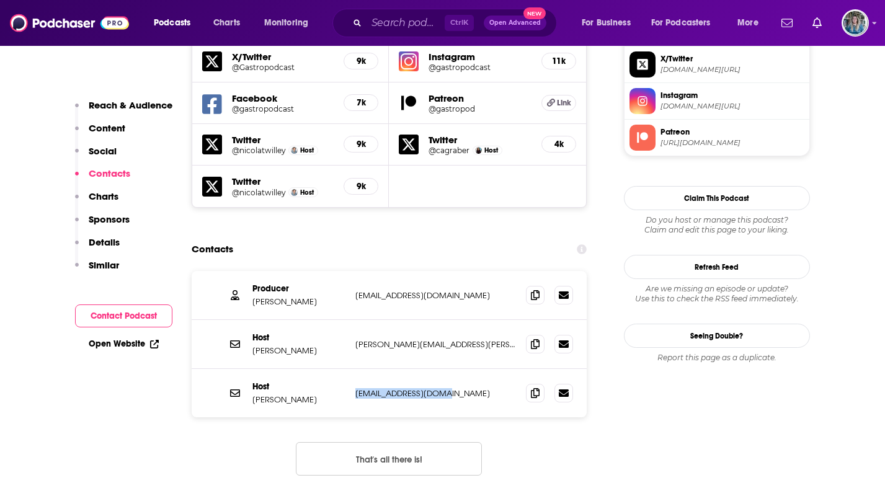
drag, startPoint x: 168, startPoint y: 383, endPoint x: 195, endPoint y: 374, distance: 28.0
drag, startPoint x: 453, startPoint y: 293, endPoint x: 352, endPoint y: 296, distance: 101.1
click at [352, 320] on div "Host [PERSON_NAME] [PERSON_NAME][EMAIL_ADDRESS][PERSON_NAME][DOMAIN_NAME] [DOMA…" at bounding box center [390, 344] width 396 height 49
drag, startPoint x: 352, startPoint y: 296, endPoint x: 380, endPoint y: 298, distance: 28.0
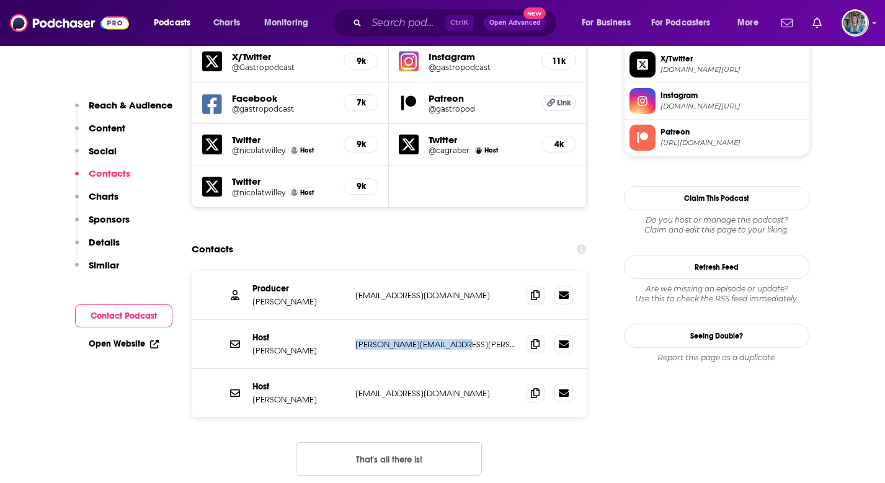
copy p "[PERSON_NAME][EMAIL_ADDRESS][PERSON_NAME][DOMAIN_NAME]"
drag, startPoint x: 155, startPoint y: 404, endPoint x: 163, endPoint y: 403, distance: 8.2
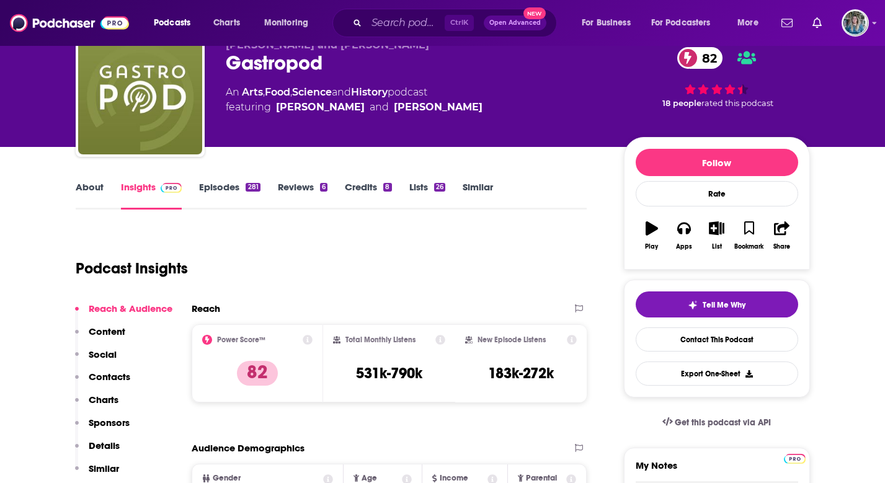
scroll to position [0, 0]
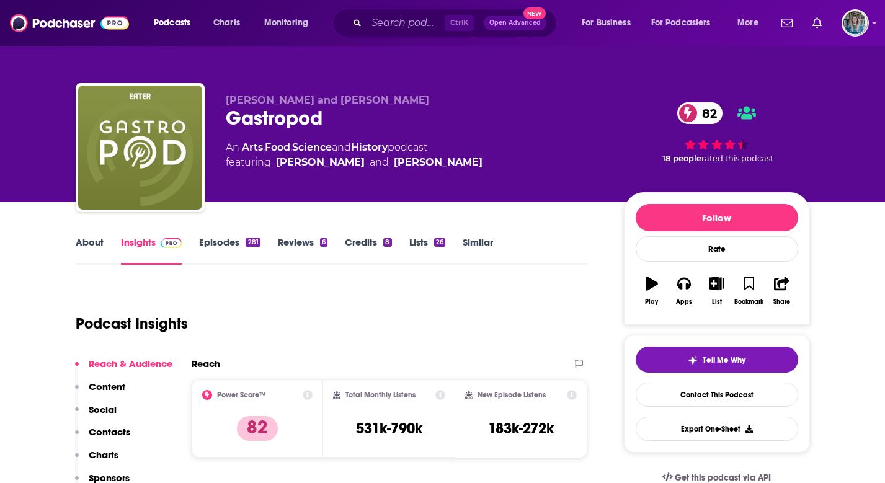
click at [221, 249] on link "Episodes 281" at bounding box center [229, 250] width 61 height 29
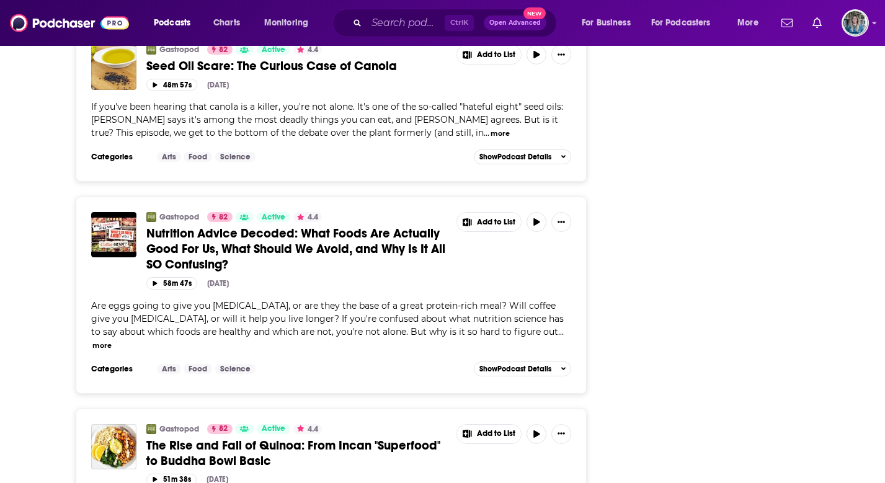
scroll to position [1923, 0]
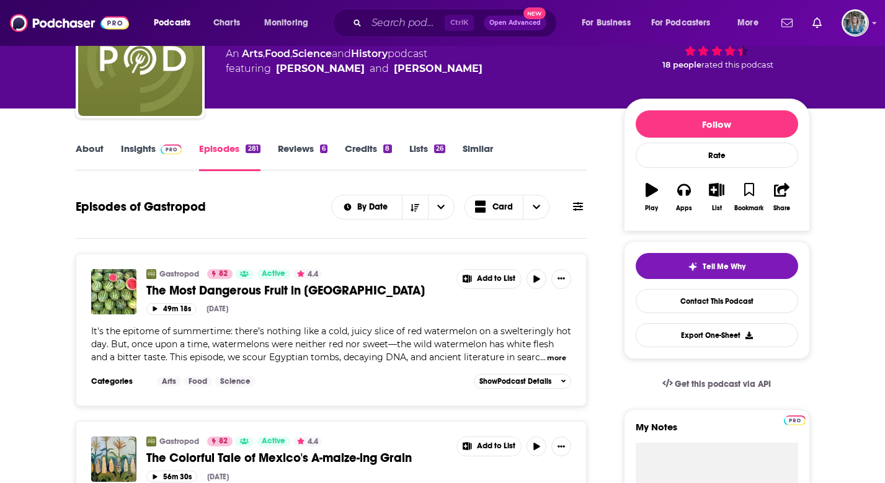
scroll to position [0, 0]
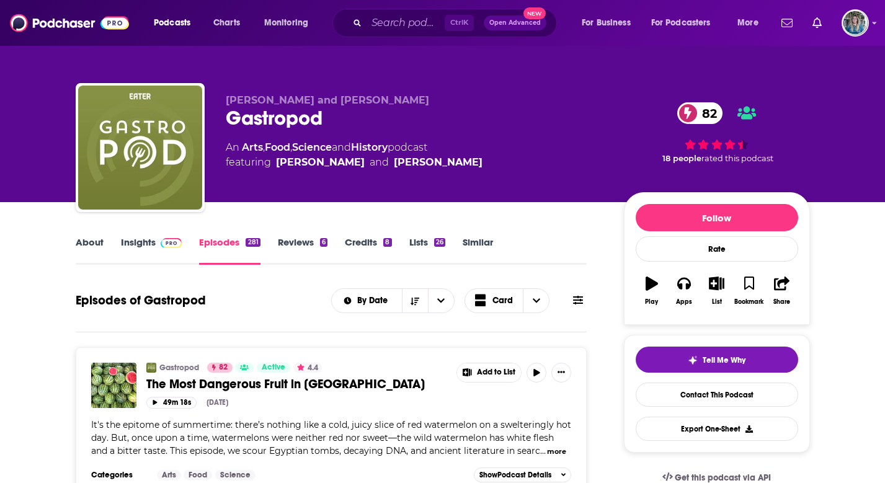
drag, startPoint x: 29, startPoint y: 265, endPoint x: 42, endPoint y: 264, distance: 13.2
